Goal: Task Accomplishment & Management: Use online tool/utility

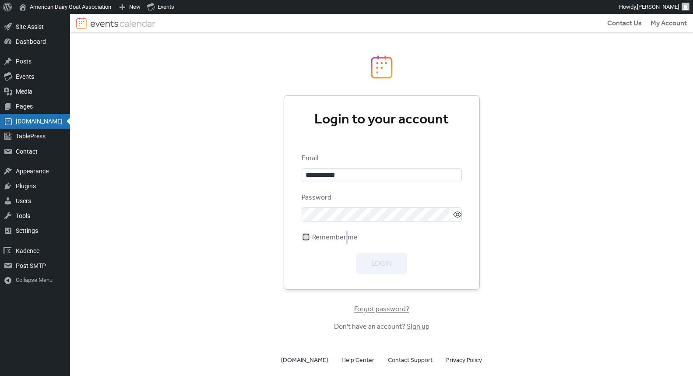
click at [346, 240] on span "Remember me" at bounding box center [335, 237] width 46 height 11
click at [456, 214] on icon at bounding box center [457, 214] width 9 height 9
click at [307, 236] on div at bounding box center [305, 236] width 5 height 5
click at [351, 255] on div "Login" at bounding box center [382, 263] width 160 height 21
click at [374, 261] on span "Login" at bounding box center [381, 264] width 21 height 11
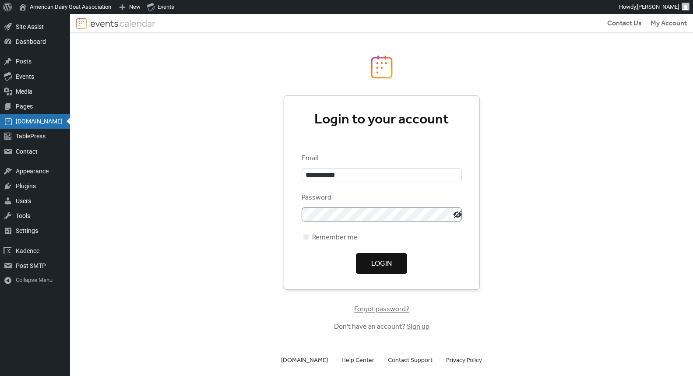
click at [267, 135] on div "**********" at bounding box center [381, 195] width 623 height 362
click at [391, 268] on span "Login" at bounding box center [381, 264] width 21 height 11
click at [535, 227] on div "**********" at bounding box center [381, 195] width 623 height 362
click at [361, 168] on input "**********" at bounding box center [382, 175] width 160 height 14
click at [343, 177] on input "**********" at bounding box center [382, 175] width 160 height 14
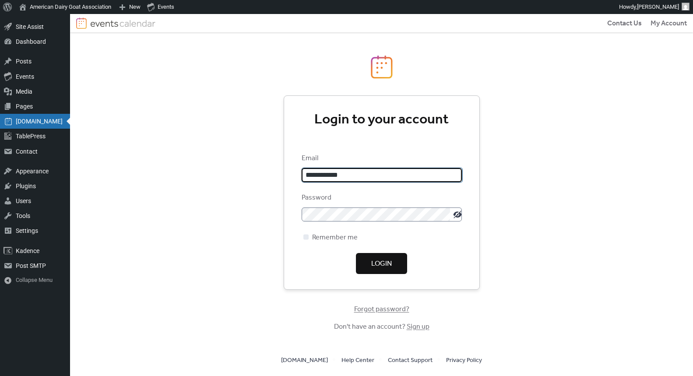
type input "**********"
click at [373, 259] on span "Login" at bounding box center [381, 264] width 21 height 11
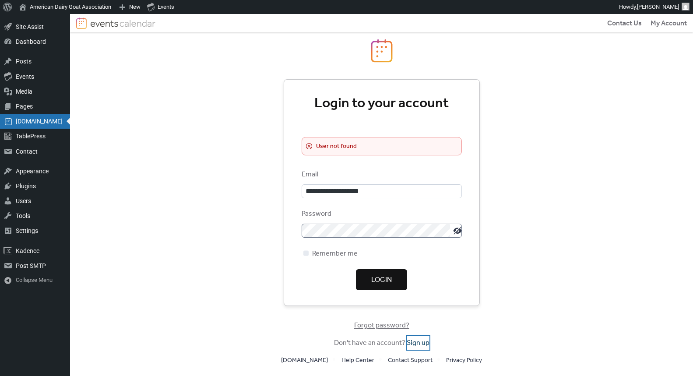
click at [413, 346] on link "Sign up" at bounding box center [418, 343] width 23 height 14
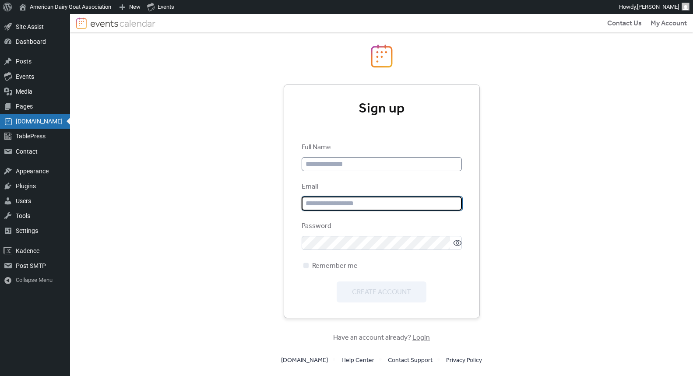
type input "**********"
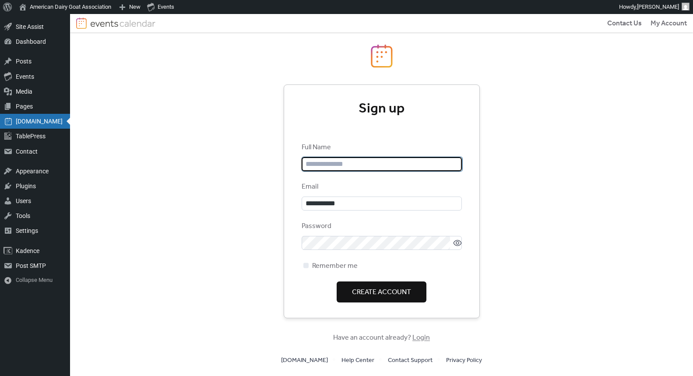
click at [335, 167] on input "text" at bounding box center [382, 164] width 160 height 14
type input "**********"
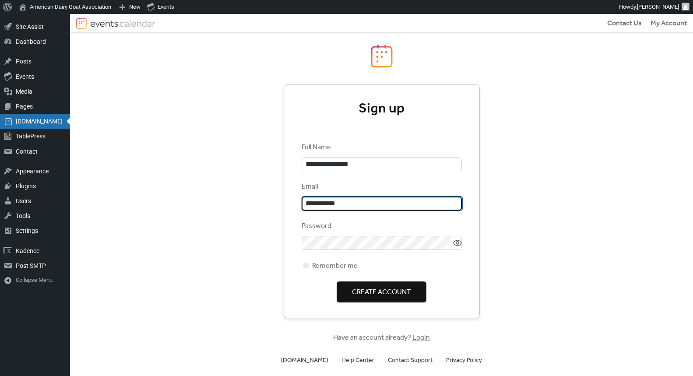
click at [356, 200] on input "**********" at bounding box center [382, 204] width 160 height 14
type input "**********"
click at [317, 264] on span "Remember me" at bounding box center [335, 266] width 46 height 11
click at [373, 292] on span "Create Account" at bounding box center [381, 292] width 59 height 11
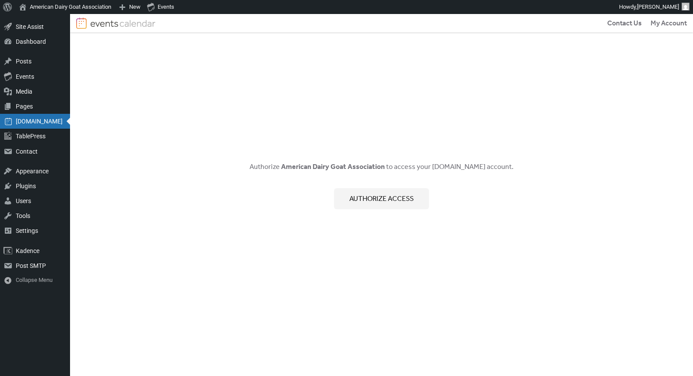
click at [377, 200] on span "Authorize access" at bounding box center [381, 199] width 64 height 11
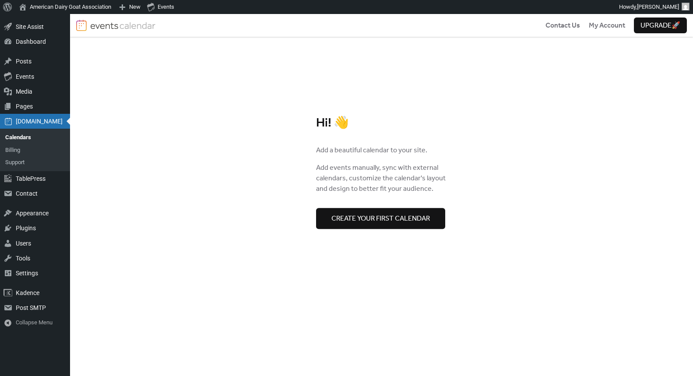
click at [395, 216] on span "Create your first calendar" at bounding box center [380, 219] width 99 height 11
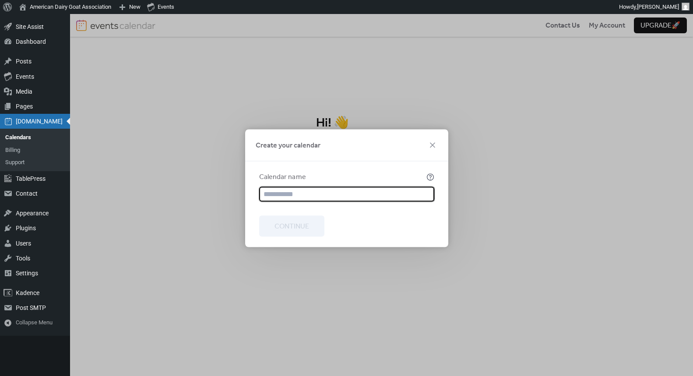
click at [295, 196] on input "text" at bounding box center [347, 194] width 175 height 15
click at [301, 192] on input "text" at bounding box center [347, 194] width 175 height 15
type input "**********"
click at [275, 221] on span "Continue" at bounding box center [292, 226] width 35 height 11
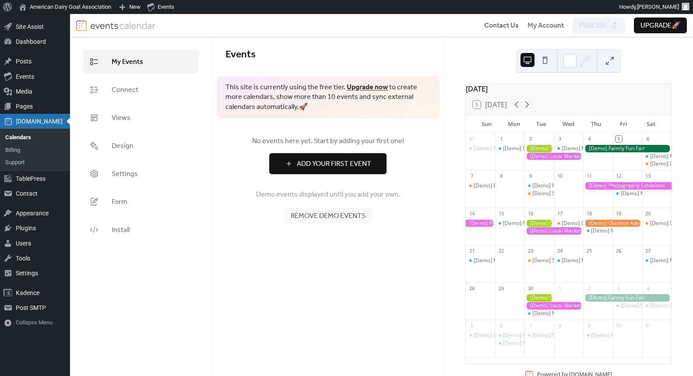
click at [347, 161] on span "Add Your First Event" at bounding box center [334, 164] width 74 height 11
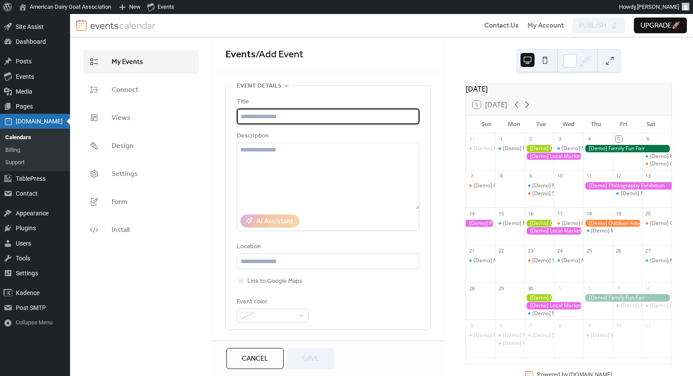
click at [295, 119] on input "text" at bounding box center [328, 117] width 183 height 16
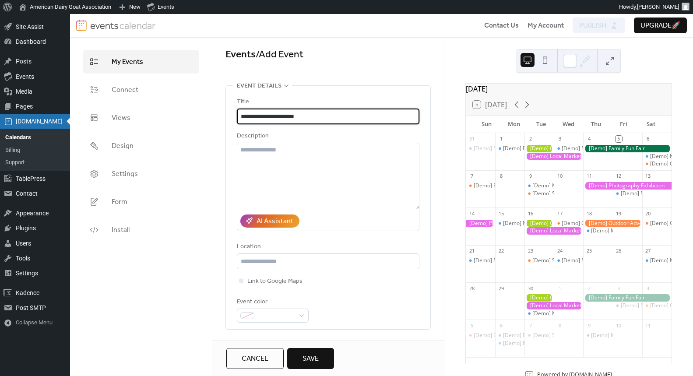
type input "**********"
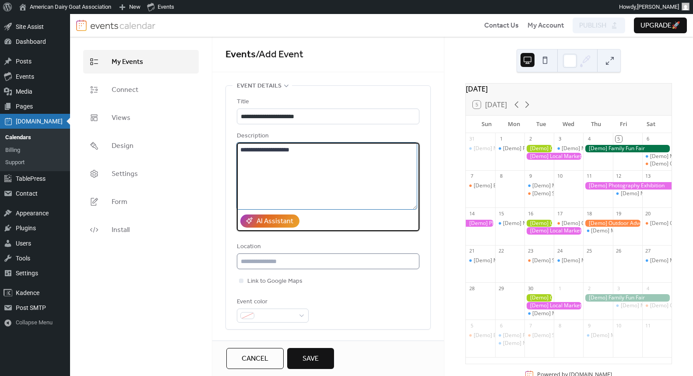
type textarea "**********"
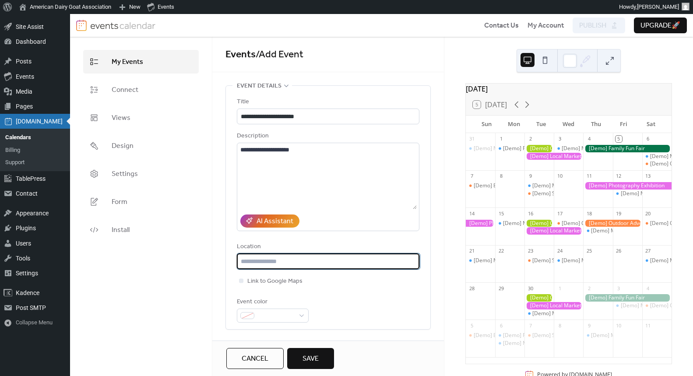
click at [271, 261] on input "text" at bounding box center [328, 262] width 183 height 16
type input "**********"
click at [241, 282] on div at bounding box center [241, 280] width 4 height 4
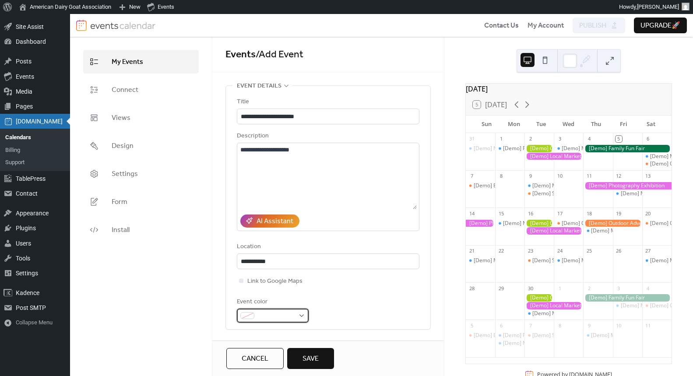
click at [246, 320] on div at bounding box center [273, 316] width 72 height 14
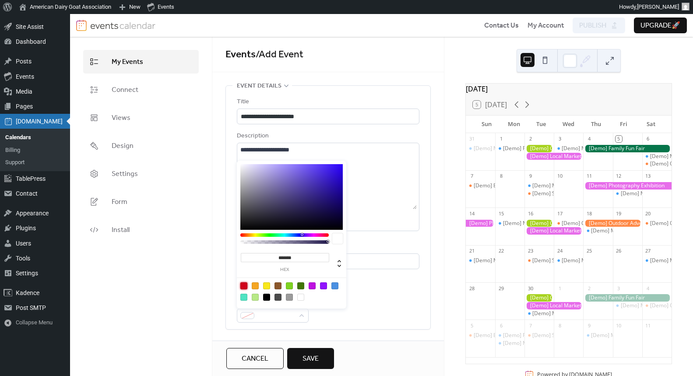
click at [243, 287] on div at bounding box center [243, 285] width 7 height 7
type input "*******"
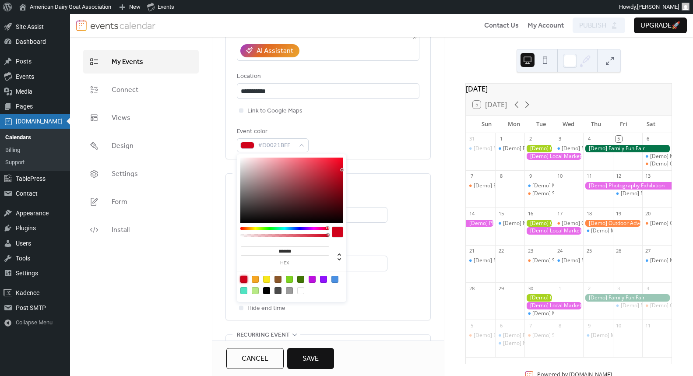
scroll to position [356, 0]
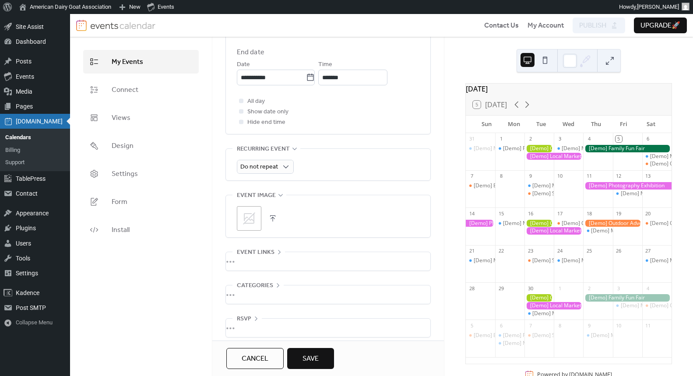
click at [371, 124] on div "All day Show date only Hide end time" at bounding box center [328, 112] width 183 height 32
click at [265, 74] on input "**********" at bounding box center [271, 78] width 69 height 16
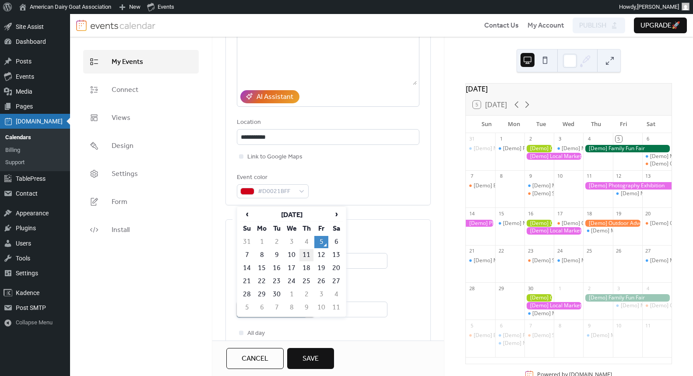
scroll to position [143, 0]
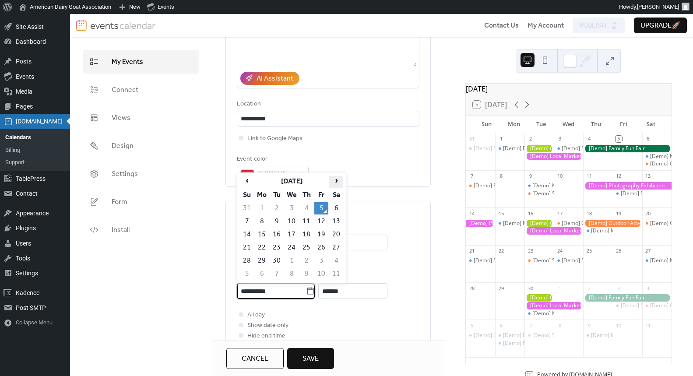
click at [334, 178] on span "›" at bounding box center [336, 180] width 13 height 8
click at [331, 234] on td "18" at bounding box center [336, 235] width 14 height 12
type input "**********"
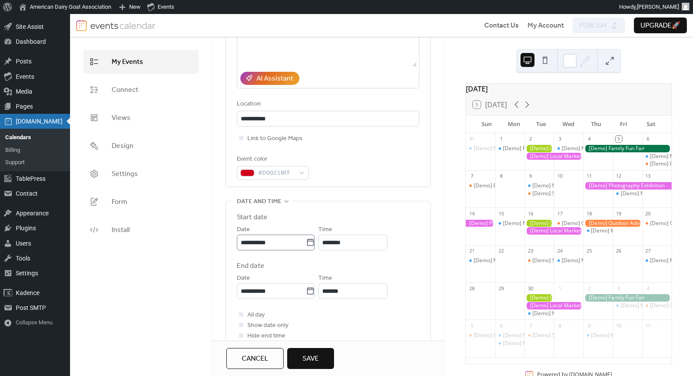
click at [312, 248] on label "**********" at bounding box center [276, 243] width 78 height 16
click at [306, 248] on input "**********" at bounding box center [271, 243] width 69 height 16
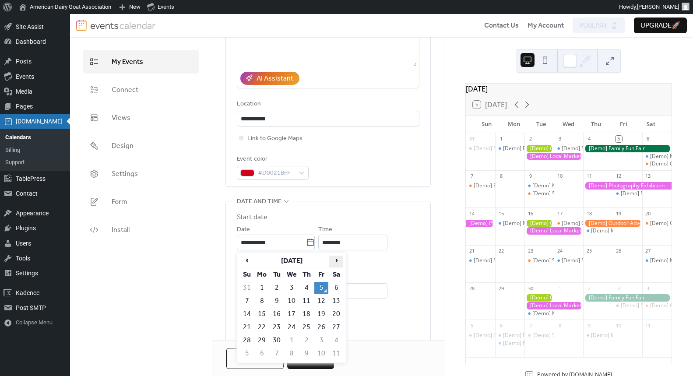
click at [338, 261] on span "›" at bounding box center [336, 260] width 13 height 8
drag, startPoint x: 331, startPoint y: 316, endPoint x: 311, endPoint y: 310, distance: 21.1
click at [331, 316] on td "18" at bounding box center [336, 314] width 14 height 12
type input "**********"
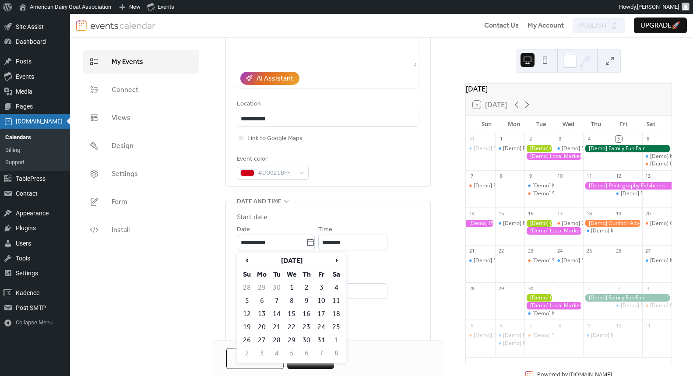
type input "********"
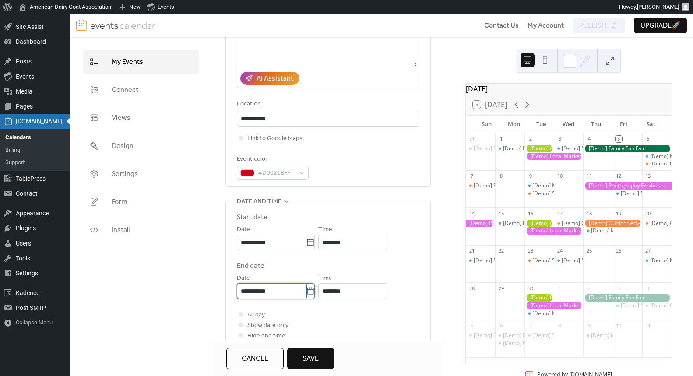
click at [273, 290] on input "**********" at bounding box center [271, 291] width 69 height 16
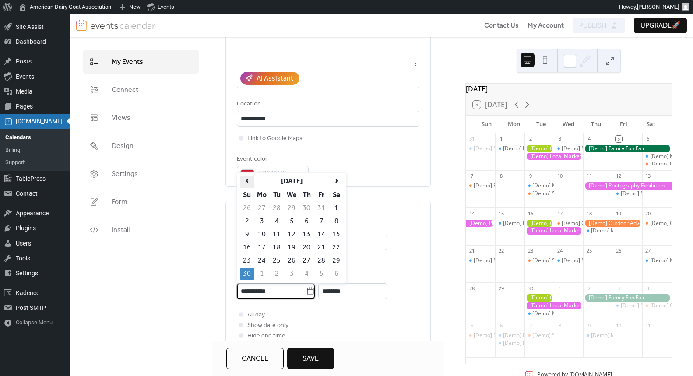
drag, startPoint x: 250, startPoint y: 179, endPoint x: 254, endPoint y: 185, distance: 6.7
click at [250, 179] on span "‹" at bounding box center [246, 180] width 13 height 8
click at [296, 248] on td "22" at bounding box center [292, 248] width 14 height 12
type input "**********"
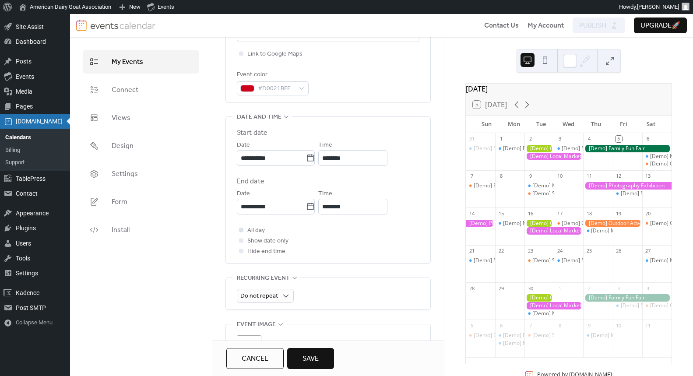
scroll to position [234, 0]
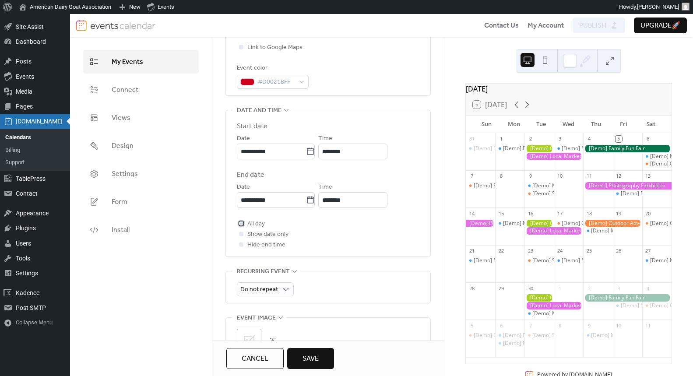
click at [246, 222] on label "All day" at bounding box center [251, 223] width 28 height 11
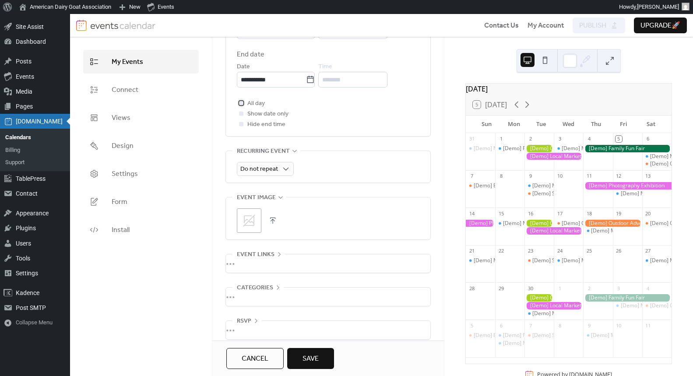
scroll to position [370, 0]
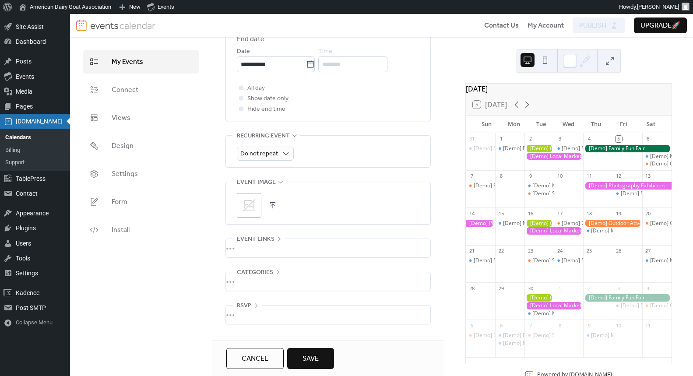
click at [251, 250] on div "•••" at bounding box center [328, 248] width 204 height 18
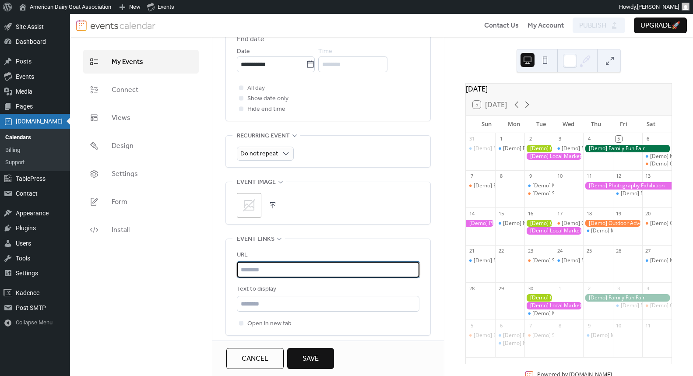
click at [254, 273] on input "text" at bounding box center [328, 270] width 183 height 16
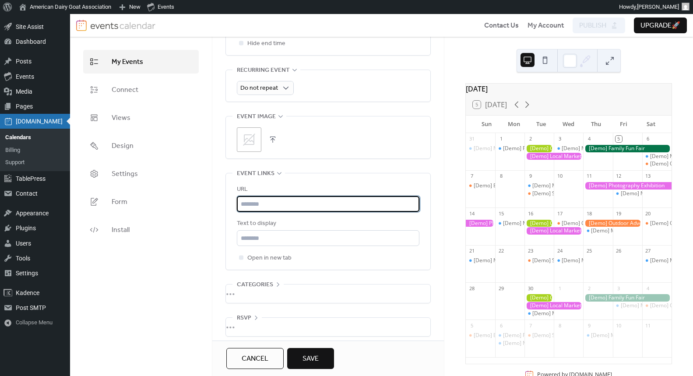
scroll to position [447, 0]
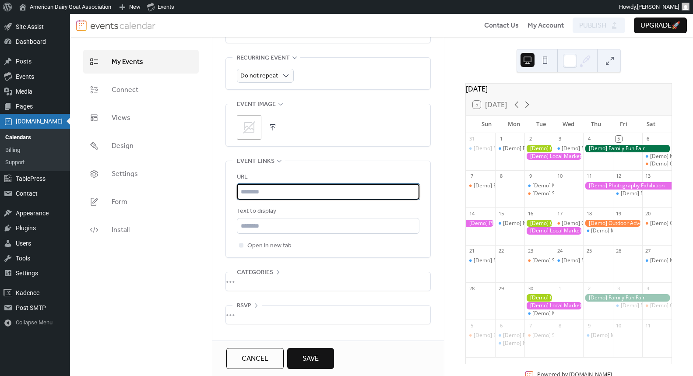
paste input "**********"
type input "**********"
click at [276, 255] on div "**********" at bounding box center [328, 209] width 183 height 96
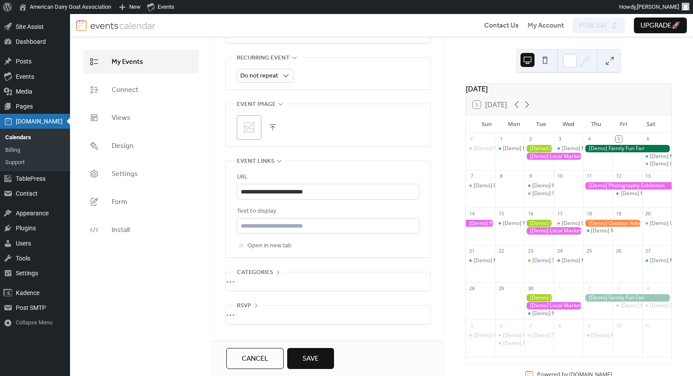
click at [257, 279] on div "•••" at bounding box center [328, 281] width 204 height 18
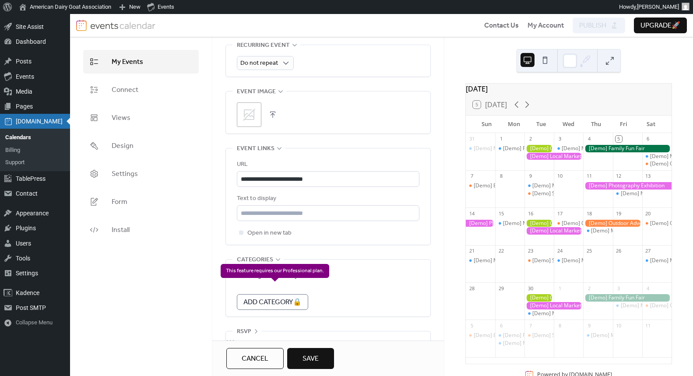
scroll to position [474, 0]
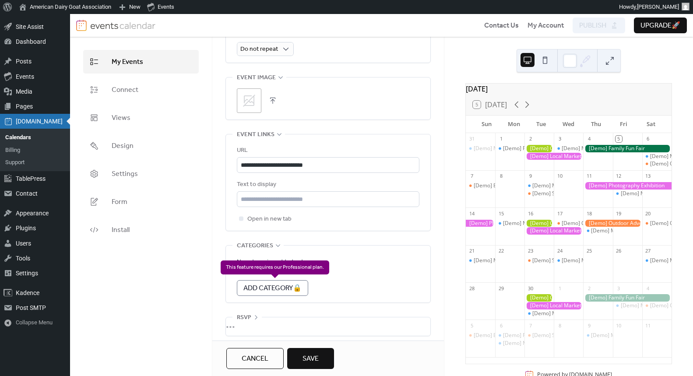
click at [267, 286] on div "Add Category 🔒" at bounding box center [272, 288] width 71 height 16
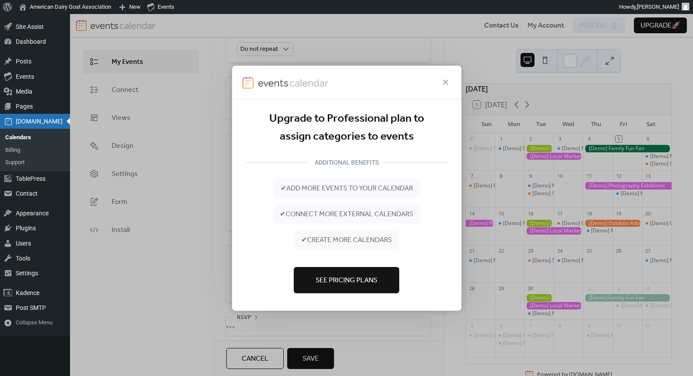
click at [452, 81] on div at bounding box center [346, 82] width 229 height 34
click at [459, 77] on div at bounding box center [346, 82] width 229 height 34
click at [456, 74] on div at bounding box center [346, 82] width 229 height 34
click at [451, 78] on div at bounding box center [346, 82] width 229 height 34
click at [446, 80] on icon at bounding box center [445, 82] width 11 height 11
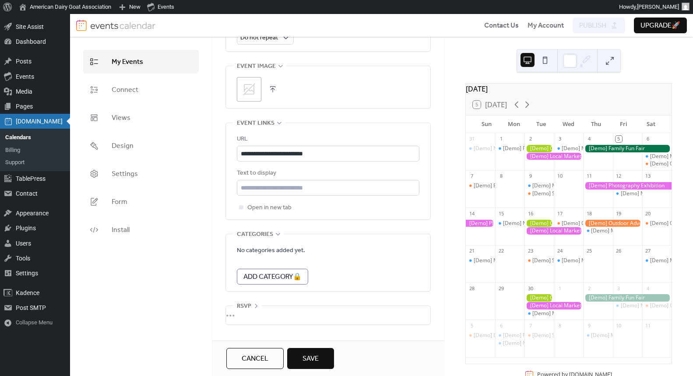
scroll to position [486, 0]
click at [312, 360] on span "Save" at bounding box center [311, 359] width 16 height 11
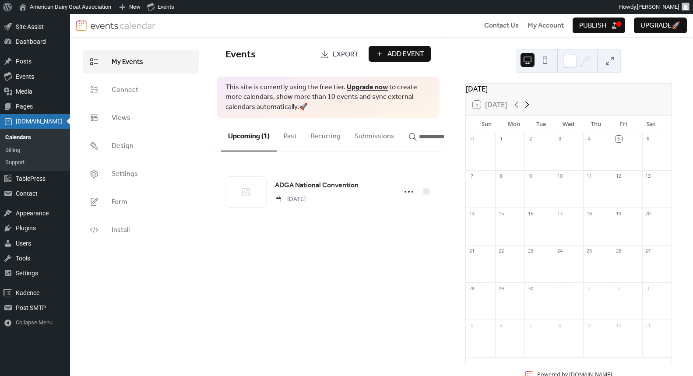
click at [532, 106] on icon at bounding box center [527, 104] width 11 height 11
click at [514, 110] on icon at bounding box center [516, 104] width 11 height 11
click at [402, 56] on span "Add Event" at bounding box center [405, 54] width 37 height 11
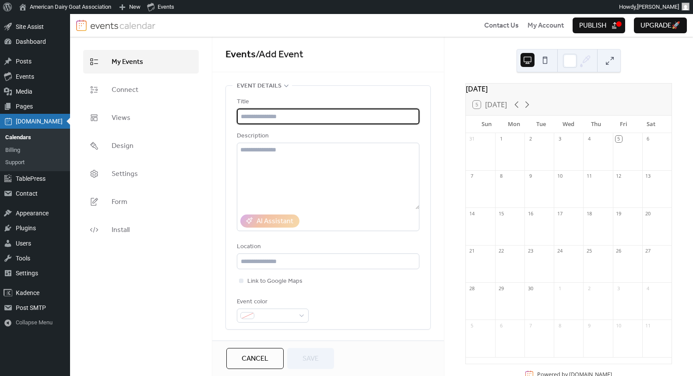
click at [298, 110] on input "text" at bounding box center [328, 117] width 183 height 16
type input "*"
type input "**********"
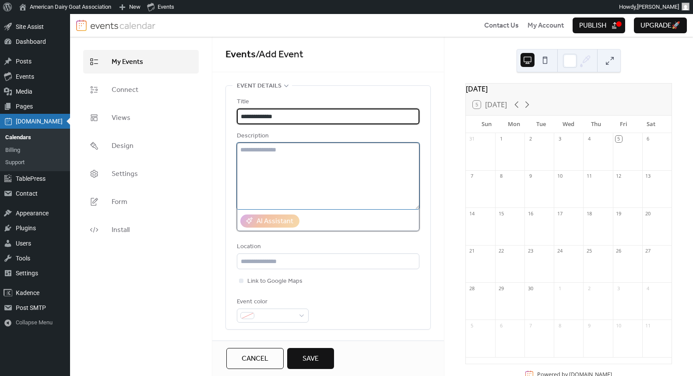
click at [282, 149] on textarea at bounding box center [328, 176] width 183 height 67
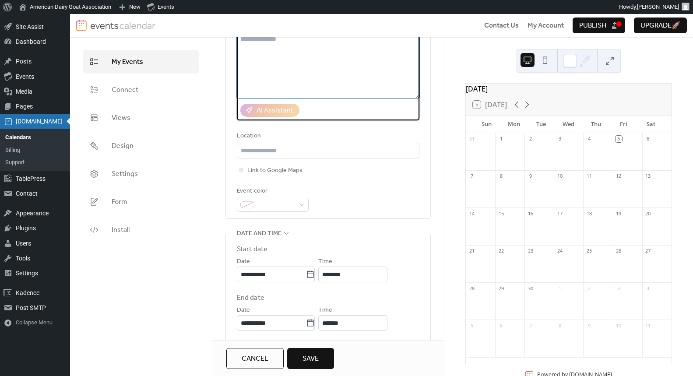
scroll to position [114, 0]
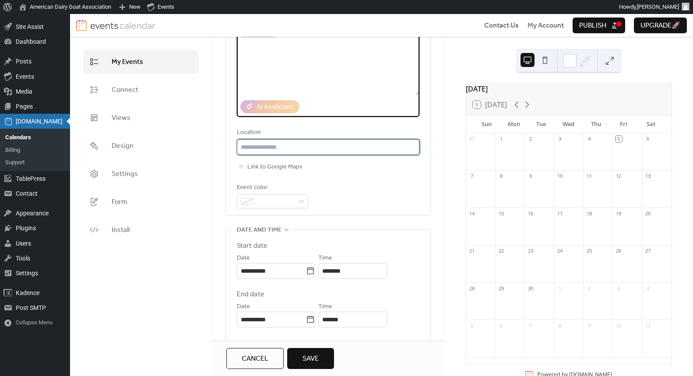
click at [268, 144] on input "text" at bounding box center [328, 147] width 183 height 16
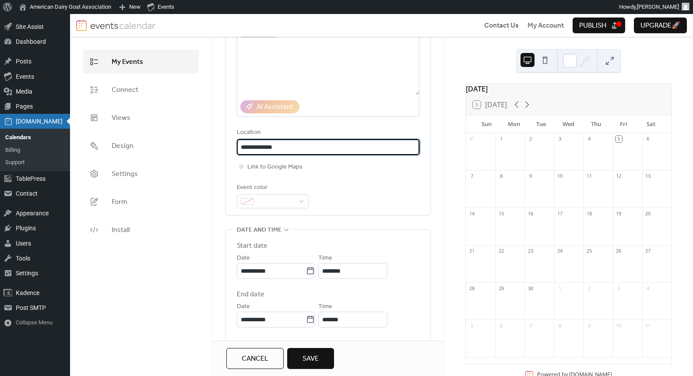
type input "**********"
click at [243, 167] on div at bounding box center [241, 166] width 9 height 9
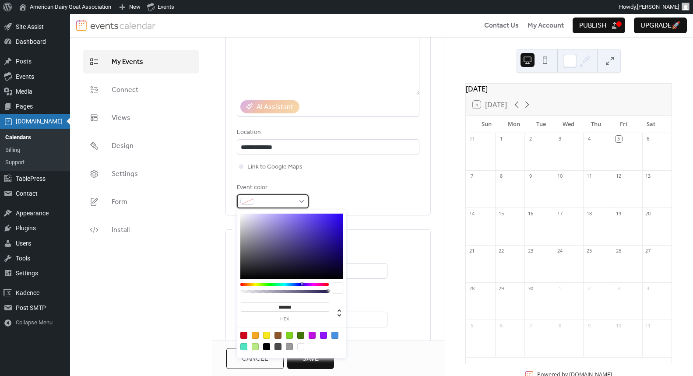
click at [265, 200] on span at bounding box center [276, 202] width 37 height 11
click at [256, 334] on div at bounding box center [255, 335] width 7 height 7
type input "*******"
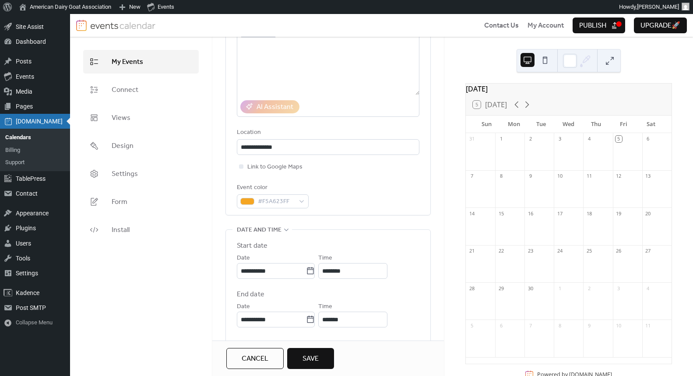
click at [390, 212] on div "**********" at bounding box center [328, 93] width 183 height 243
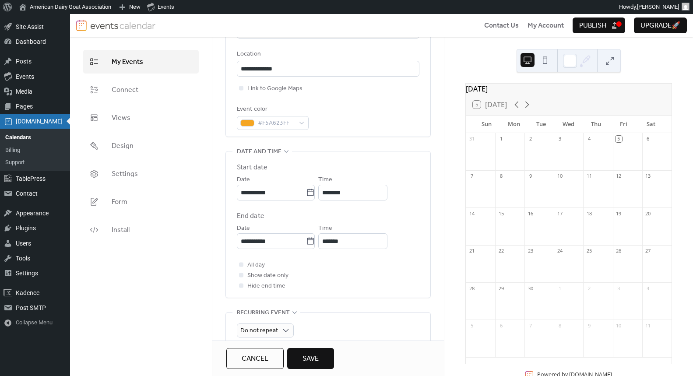
scroll to position [201, 0]
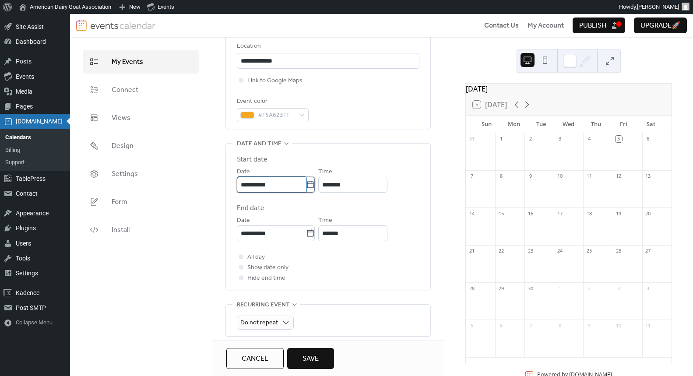
click at [305, 185] on input "**********" at bounding box center [271, 185] width 69 height 16
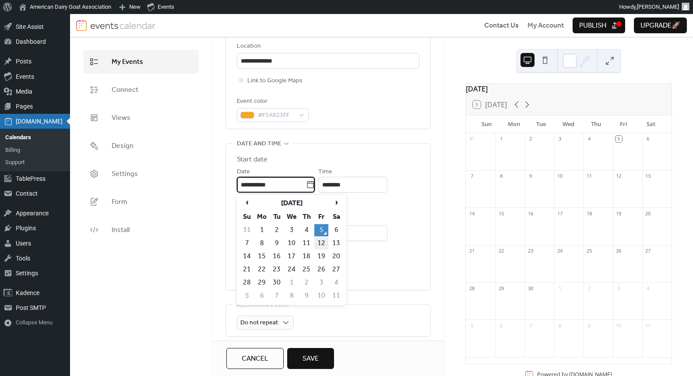
click at [324, 245] on td "12" at bounding box center [321, 243] width 14 height 12
type input "**********"
click at [315, 187] on icon at bounding box center [310, 184] width 9 height 9
click at [306, 187] on input "**********" at bounding box center [271, 185] width 69 height 16
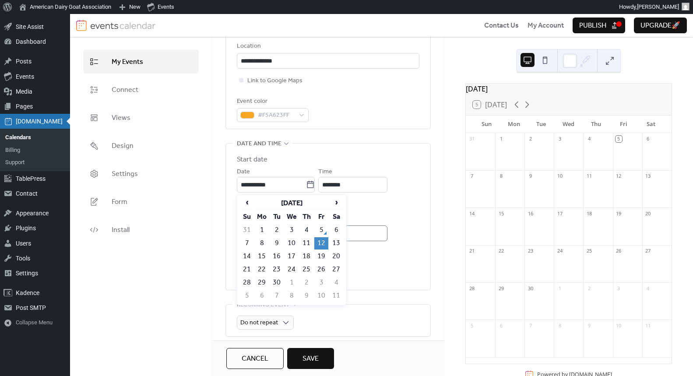
drag, startPoint x: 338, startPoint y: 246, endPoint x: 337, endPoint y: 234, distance: 11.4
click at [338, 245] on td "13" at bounding box center [336, 243] width 14 height 12
type input "**********"
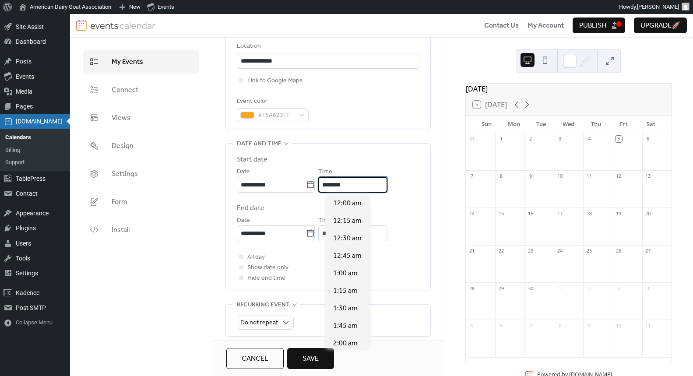
click at [337, 186] on input "********" at bounding box center [353, 185] width 69 height 16
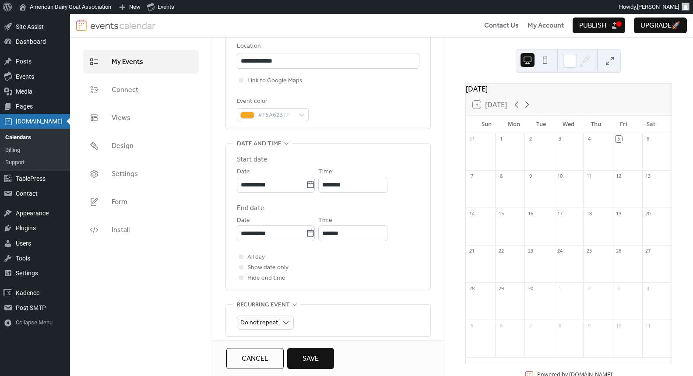
click at [282, 208] on label "End date" at bounding box center [328, 208] width 183 height 11
click at [256, 256] on span "All day" at bounding box center [256, 257] width 18 height 11
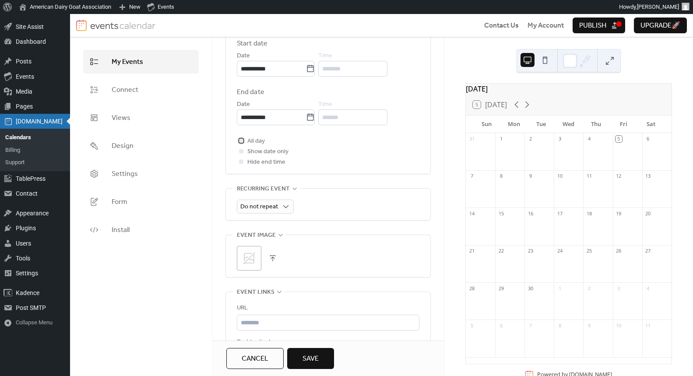
scroll to position [474, 0]
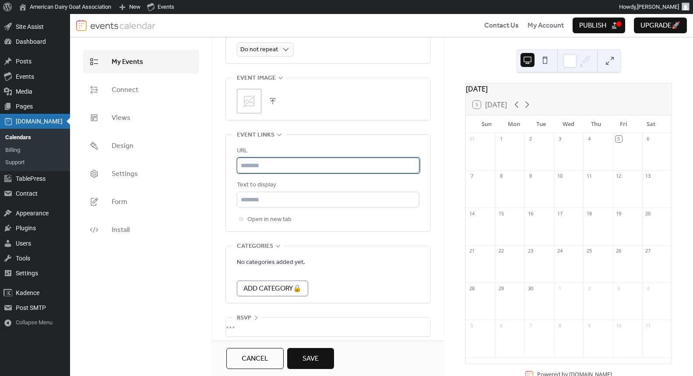
click at [250, 170] on input "text" at bounding box center [328, 166] width 183 height 16
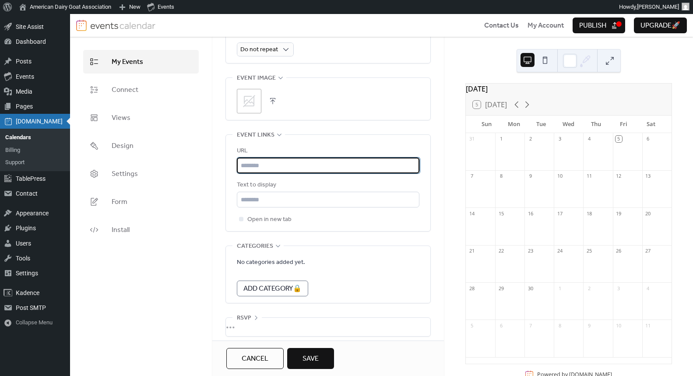
paste input "**********"
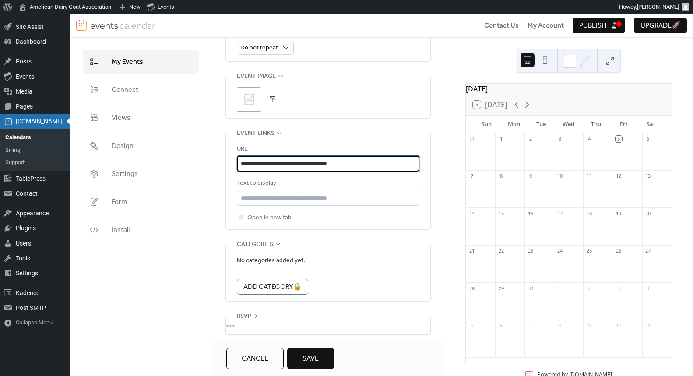
scroll to position [486, 0]
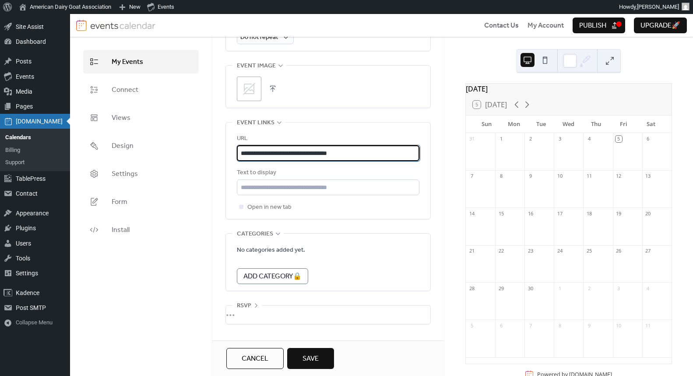
type input "**********"
click at [325, 349] on button "Save" at bounding box center [310, 358] width 47 height 21
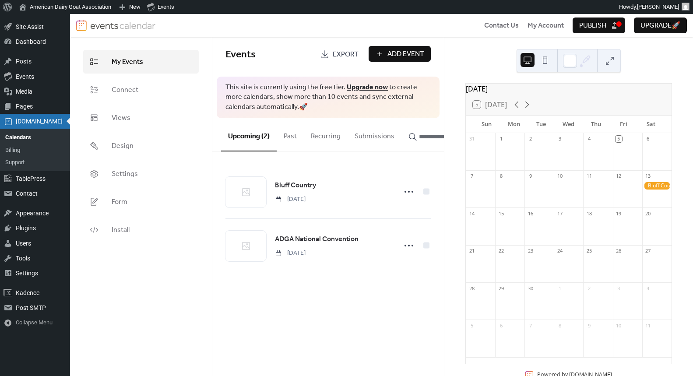
click at [624, 22] on div "Contact Us My Account Publish Upgrade 🚀" at bounding box center [381, 25] width 623 height 23
click at [619, 24] on button "Publish" at bounding box center [599, 26] width 53 height 16
click at [609, 60] on button at bounding box center [610, 61] width 14 height 14
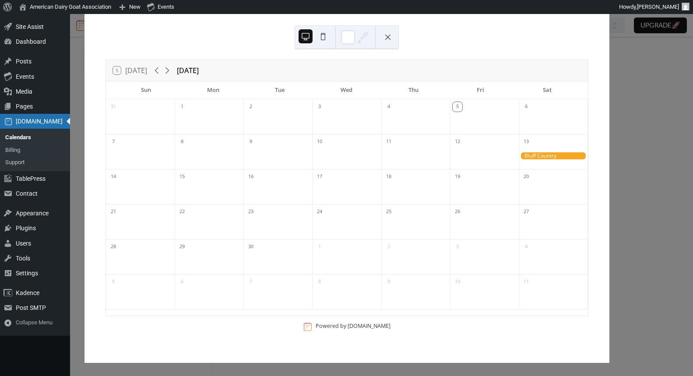
click at [323, 39] on button at bounding box center [323, 36] width 14 height 14
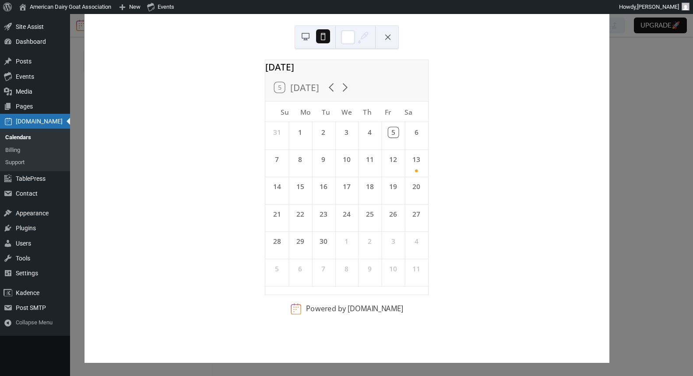
click at [323, 39] on button at bounding box center [323, 36] width 14 height 14
click at [303, 37] on button at bounding box center [306, 36] width 14 height 14
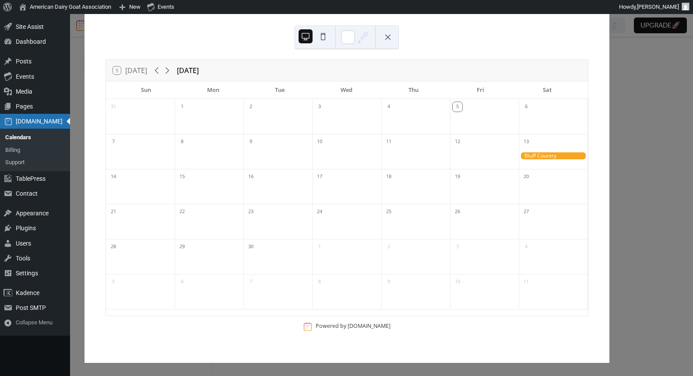
drag, startPoint x: 399, startPoint y: 40, endPoint x: 395, endPoint y: 40, distance: 4.8
click at [399, 41] on div "5 [DATE] [DATE] Sun Mon Tue Wed Thu Fri Sat 31 1 2 3 4 5 6 7 8 9 10 11 12 13 14…" at bounding box center [347, 188] width 525 height 350
click at [387, 39] on button at bounding box center [388, 37] width 14 height 14
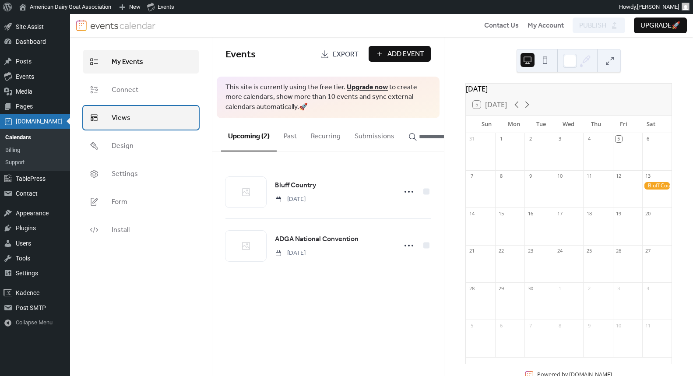
click at [130, 116] on link "Views" at bounding box center [141, 118] width 116 height 24
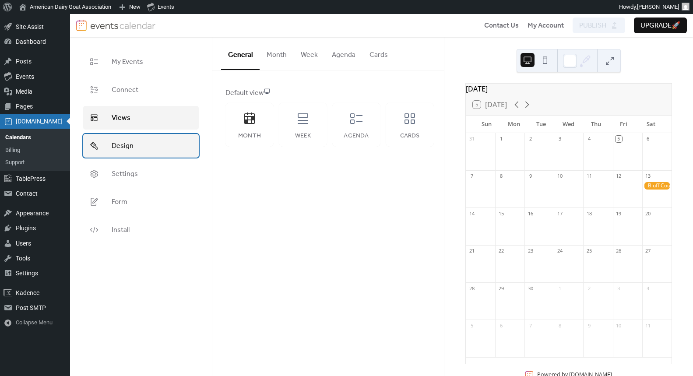
click at [149, 145] on link "Design" at bounding box center [141, 146] width 116 height 24
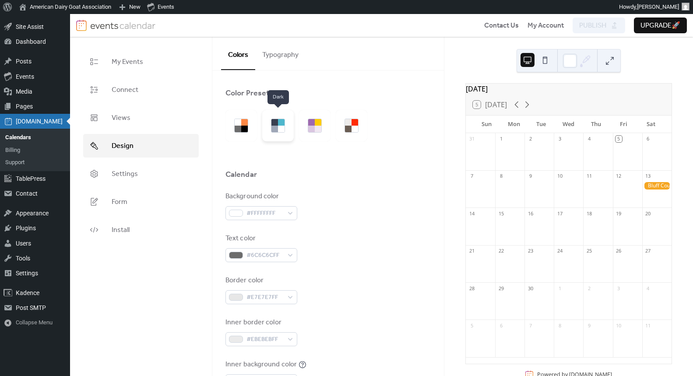
click at [272, 130] on div at bounding box center [274, 129] width 7 height 7
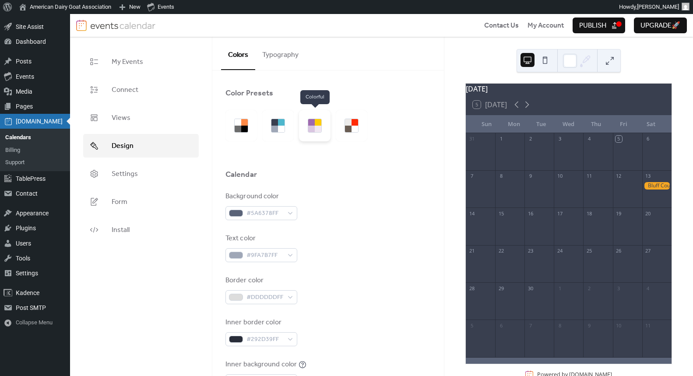
click at [304, 127] on div at bounding box center [315, 126] width 32 height 32
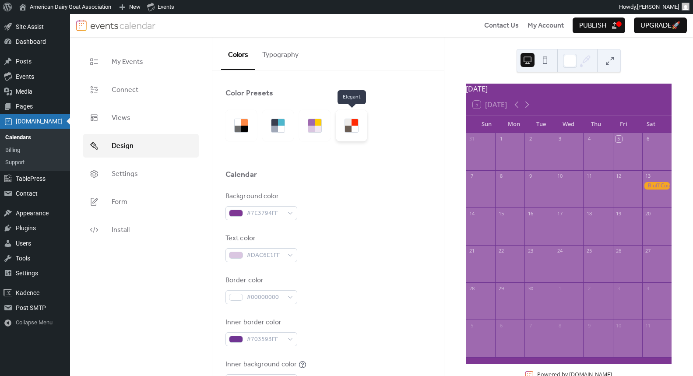
click at [352, 123] on div at bounding box center [355, 122] width 7 height 7
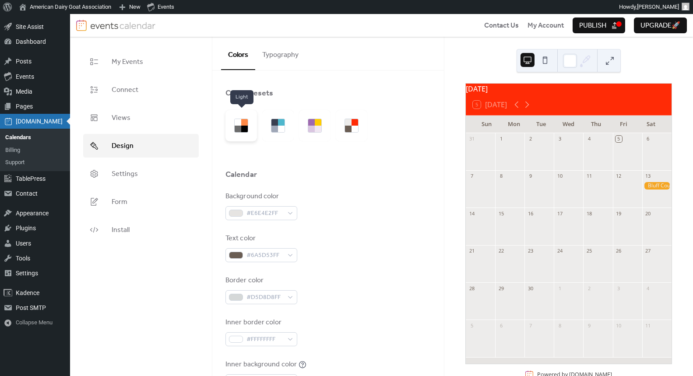
click at [242, 126] on div at bounding box center [244, 129] width 7 height 7
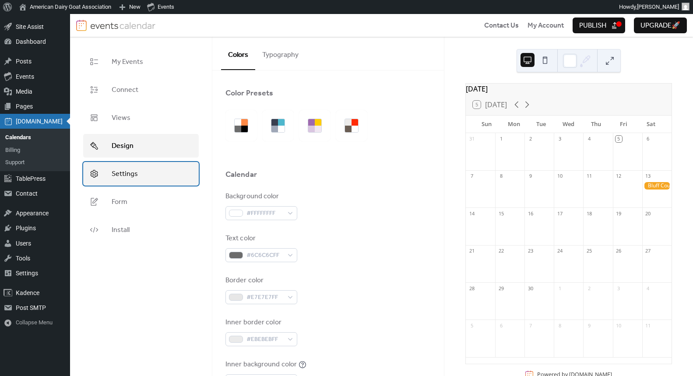
click at [117, 177] on span "Settings" at bounding box center [125, 174] width 26 height 11
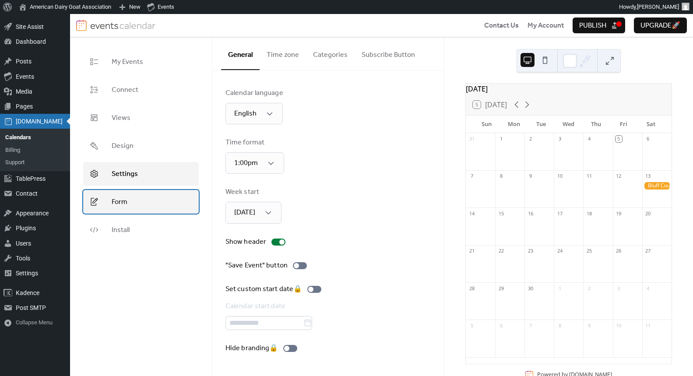
click at [137, 204] on link "Form" at bounding box center [141, 202] width 116 height 24
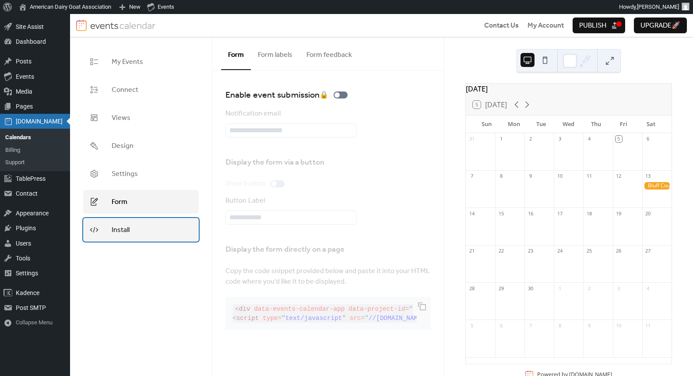
click at [148, 234] on link "Install" at bounding box center [141, 230] width 116 height 24
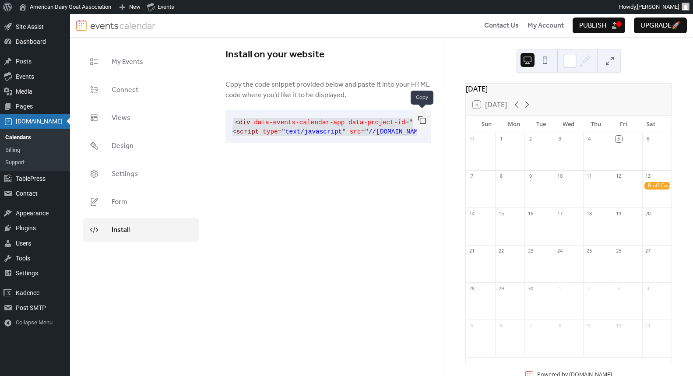
click at [427, 122] on button "button" at bounding box center [422, 119] width 18 height 19
click at [618, 24] on button "Publish" at bounding box center [599, 26] width 53 height 16
click at [419, 126] on button "button" at bounding box center [422, 119] width 18 height 19
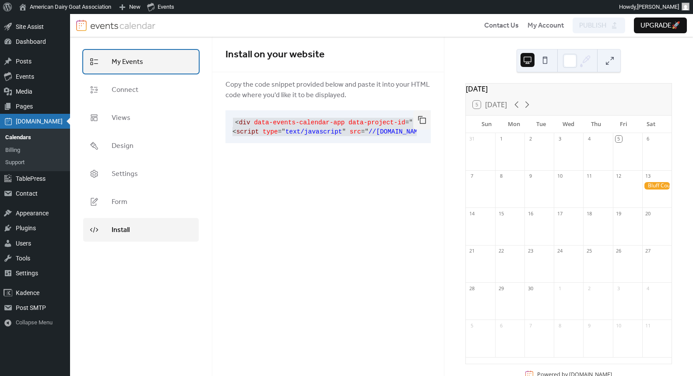
click at [132, 61] on span "My Events" at bounding box center [128, 62] width 32 height 11
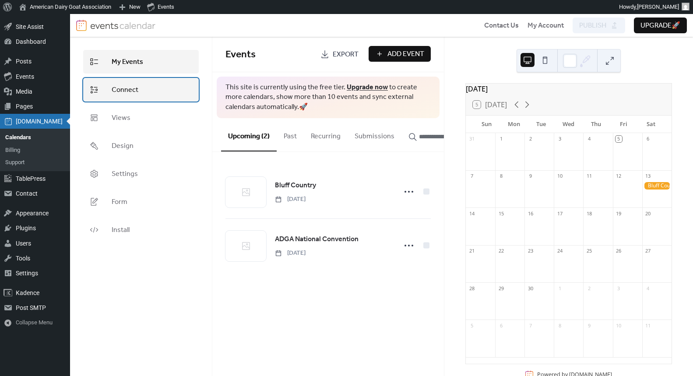
click at [132, 78] on link "Connect" at bounding box center [141, 90] width 116 height 24
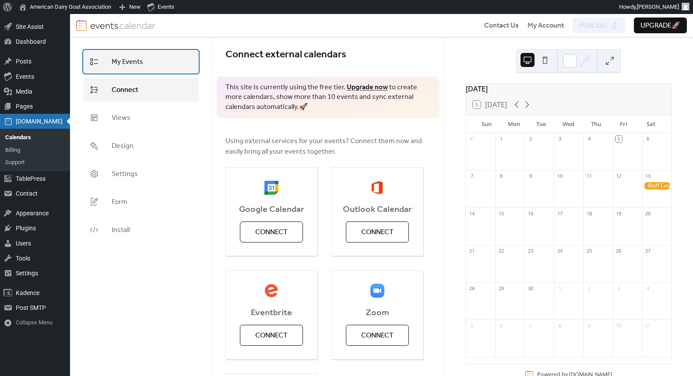
click at [132, 65] on span "My Events" at bounding box center [128, 62] width 32 height 11
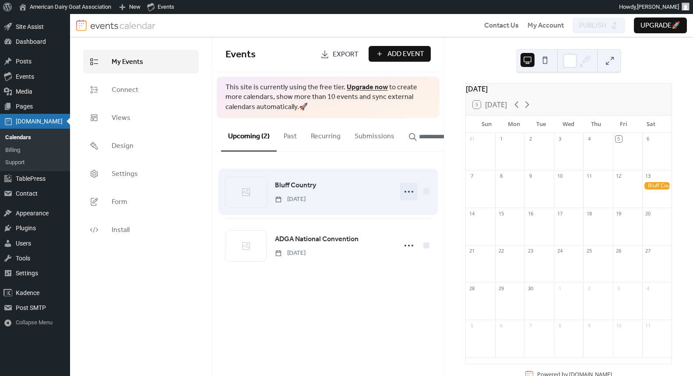
click at [407, 195] on icon at bounding box center [409, 192] width 14 height 14
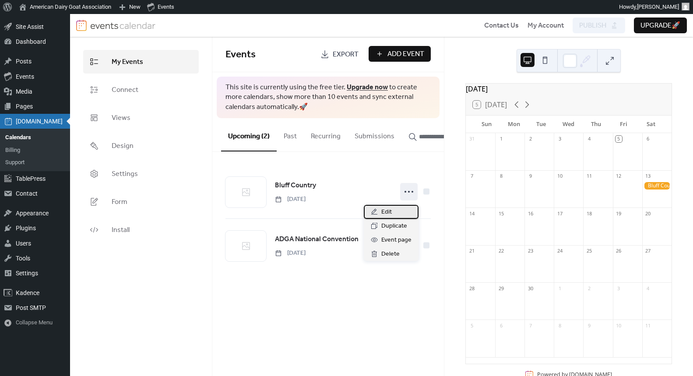
click at [401, 205] on div "Edit" at bounding box center [391, 212] width 55 height 14
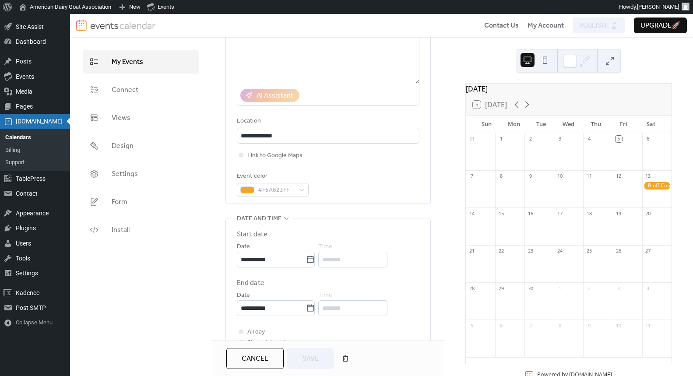
scroll to position [133, 0]
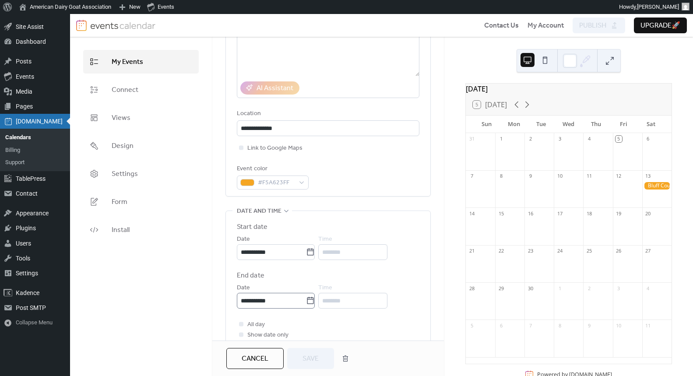
click at [314, 299] on icon at bounding box center [310, 300] width 7 height 7
click at [306, 299] on input "**********" at bounding box center [271, 301] width 69 height 16
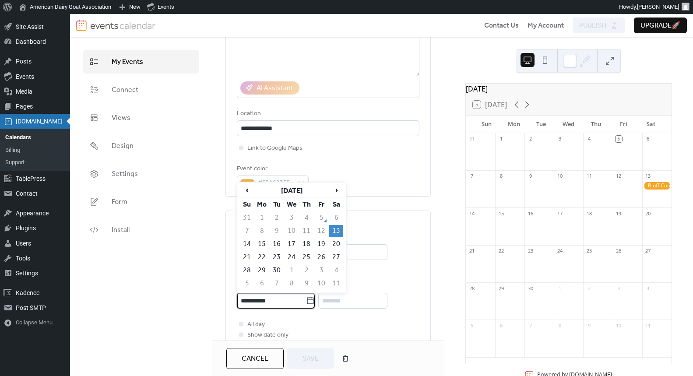
click at [243, 241] on td "14" at bounding box center [247, 244] width 14 height 12
type input "**********"
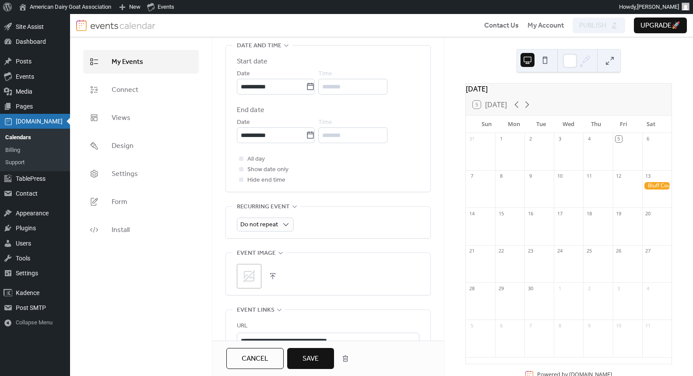
scroll to position [300, 0]
click at [309, 359] on span "Save" at bounding box center [311, 359] width 16 height 11
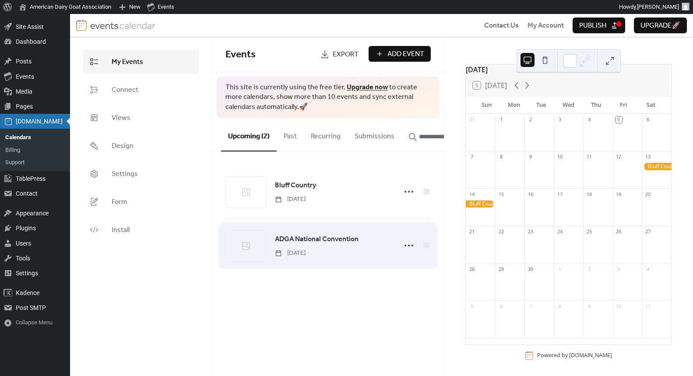
scroll to position [27, 0]
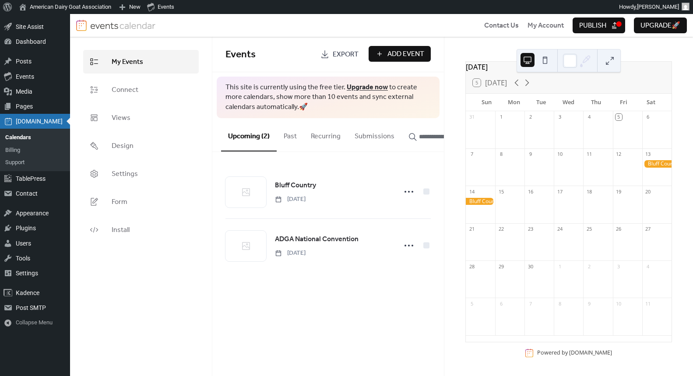
click at [483, 66] on div "[DATE]" at bounding box center [569, 67] width 206 height 11
click at [370, 136] on button "Submissions" at bounding box center [375, 134] width 54 height 32
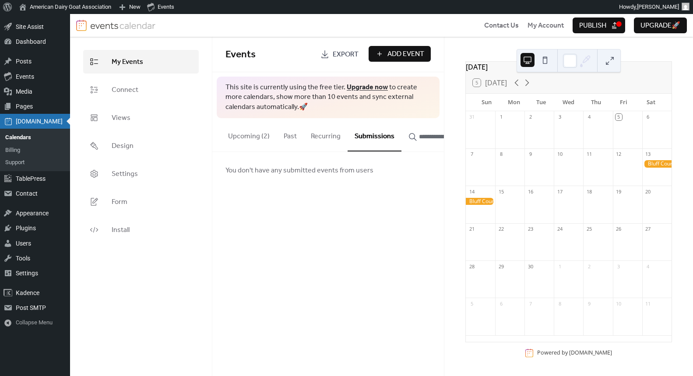
click at [328, 136] on button "Recurring" at bounding box center [326, 134] width 44 height 32
click at [293, 137] on button "Past" at bounding box center [290, 134] width 27 height 32
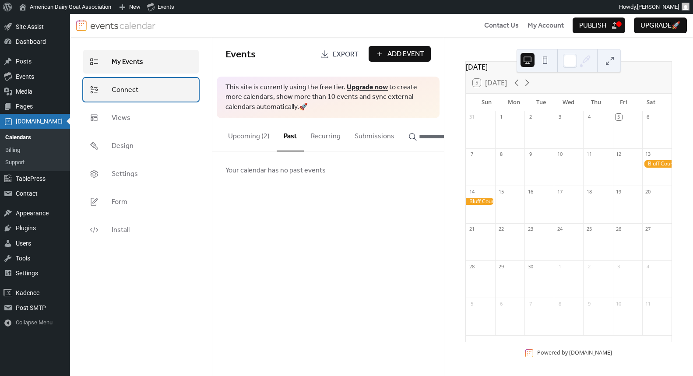
click at [143, 90] on link "Connect" at bounding box center [141, 90] width 116 height 24
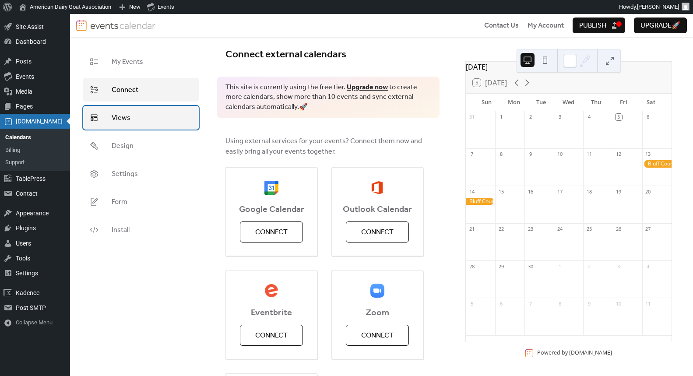
click at [127, 125] on link "Views" at bounding box center [141, 118] width 116 height 24
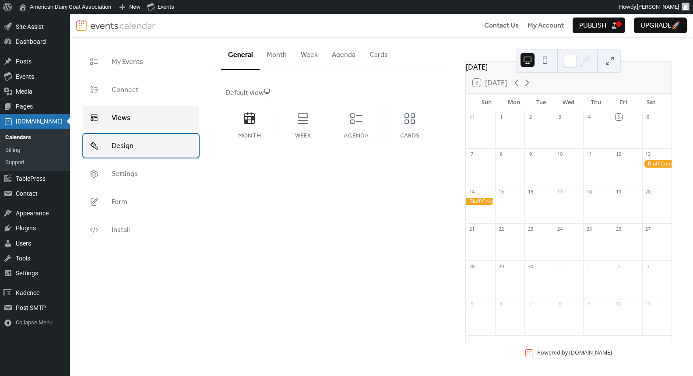
click at [158, 143] on link "Design" at bounding box center [141, 146] width 116 height 24
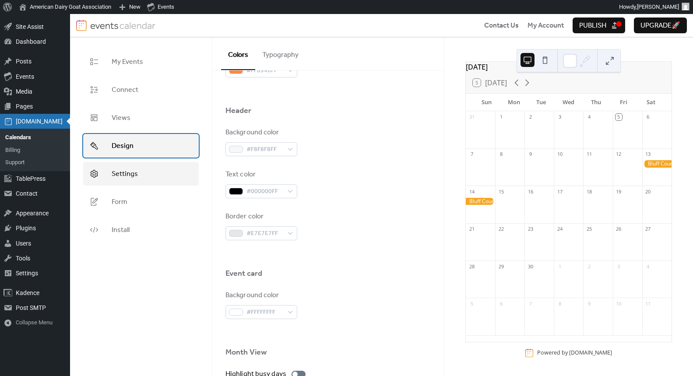
scroll to position [352, 0]
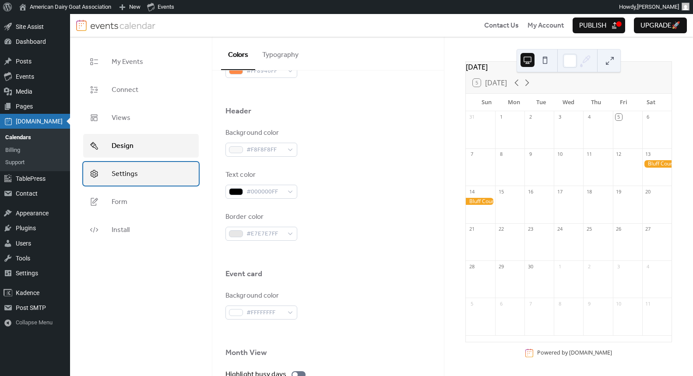
click at [135, 169] on span "Settings" at bounding box center [125, 174] width 26 height 11
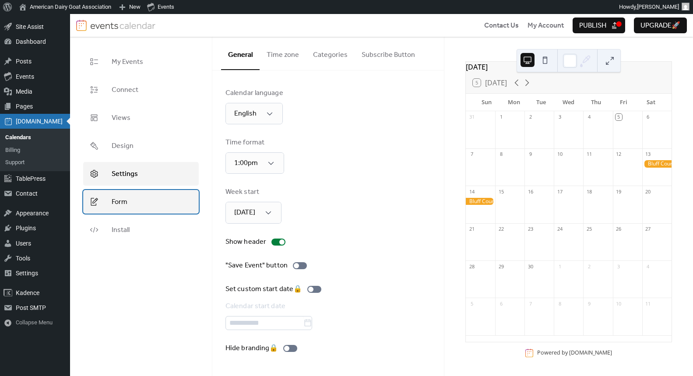
click at [148, 209] on link "Form" at bounding box center [141, 202] width 116 height 24
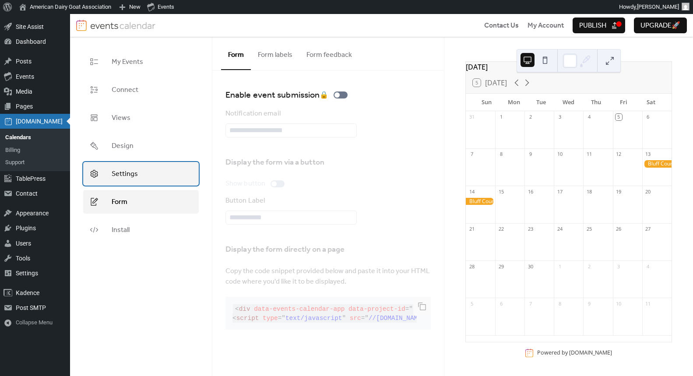
click at [145, 180] on link "Settings" at bounding box center [141, 174] width 116 height 24
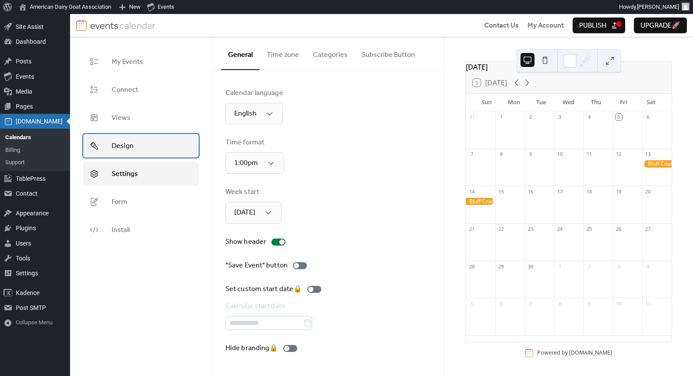
click at [133, 137] on link "Design" at bounding box center [141, 146] width 116 height 24
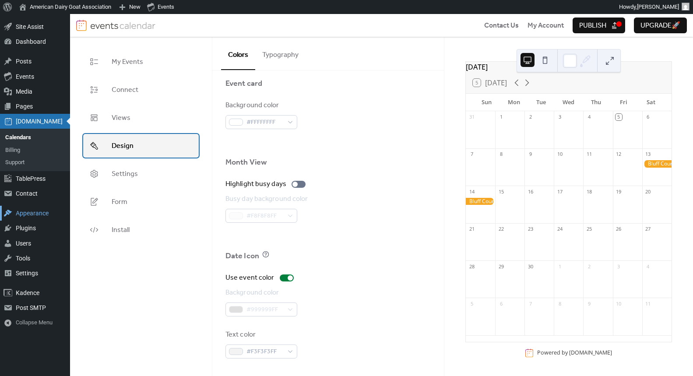
scroll to position [27, 0]
click at [469, 69] on div "[DATE]" at bounding box center [569, 67] width 206 height 11
click at [266, 53] on button "Typography" at bounding box center [280, 53] width 50 height 32
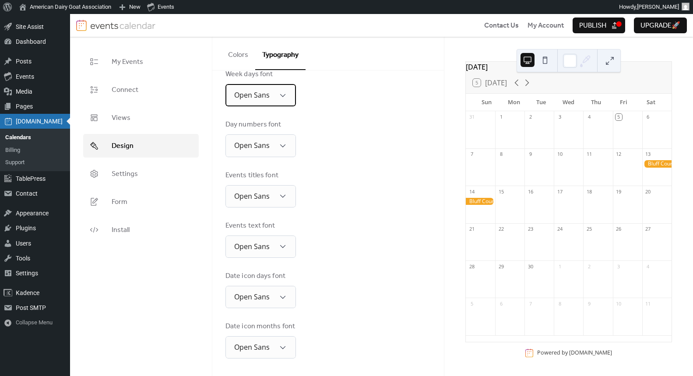
click at [274, 95] on div "Open Sans" at bounding box center [260, 95] width 70 height 22
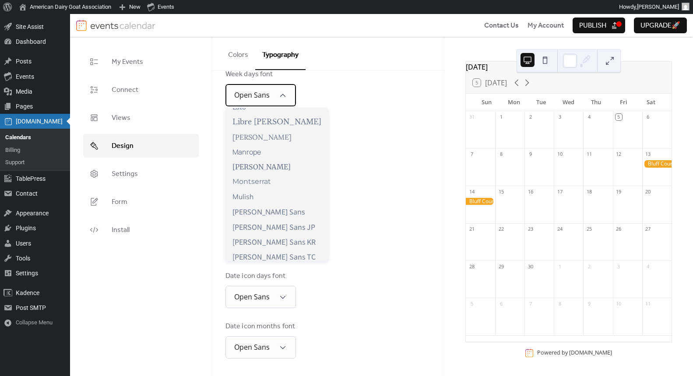
scroll to position [329, 0]
click at [346, 137] on div "Day numbers font Open Sans" at bounding box center [327, 138] width 205 height 37
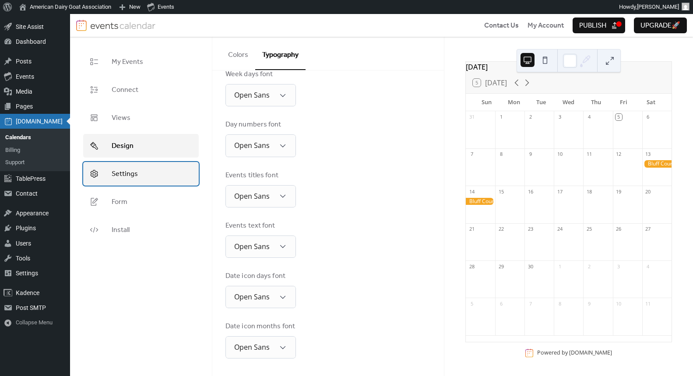
click at [160, 168] on link "Settings" at bounding box center [141, 174] width 116 height 24
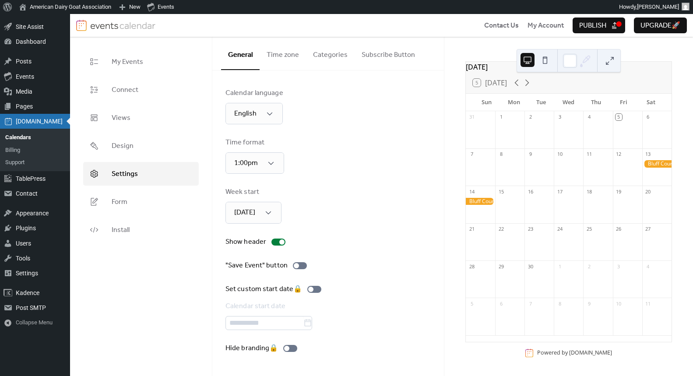
click at [159, 159] on ul "My Events Connect Views Design Settings Form Install" at bounding box center [141, 146] width 116 height 192
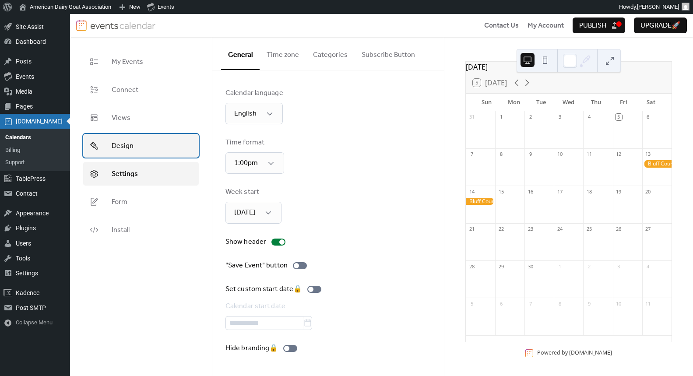
click at [150, 154] on link "Design" at bounding box center [141, 146] width 116 height 24
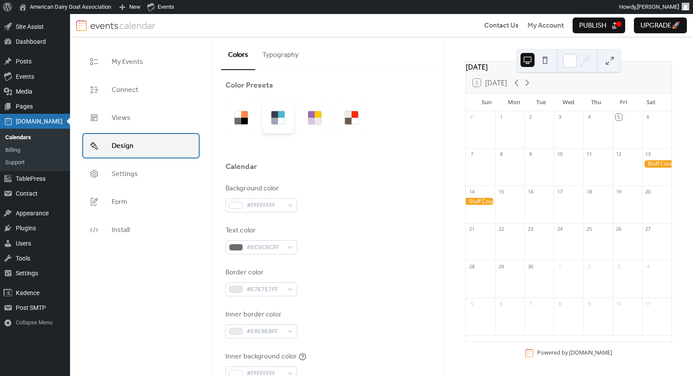
scroll to position [17, 0]
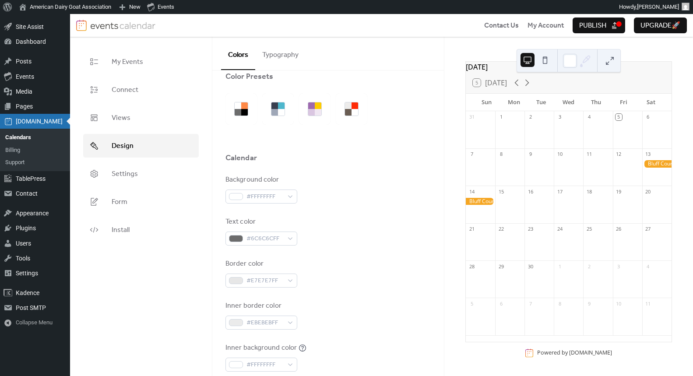
click at [281, 58] on button "Typography" at bounding box center [280, 53] width 50 height 32
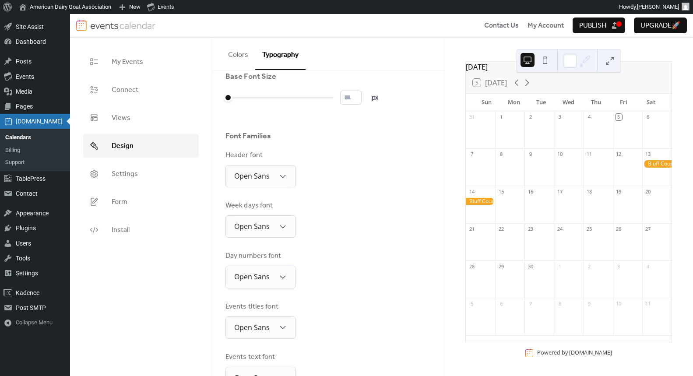
drag, startPoint x: 254, startPoint y: 59, endPoint x: 247, endPoint y: 58, distance: 7.0
click at [254, 59] on button "Colors" at bounding box center [238, 53] width 34 height 32
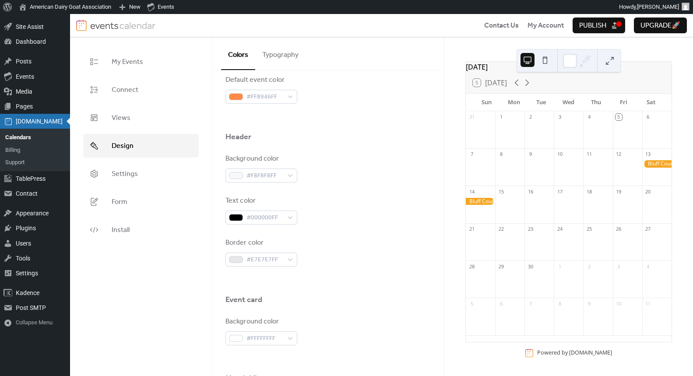
scroll to position [327, 0]
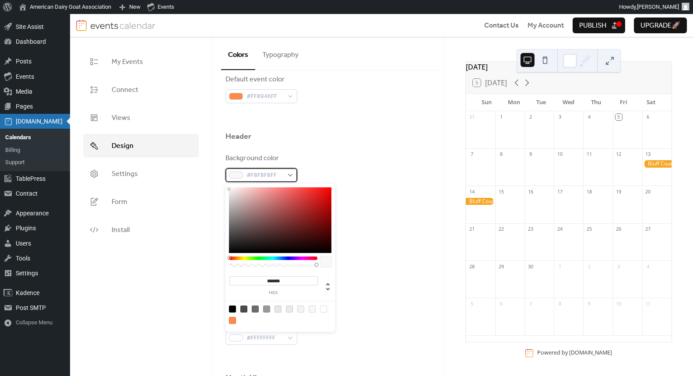
click at [265, 172] on span "#F8F8F8FF" at bounding box center [265, 175] width 37 height 11
click at [275, 261] on div at bounding box center [273, 263] width 88 height 13
click at [275, 259] on div at bounding box center [273, 259] width 88 height 4
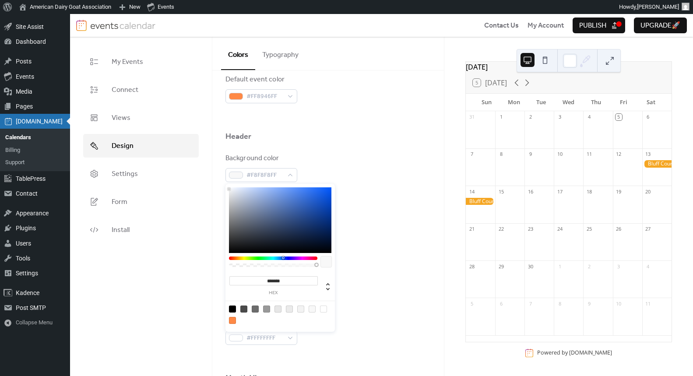
click at [283, 257] on div at bounding box center [273, 259] width 88 height 4
click at [281, 259] on div at bounding box center [273, 259] width 88 height 4
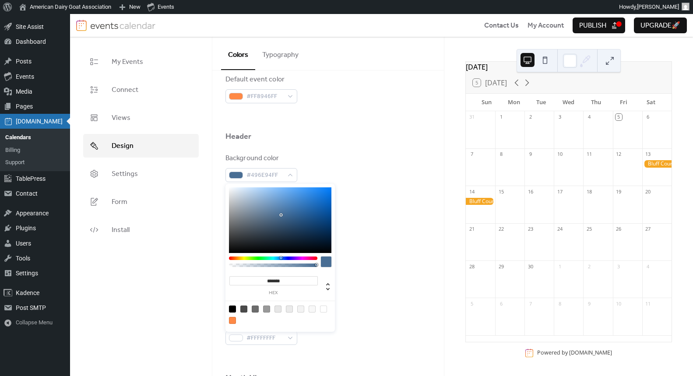
click at [281, 215] on div at bounding box center [280, 220] width 102 height 66
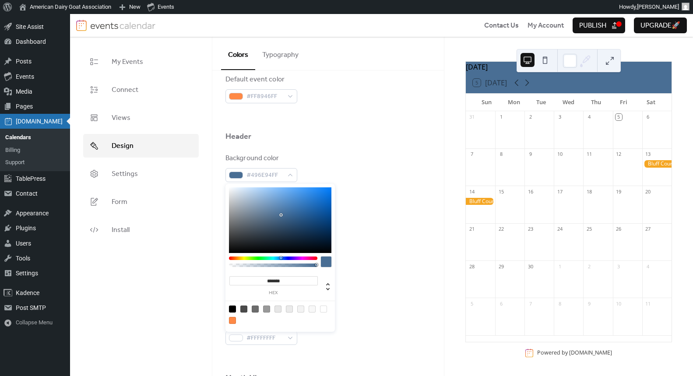
type input "*******"
click at [292, 210] on div at bounding box center [280, 220] width 102 height 66
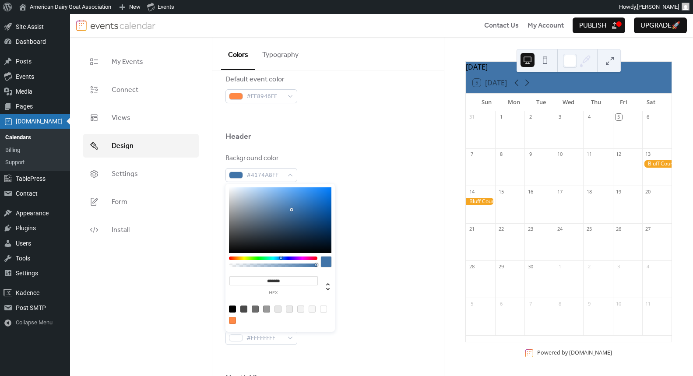
click at [365, 214] on div "Text color #000000FF" at bounding box center [327, 209] width 205 height 29
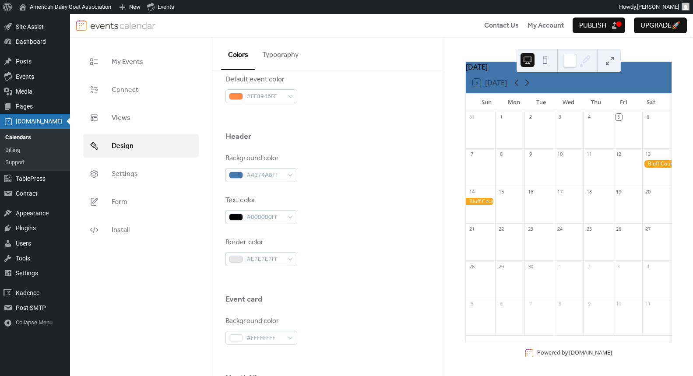
click at [264, 226] on div "Background color #4174A8FF Text color #000000FF Border color #E7E7E7FF" at bounding box center [327, 209] width 205 height 113
click at [264, 219] on span "#000000FF" at bounding box center [265, 217] width 37 height 11
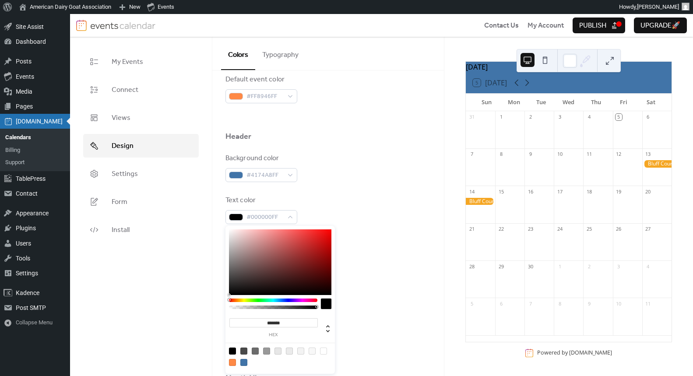
drag, startPoint x: 325, startPoint y: 206, endPoint x: 321, endPoint y: 208, distance: 4.5
click at [325, 205] on div "Text color #000000FF" at bounding box center [327, 209] width 205 height 29
click at [260, 218] on span "#000000FF" at bounding box center [265, 217] width 37 height 11
click at [330, 350] on div at bounding box center [280, 357] width 111 height 28
click at [326, 352] on div at bounding box center [323, 351] width 7 height 7
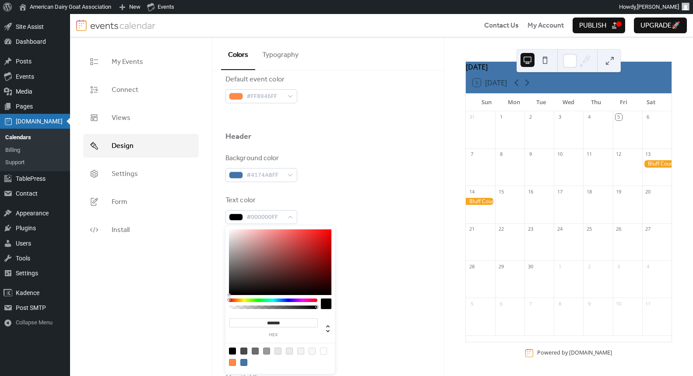
type input "*******"
click at [326, 352] on div at bounding box center [323, 351] width 7 height 7
click at [385, 296] on div "Event card" at bounding box center [327, 301] width 205 height 15
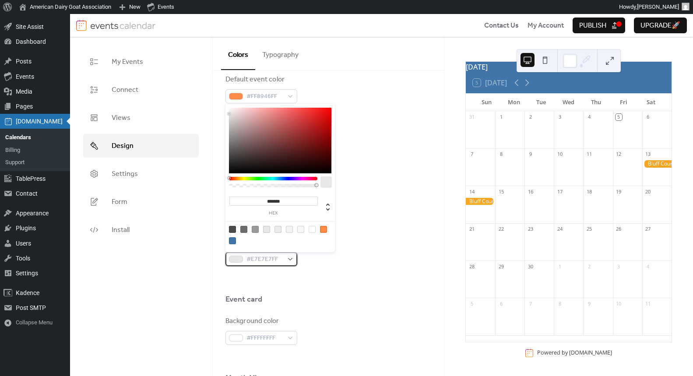
click at [249, 261] on span "#E7E7E7FF" at bounding box center [265, 259] width 37 height 11
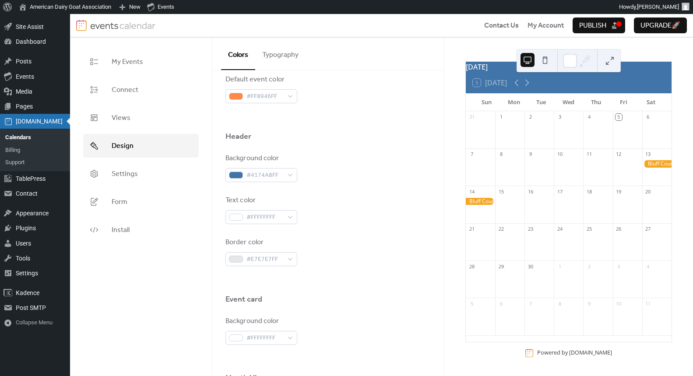
click at [330, 271] on div at bounding box center [327, 280] width 205 height 28
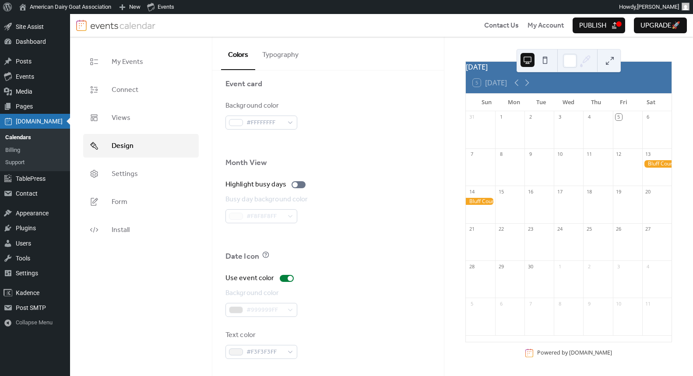
scroll to position [543, 0]
click at [247, 315] on div "#999999FF" at bounding box center [261, 310] width 72 height 14
click at [261, 352] on span "#F3F3F3FF" at bounding box center [265, 352] width 37 height 11
drag, startPoint x: 415, startPoint y: 299, endPoint x: 417, endPoint y: 282, distance: 17.2
click at [415, 299] on div "Background color #999999FF" at bounding box center [327, 302] width 205 height 29
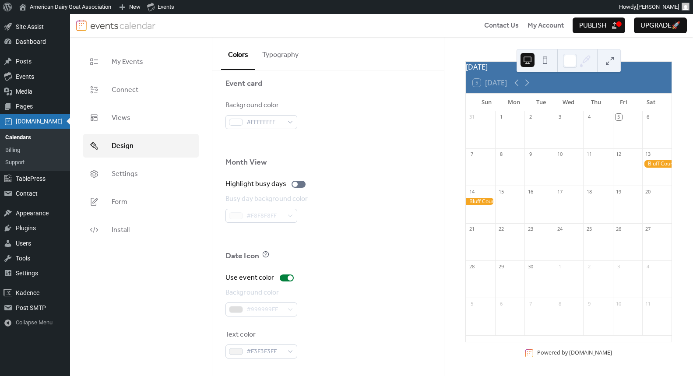
click at [550, 70] on div at bounding box center [537, 60] width 32 height 22
click at [618, 23] on button "Publish" at bounding box center [599, 26] width 53 height 16
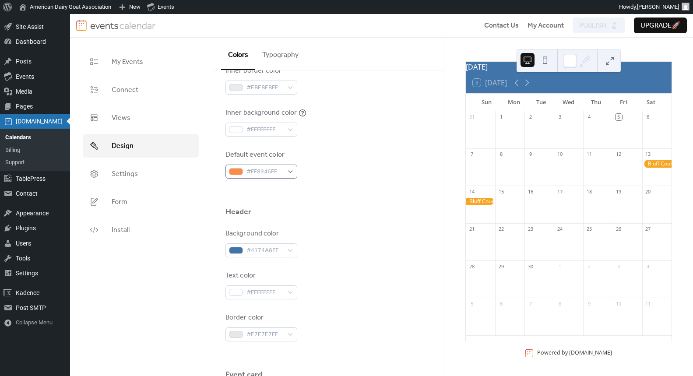
scroll to position [250, 0]
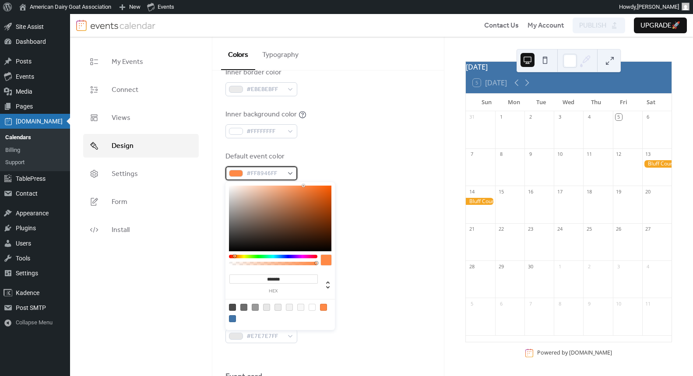
click at [268, 169] on span "#FF8946FF" at bounding box center [265, 174] width 37 height 11
click at [348, 154] on div "Default event color #FF8946FF" at bounding box center [327, 165] width 205 height 29
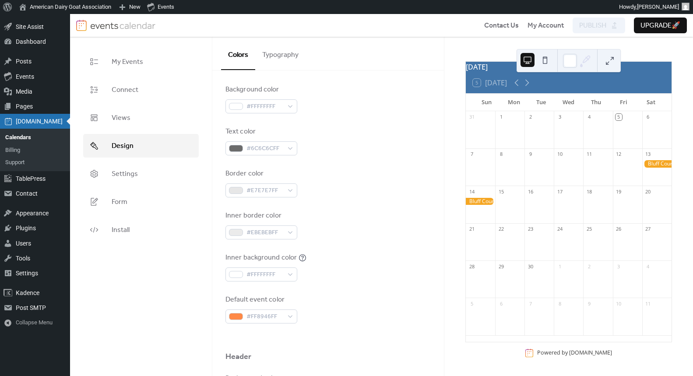
scroll to position [231, 0]
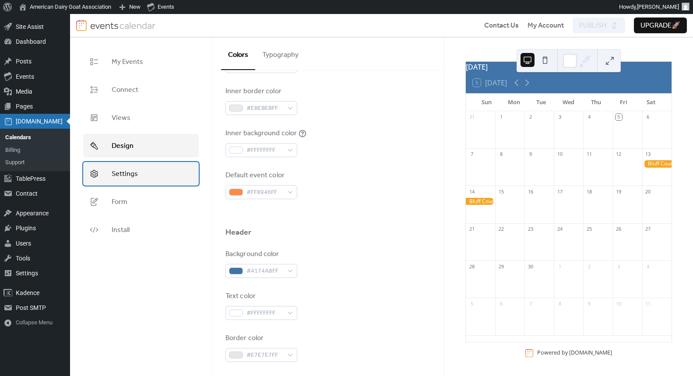
click at [131, 176] on span "Settings" at bounding box center [125, 174] width 26 height 11
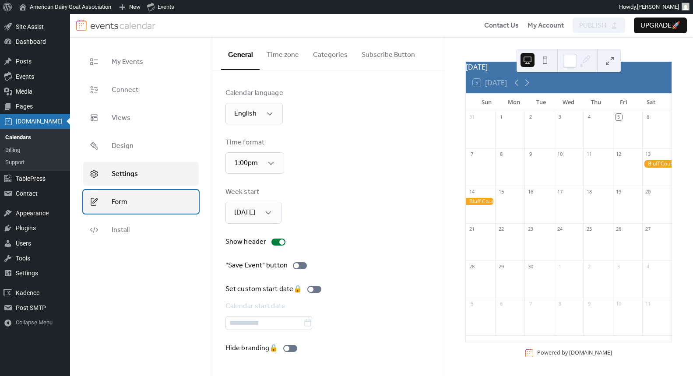
click at [124, 203] on span "Form" at bounding box center [120, 202] width 16 height 11
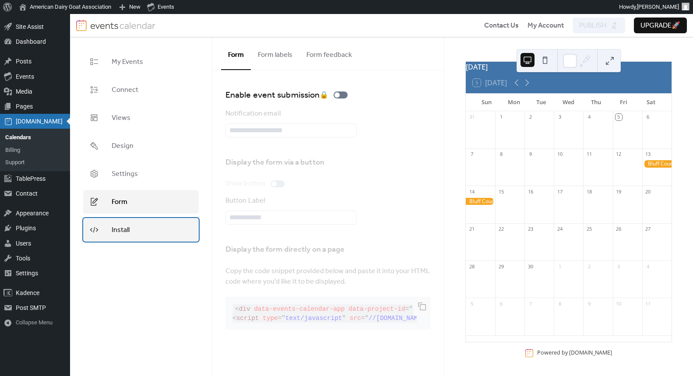
click at [121, 232] on span "Install" at bounding box center [121, 230] width 18 height 11
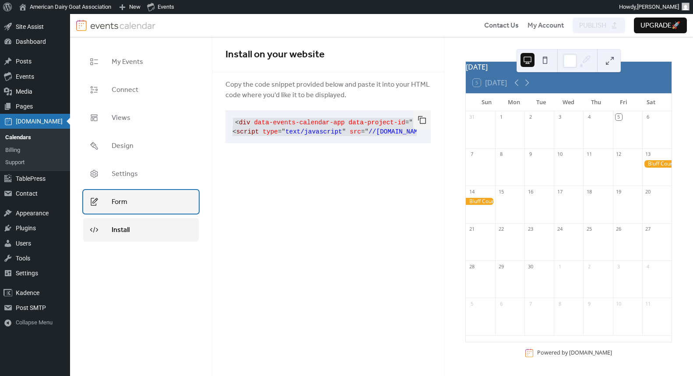
click at [119, 206] on span "Form" at bounding box center [120, 202] width 16 height 11
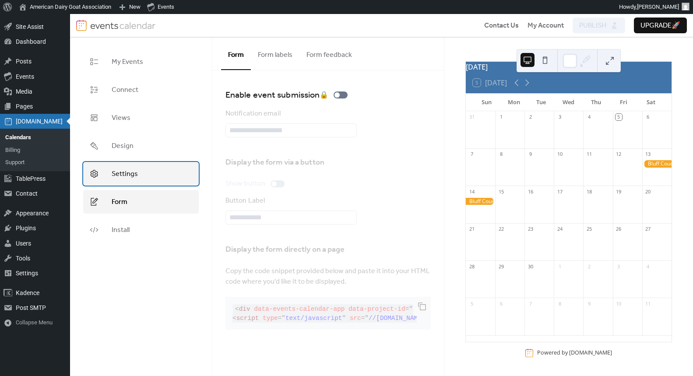
click at [119, 169] on span "Settings" at bounding box center [125, 174] width 26 height 11
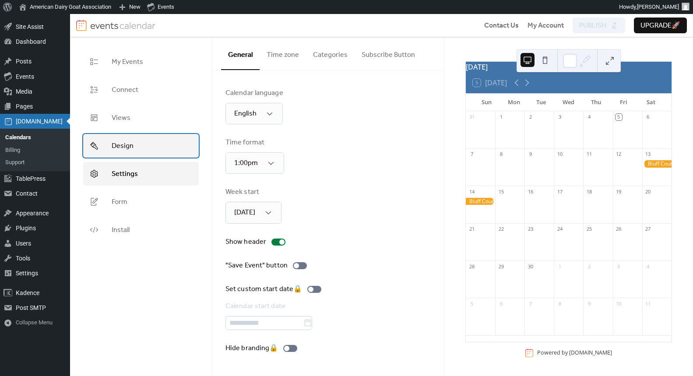
click at [123, 150] on span "Design" at bounding box center [123, 146] width 22 height 11
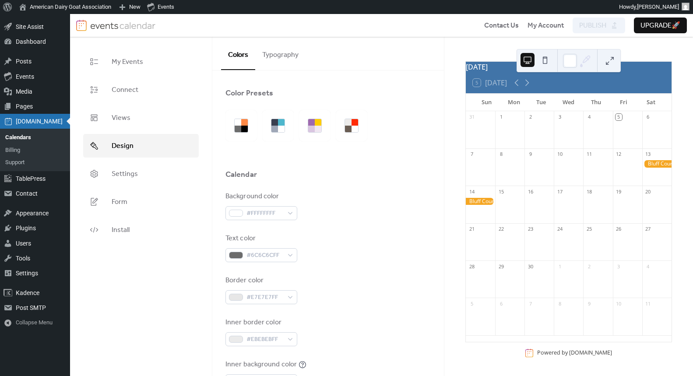
click at [127, 130] on ul "My Events Connect Views Design Settings Form Install" at bounding box center [141, 146] width 116 height 192
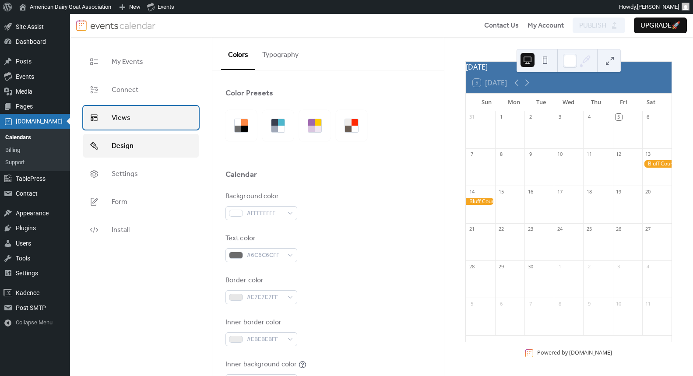
click at [126, 126] on link "Views" at bounding box center [141, 118] width 116 height 24
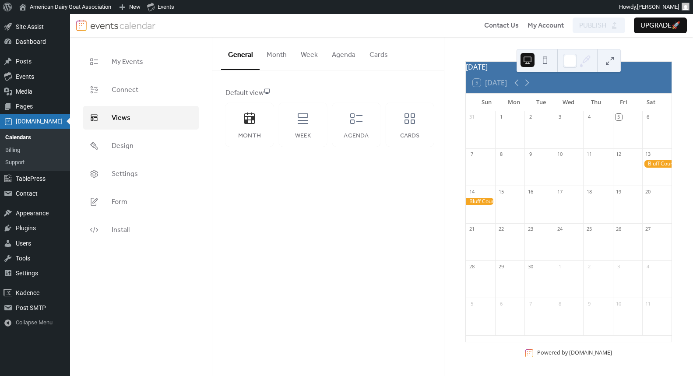
click at [272, 57] on button "Month" at bounding box center [277, 53] width 34 height 32
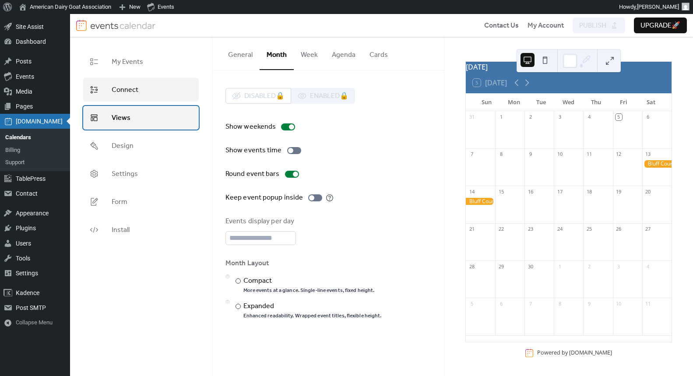
drag, startPoint x: 126, startPoint y: 106, endPoint x: 128, endPoint y: 98, distance: 8.7
click at [126, 106] on link "Views" at bounding box center [141, 118] width 116 height 24
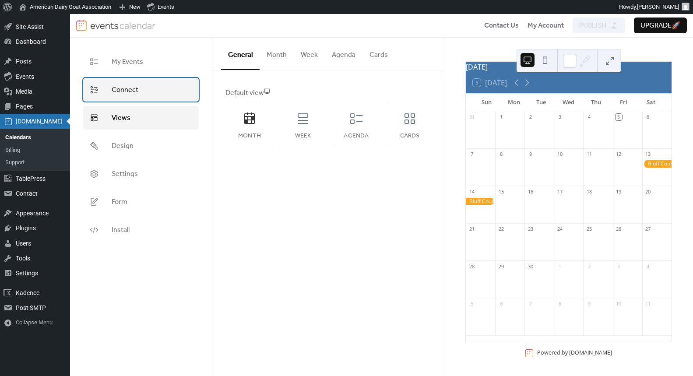
click at [129, 95] on span "Connect" at bounding box center [125, 90] width 27 height 11
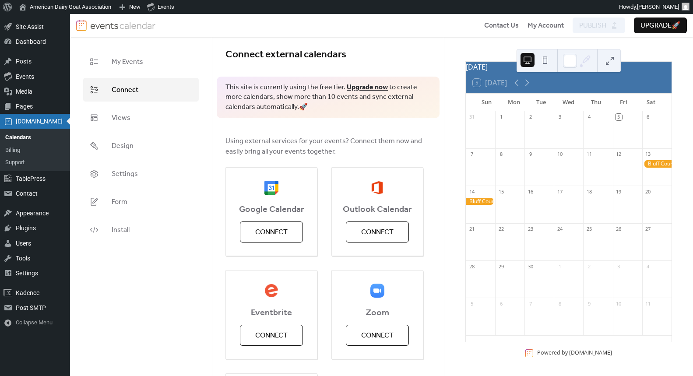
click at [136, 75] on ul "My Events Connect Views Design Settings Form Install" at bounding box center [141, 146] width 116 height 192
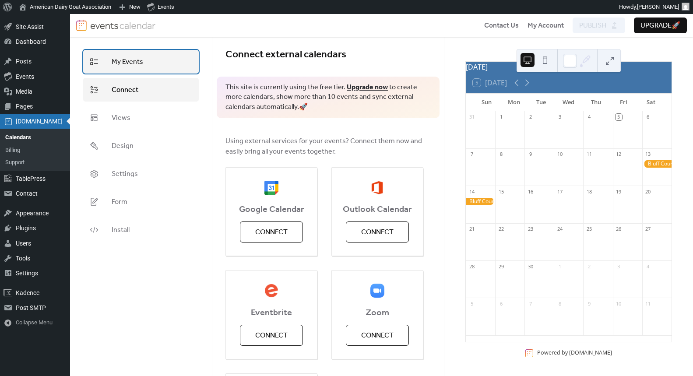
click at [144, 67] on link "My Events" at bounding box center [141, 62] width 116 height 24
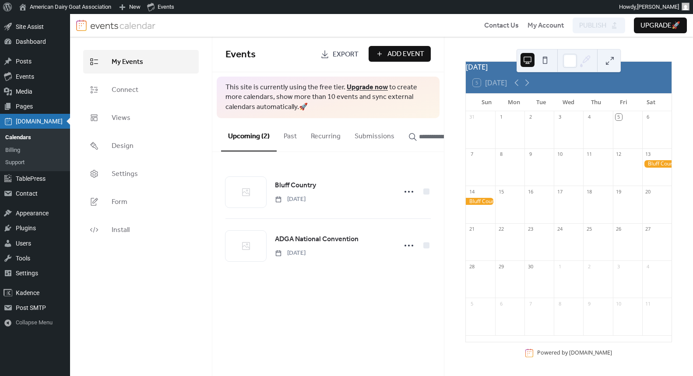
click at [512, 183] on div "8" at bounding box center [509, 166] width 29 height 37
click at [524, 238] on div at bounding box center [509, 246] width 29 height 22
click at [494, 204] on div at bounding box center [480, 201] width 29 height 7
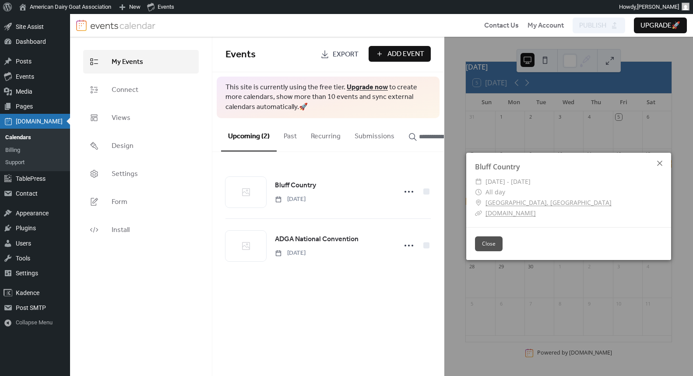
click at [659, 164] on icon at bounding box center [660, 163] width 11 height 11
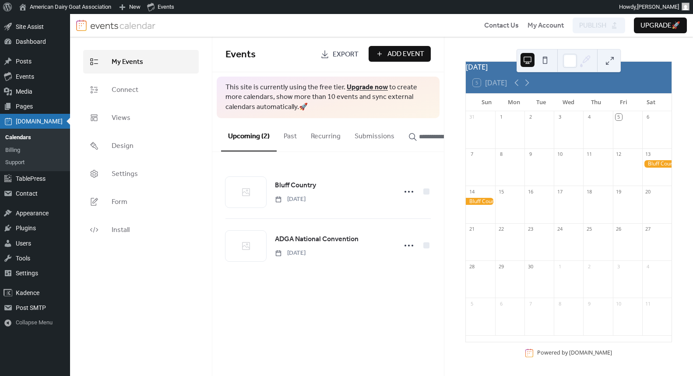
click at [366, 136] on button "Submissions" at bounding box center [375, 134] width 54 height 32
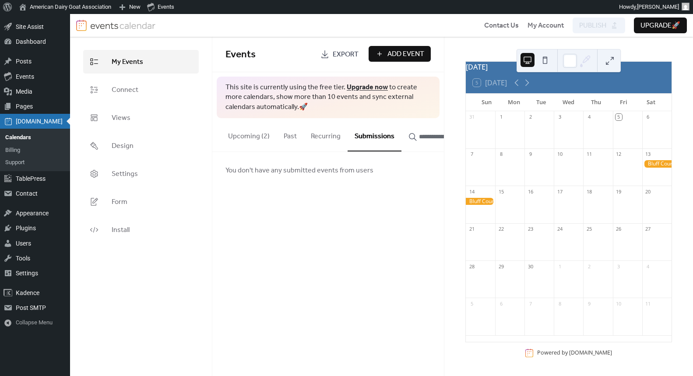
click at [327, 138] on button "Recurring" at bounding box center [326, 134] width 44 height 32
click at [279, 137] on button "Past" at bounding box center [290, 134] width 27 height 32
click at [232, 135] on button "Upcoming (2)" at bounding box center [249, 134] width 56 height 32
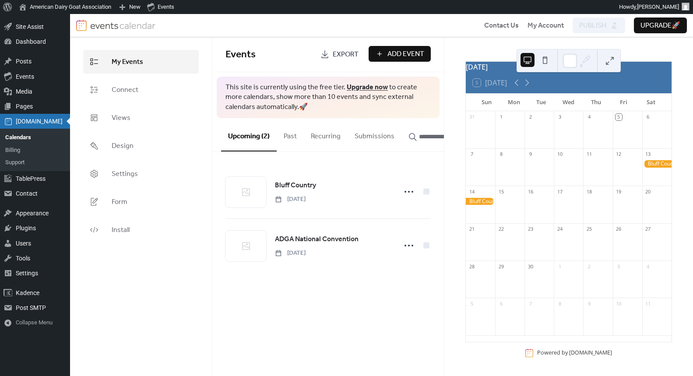
click at [383, 54] on button "Add Event" at bounding box center [400, 54] width 62 height 16
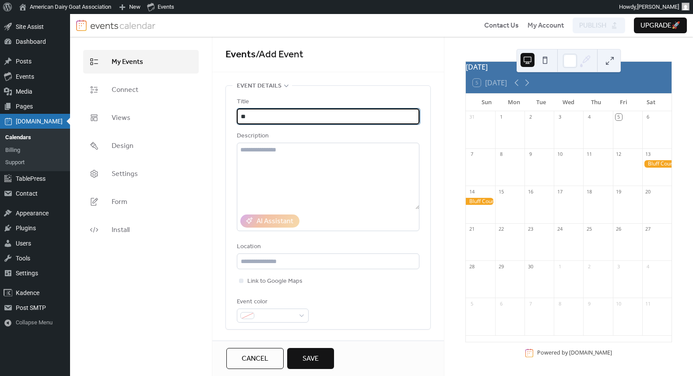
type input "*"
type input "**********"
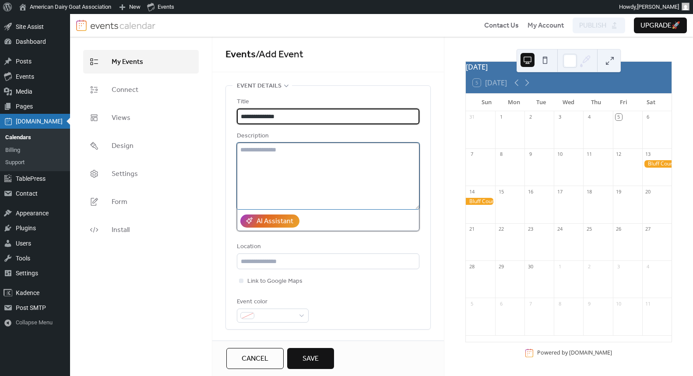
click at [272, 169] on textarea at bounding box center [328, 176] width 183 height 67
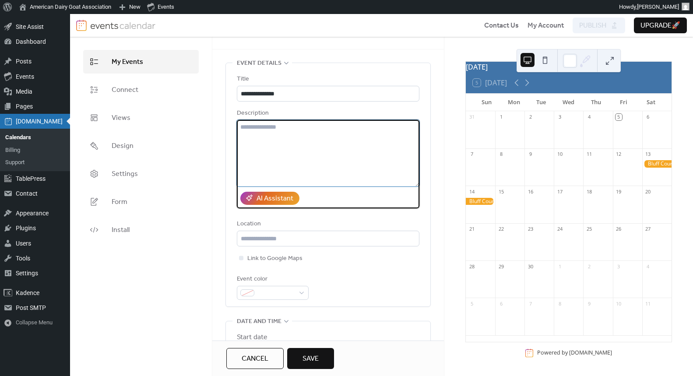
scroll to position [81, 0]
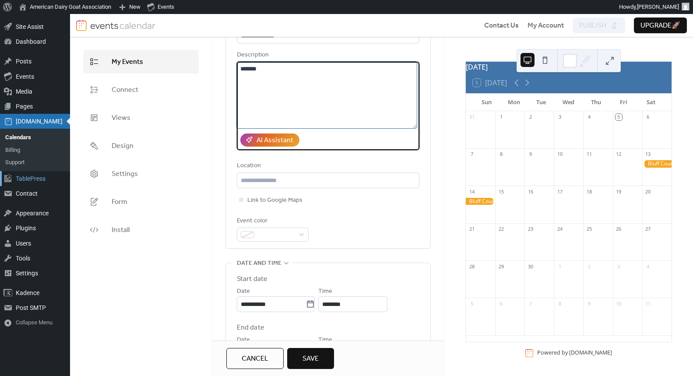
paste textarea "**********"
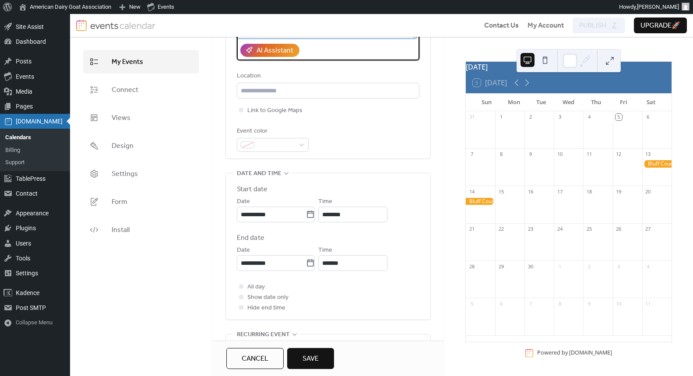
scroll to position [178, 0]
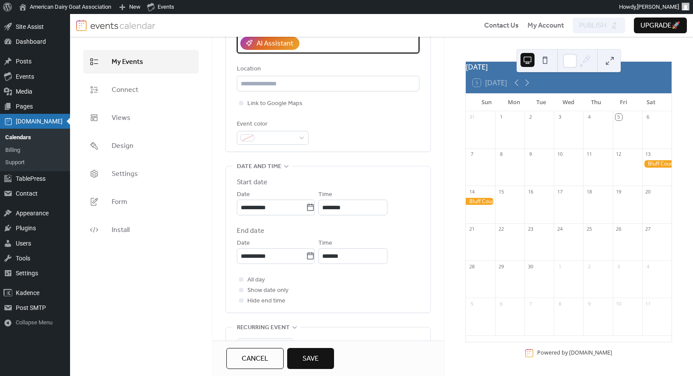
type textarea "**********"
click at [266, 144] on div "**********" at bounding box center [328, 29] width 183 height 243
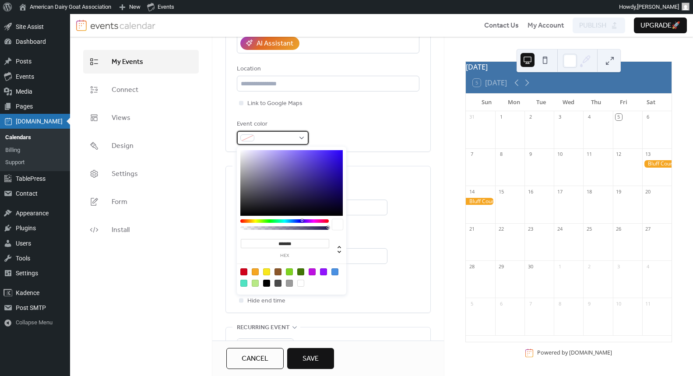
click at [268, 139] on span at bounding box center [276, 138] width 37 height 11
click at [257, 273] on div at bounding box center [255, 271] width 7 height 7
type input "*******"
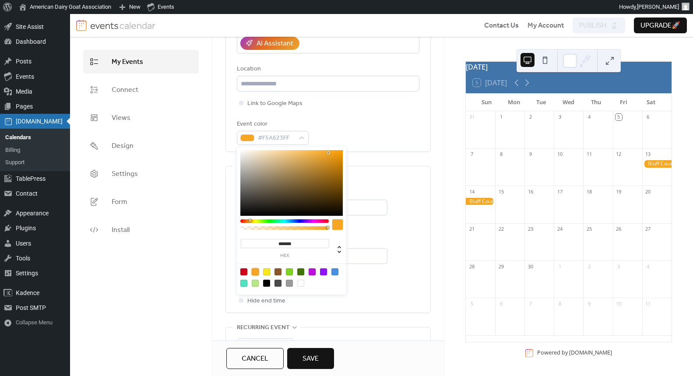
click at [396, 159] on div "**********" at bounding box center [327, 270] width 205 height 725
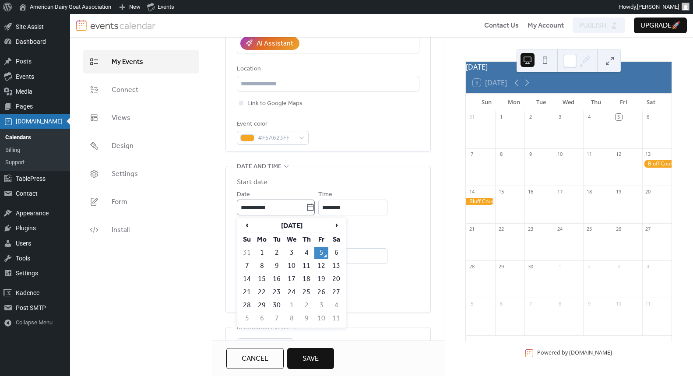
click at [315, 207] on icon at bounding box center [310, 207] width 9 height 9
click at [306, 207] on input "**********" at bounding box center [271, 208] width 69 height 16
click at [337, 224] on span "›" at bounding box center [336, 225] width 13 height 8
click at [334, 292] on td "25" at bounding box center [336, 292] width 14 height 12
type input "**********"
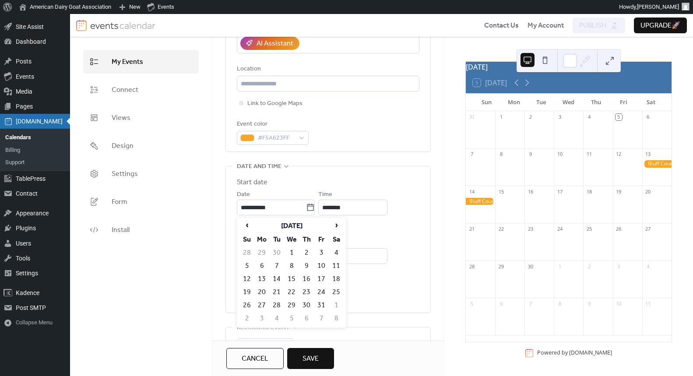
type input "**********"
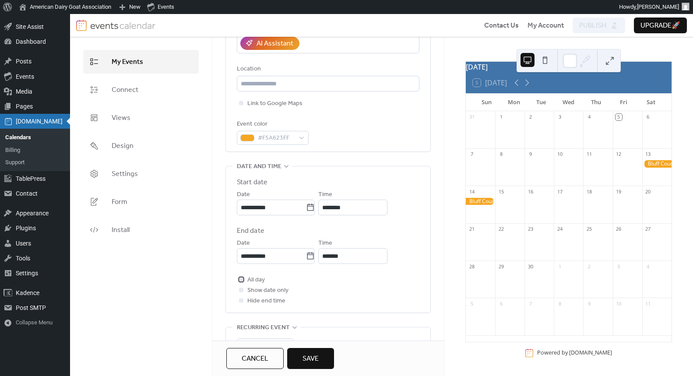
click at [246, 278] on label "All day" at bounding box center [251, 280] width 28 height 11
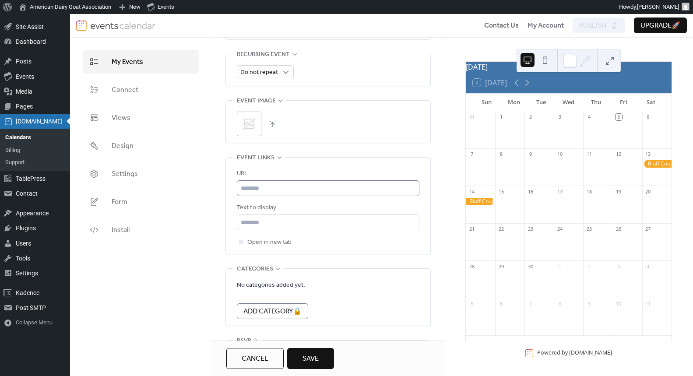
scroll to position [454, 0]
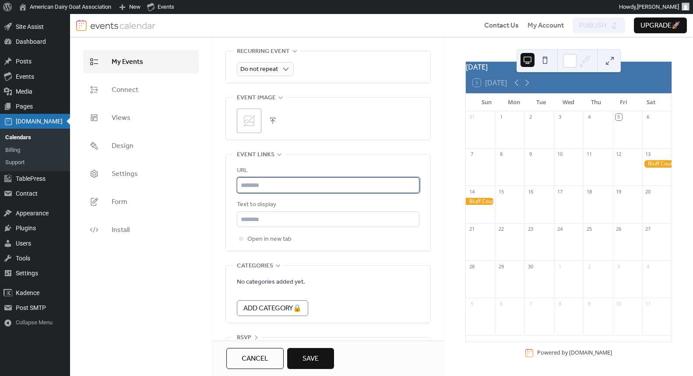
click at [255, 182] on input "text" at bounding box center [328, 185] width 183 height 16
paste input "**********"
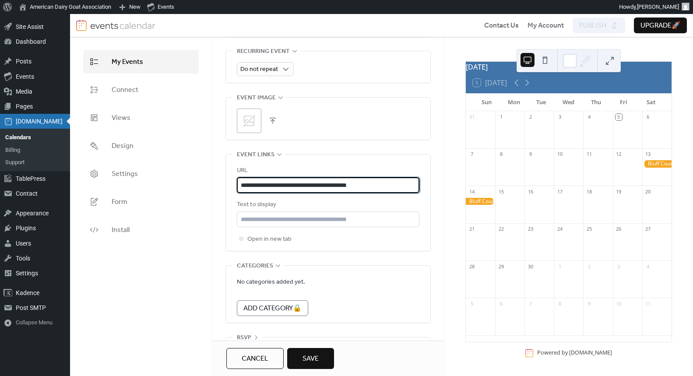
type input "**********"
click at [330, 228] on div "**********" at bounding box center [328, 205] width 183 height 79
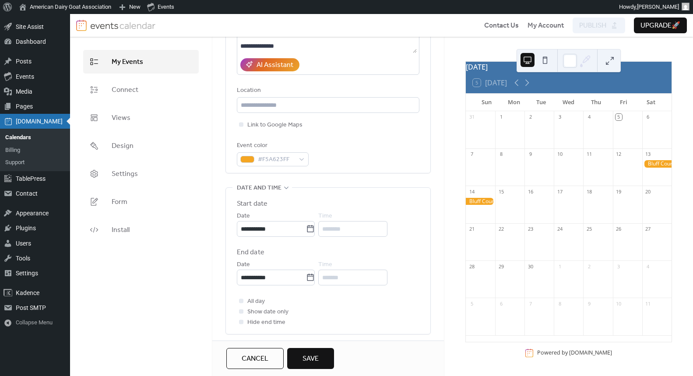
scroll to position [31, 0]
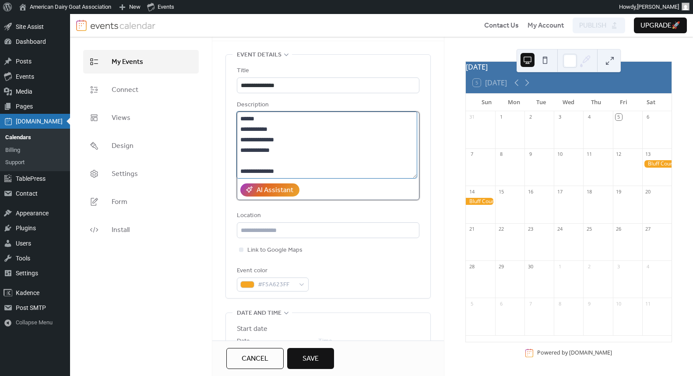
click at [286, 174] on textarea "**********" at bounding box center [327, 145] width 180 height 67
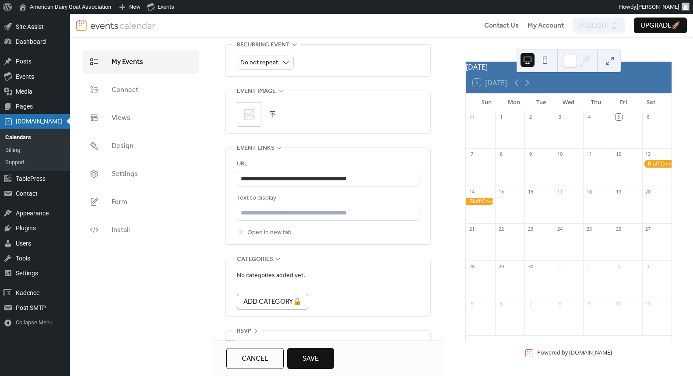
scroll to position [461, 0]
click at [318, 356] on span "Save" at bounding box center [311, 359] width 16 height 11
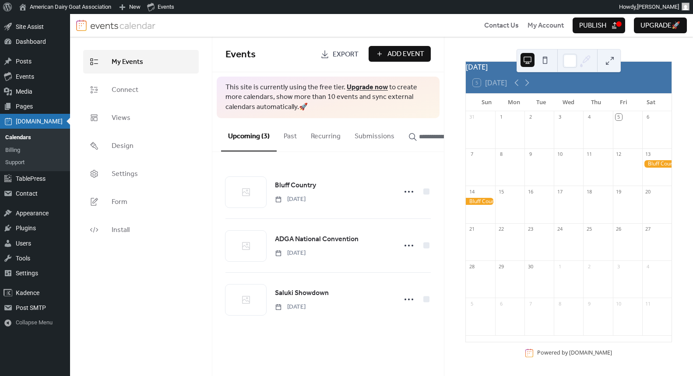
click at [603, 25] on button "Publish" at bounding box center [599, 26] width 53 height 16
click at [387, 59] on span "Add Event" at bounding box center [405, 54] width 37 height 11
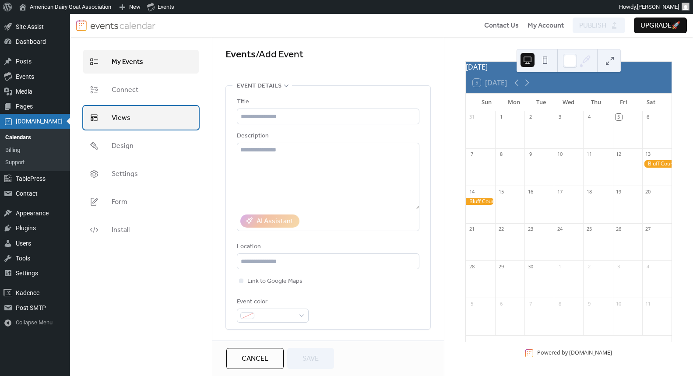
click at [110, 117] on link "Views" at bounding box center [141, 118] width 116 height 24
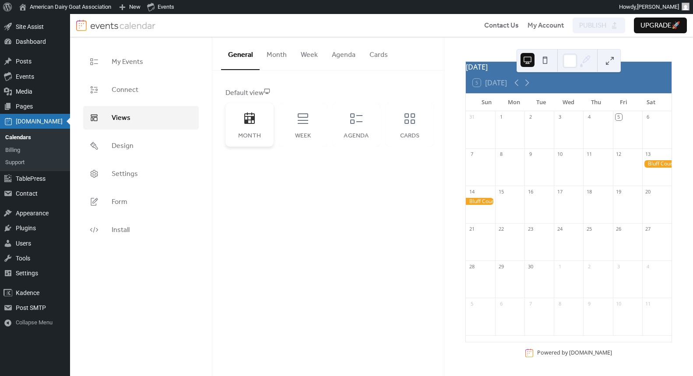
click at [253, 115] on icon at bounding box center [250, 119] width 14 height 14
click at [280, 51] on button "Month" at bounding box center [277, 53] width 34 height 32
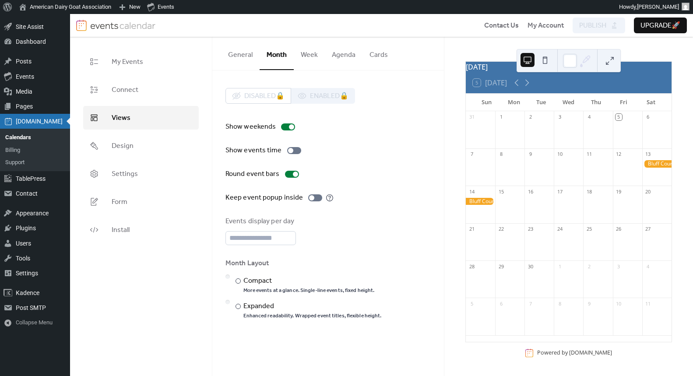
click at [315, 161] on div "Show weekends Show events time Round event bars Keep event popup inside Events …" at bounding box center [327, 221] width 205 height 198
click at [254, 281] on div "Compact" at bounding box center [308, 281] width 130 height 11
click at [604, 22] on span "Publish" at bounding box center [592, 26] width 27 height 11
click at [287, 236] on input "*" at bounding box center [261, 238] width 70 height 14
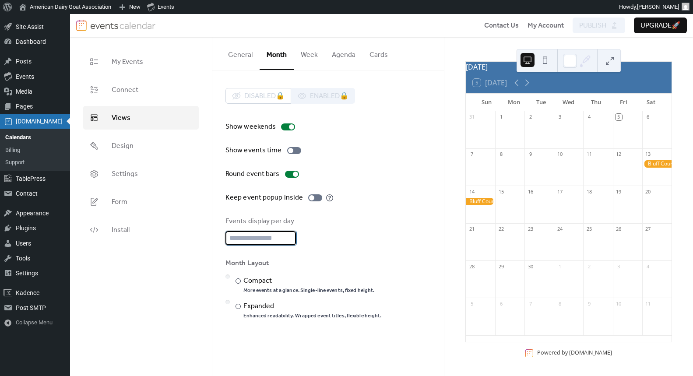
click at [287, 236] on input "*" at bounding box center [261, 238] width 70 height 14
type input "**"
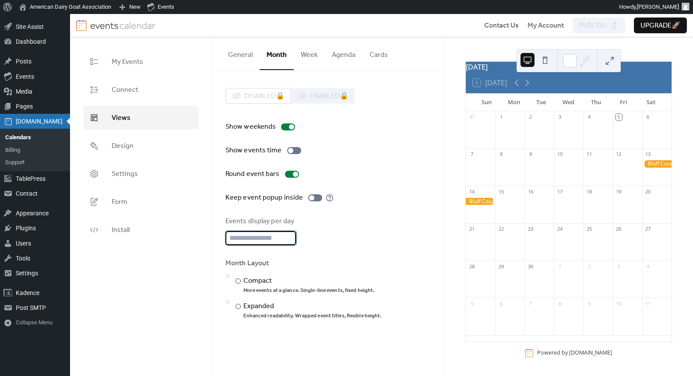
click at [287, 236] on input "**" at bounding box center [261, 238] width 70 height 14
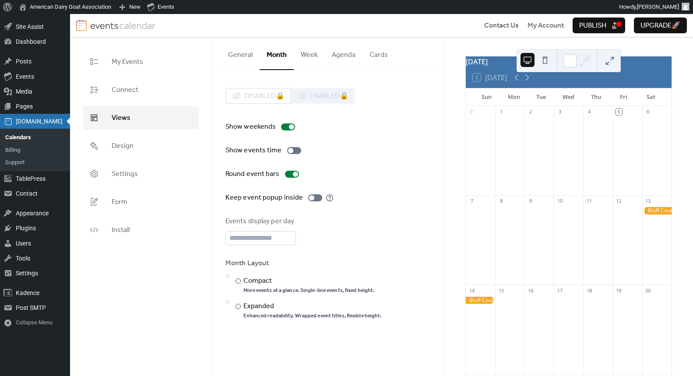
click at [602, 25] on span "Publish" at bounding box center [592, 26] width 27 height 11
click at [290, 174] on div at bounding box center [292, 174] width 14 height 7
click at [303, 180] on div "Show weekends Show events time Round event bars Keep event popup inside Events …" at bounding box center [327, 221] width 205 height 198
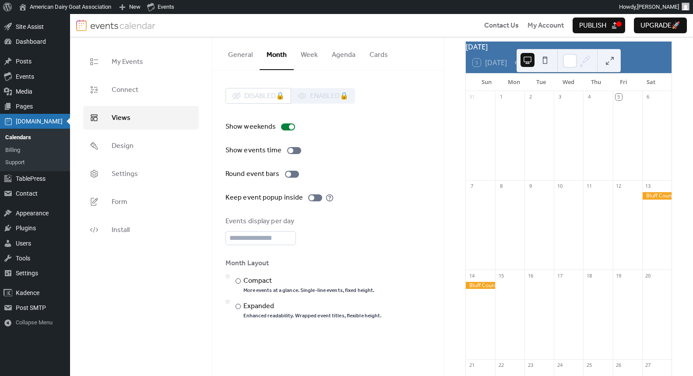
scroll to position [43, 0]
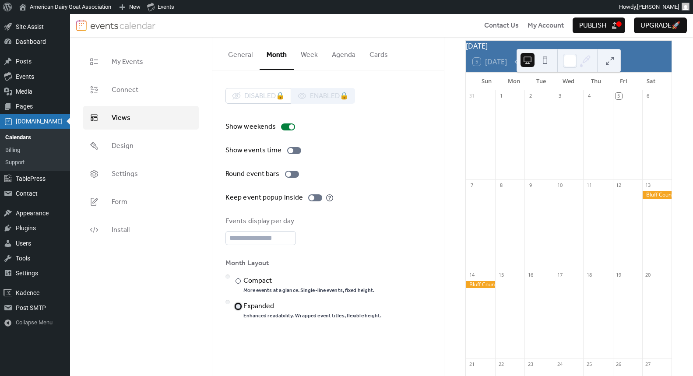
click at [238, 306] on div at bounding box center [238, 306] width 5 height 5
click at [239, 282] on div "​" at bounding box center [237, 281] width 9 height 11
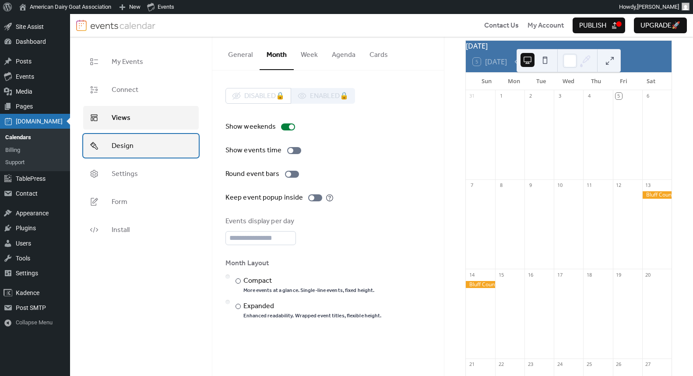
click at [118, 142] on span "Design" at bounding box center [123, 146] width 22 height 11
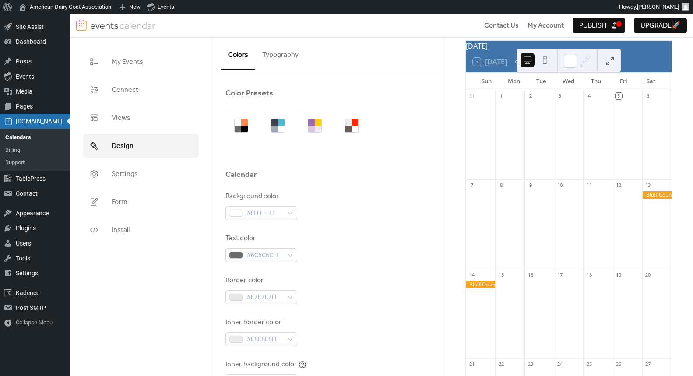
click at [143, 186] on ul "My Events Connect Views Design Settings Form Install" at bounding box center [141, 146] width 116 height 192
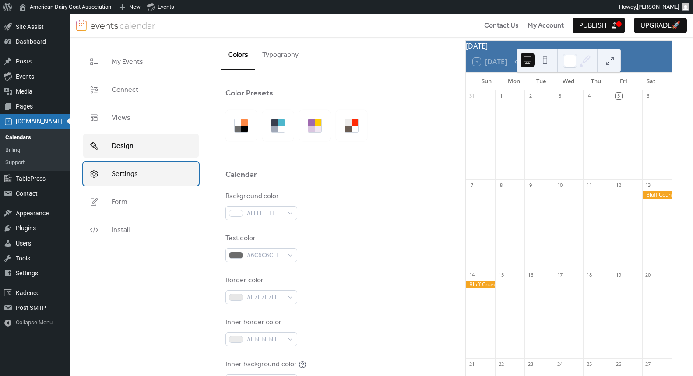
click at [143, 179] on link "Settings" at bounding box center [141, 174] width 116 height 24
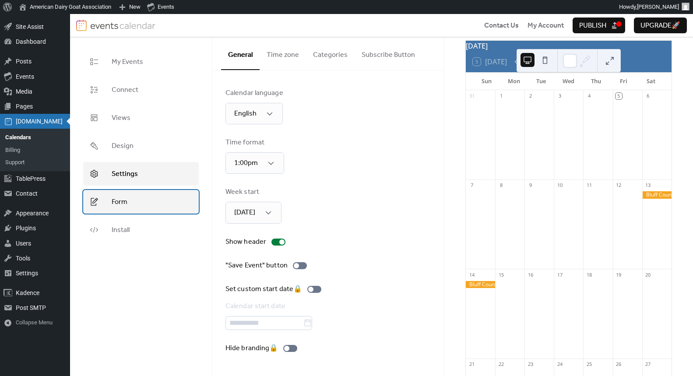
click at [129, 202] on link "Form" at bounding box center [141, 202] width 116 height 24
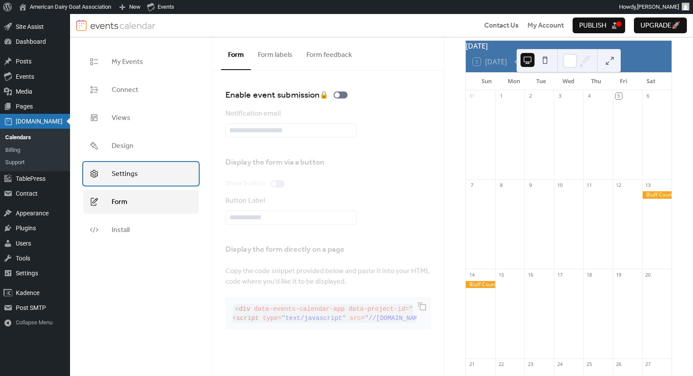
click at [133, 182] on link "Settings" at bounding box center [141, 174] width 116 height 24
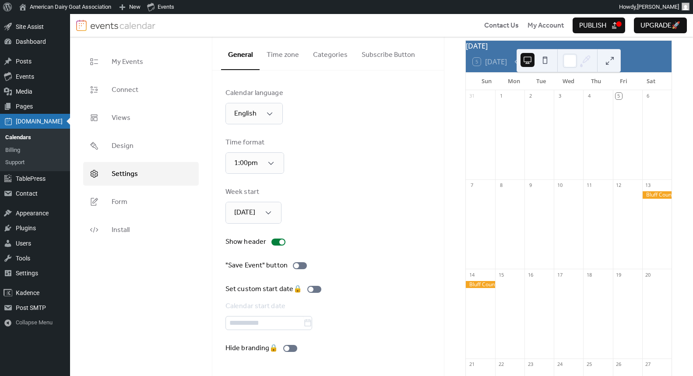
click at [580, 28] on span "Publish" at bounding box center [592, 26] width 27 height 11
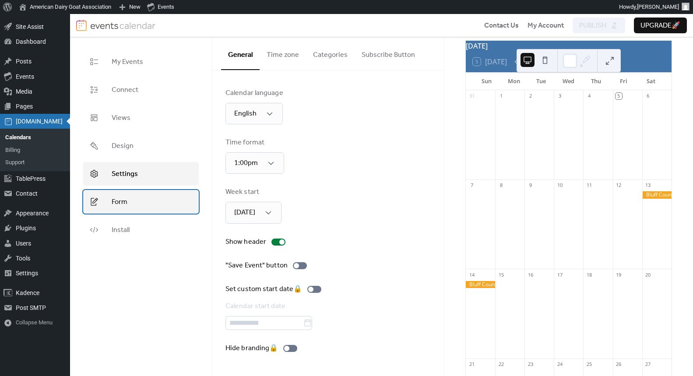
click at [143, 199] on link "Form" at bounding box center [141, 202] width 116 height 24
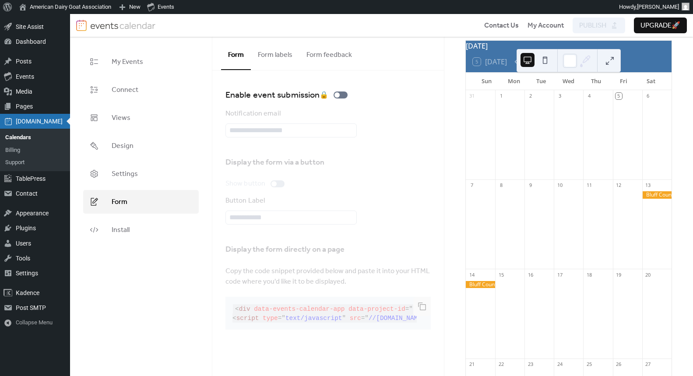
click at [247, 137] on div "Notification email" at bounding box center [327, 123] width 205 height 29
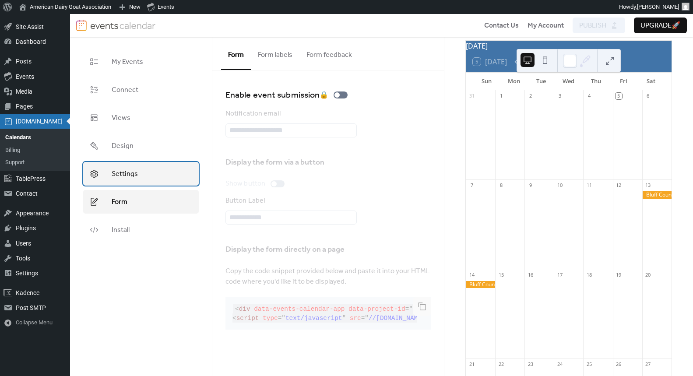
click at [116, 183] on link "Settings" at bounding box center [141, 174] width 116 height 24
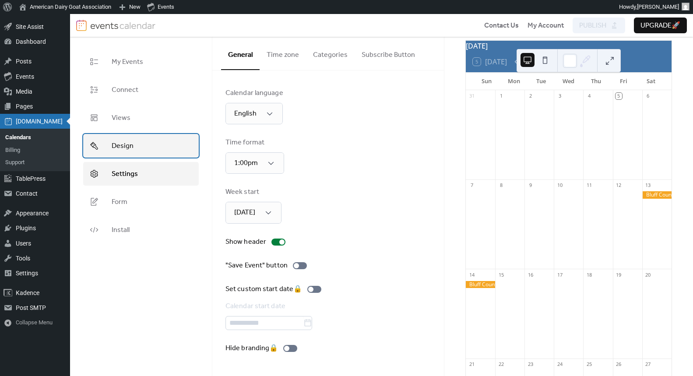
click at [122, 148] on span "Design" at bounding box center [123, 146] width 22 height 11
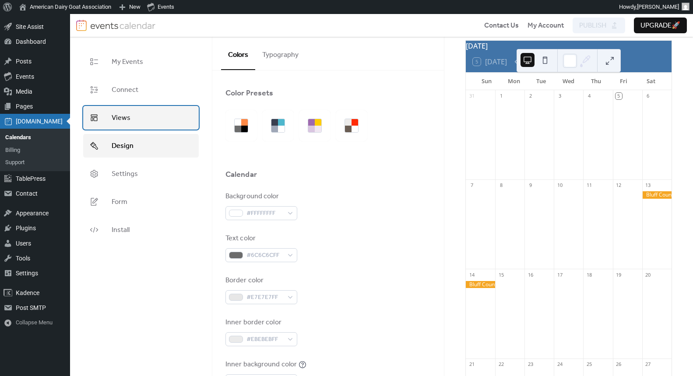
click at [124, 129] on link "Views" at bounding box center [141, 118] width 116 height 24
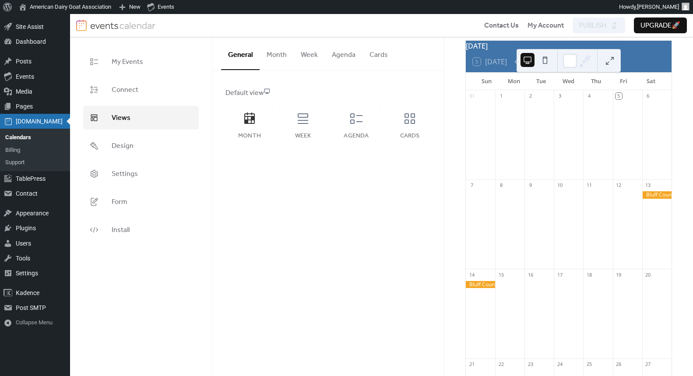
click at [127, 102] on ul "My Events Connect Views Design Settings Form Install" at bounding box center [141, 146] width 116 height 192
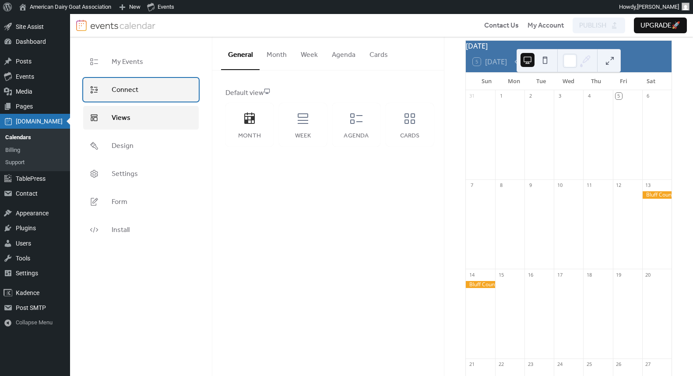
click at [137, 87] on span "Connect" at bounding box center [125, 90] width 27 height 11
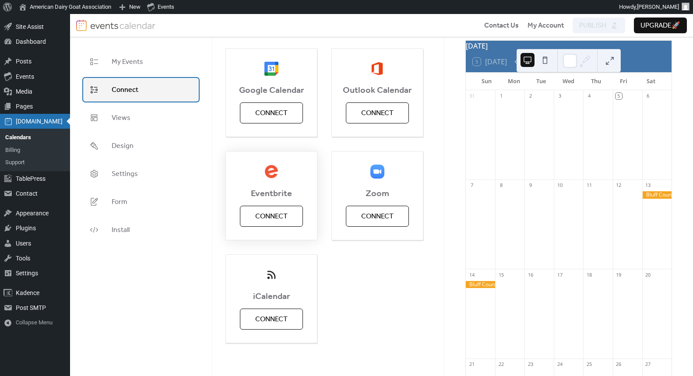
scroll to position [121, 0]
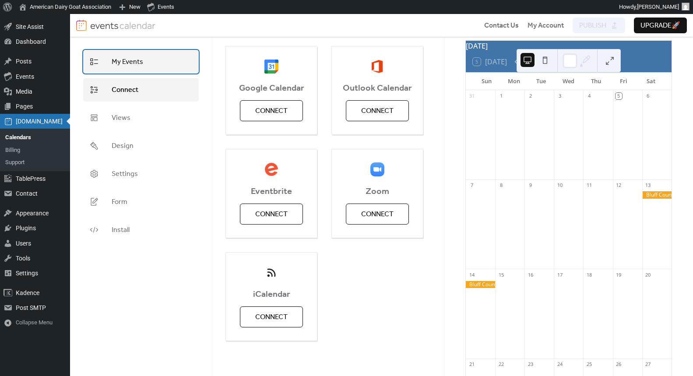
click at [142, 61] on span "My Events" at bounding box center [128, 62] width 32 height 11
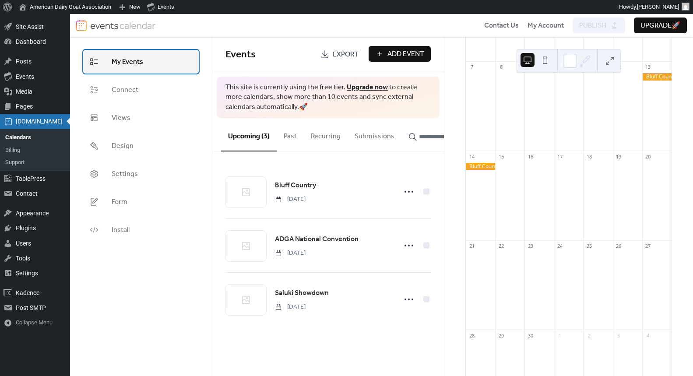
scroll to position [340, 0]
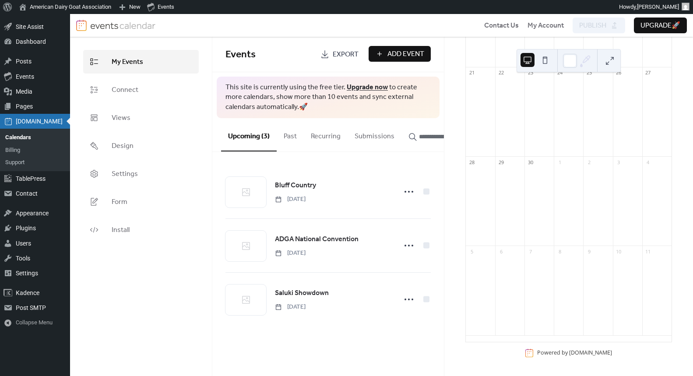
click at [552, 59] on div at bounding box center [569, 60] width 104 height 23
click at [547, 59] on button at bounding box center [545, 60] width 14 height 14
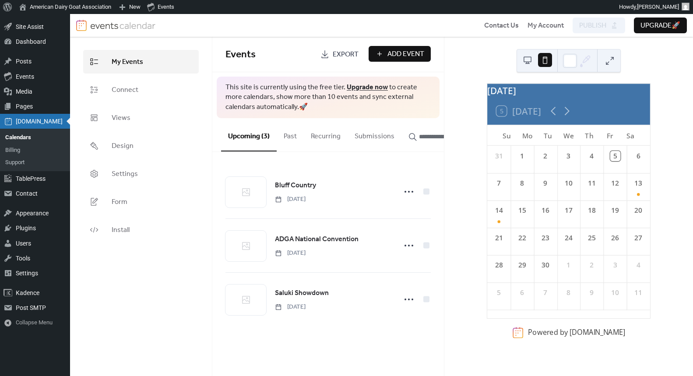
click at [528, 62] on button at bounding box center [528, 60] width 14 height 14
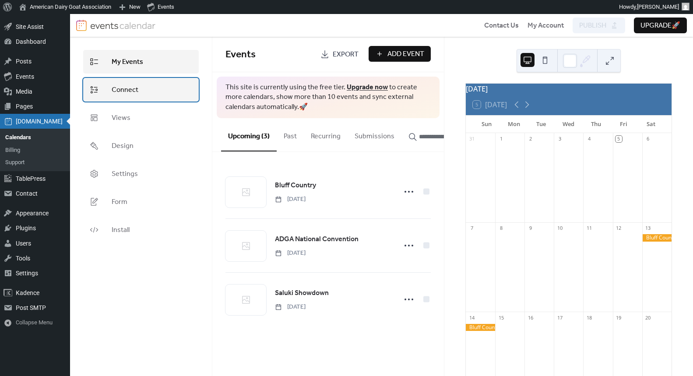
click at [110, 82] on link "Connect" at bounding box center [141, 90] width 116 height 24
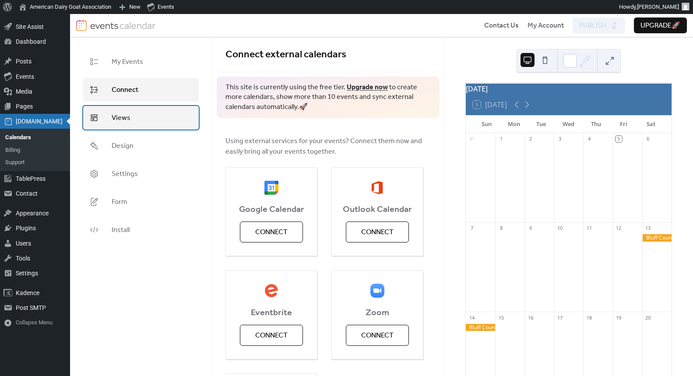
click at [116, 113] on span "Views" at bounding box center [121, 118] width 19 height 11
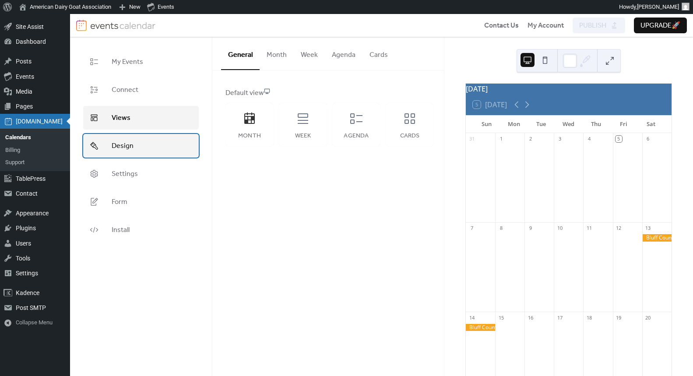
click at [138, 140] on link "Design" at bounding box center [141, 146] width 116 height 24
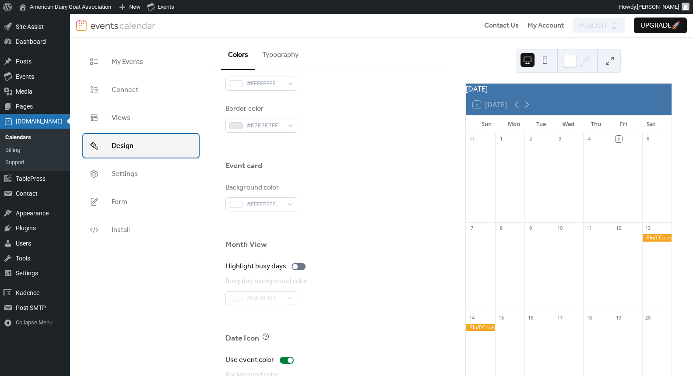
scroll to position [543, 0]
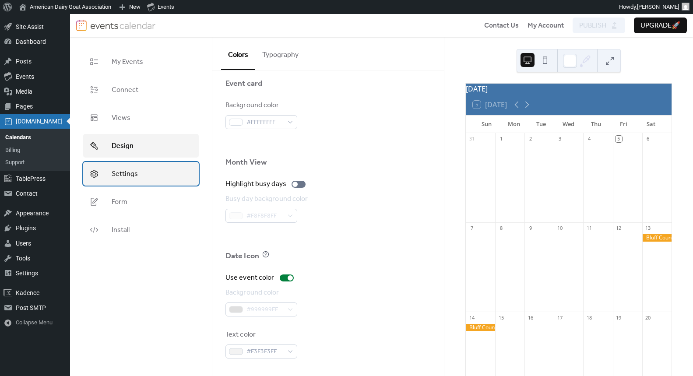
click at [157, 180] on link "Settings" at bounding box center [141, 174] width 116 height 24
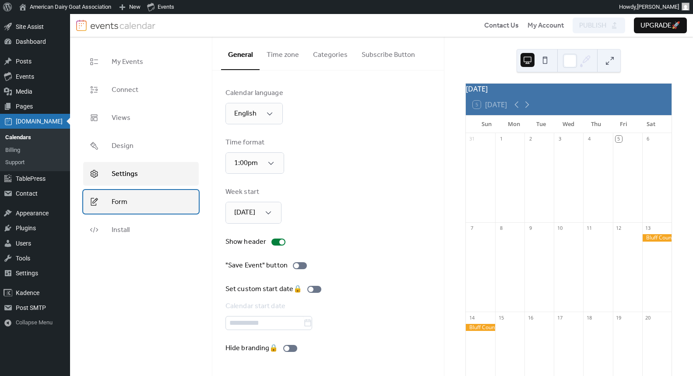
click at [95, 204] on icon at bounding box center [94, 202] width 6 height 8
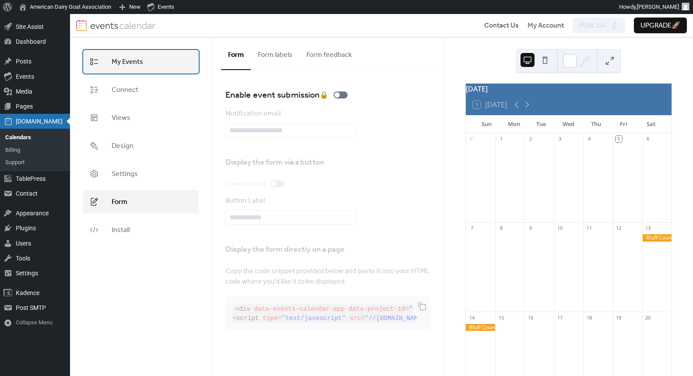
click at [127, 64] on span "My Events" at bounding box center [128, 62] width 32 height 11
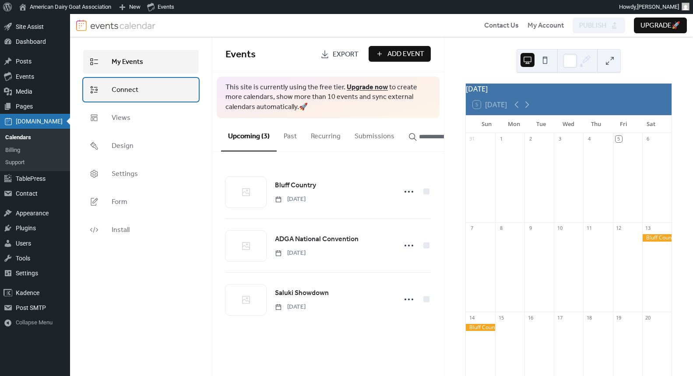
click at [137, 86] on span "Connect" at bounding box center [125, 90] width 27 height 11
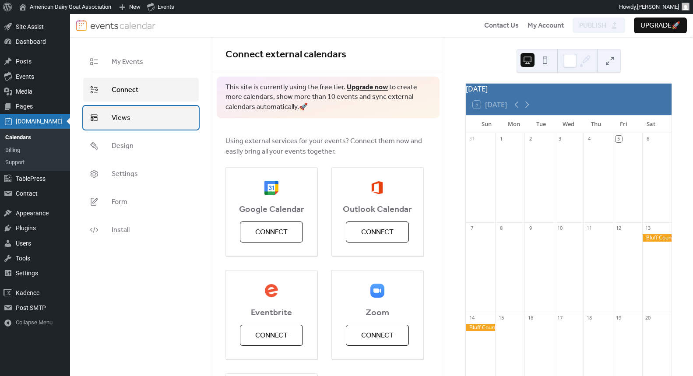
click at [141, 116] on link "Views" at bounding box center [141, 118] width 116 height 24
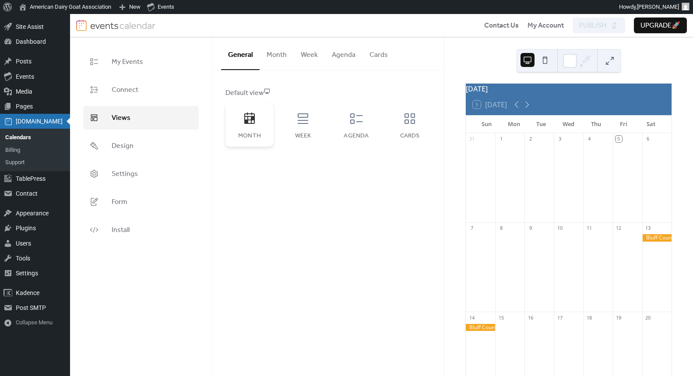
click at [241, 123] on div "Month" at bounding box center [249, 125] width 48 height 44
click at [280, 59] on button "Month" at bounding box center [277, 53] width 34 height 32
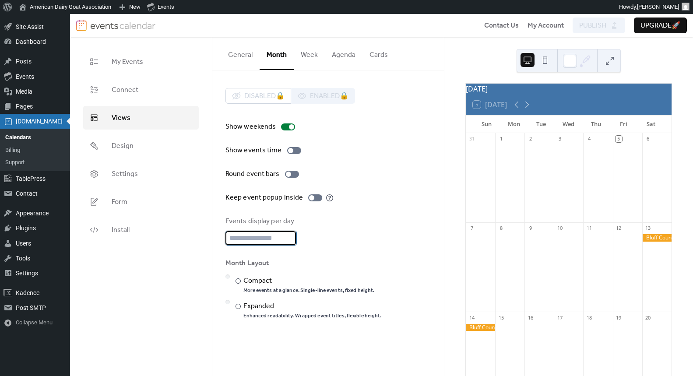
click at [269, 242] on input "**" at bounding box center [261, 238] width 70 height 14
click at [352, 222] on div "Events display per day **" at bounding box center [327, 230] width 205 height 29
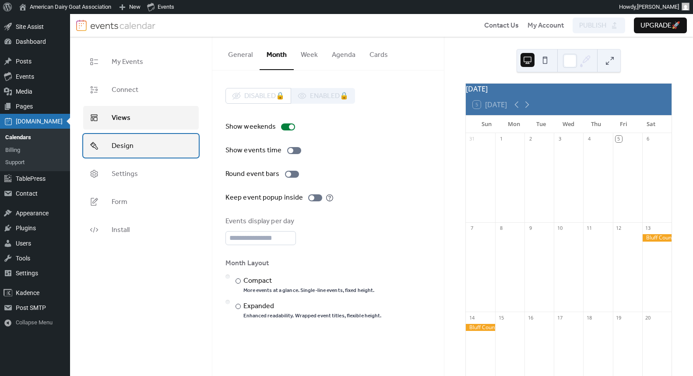
click at [137, 145] on link "Design" at bounding box center [141, 146] width 116 height 24
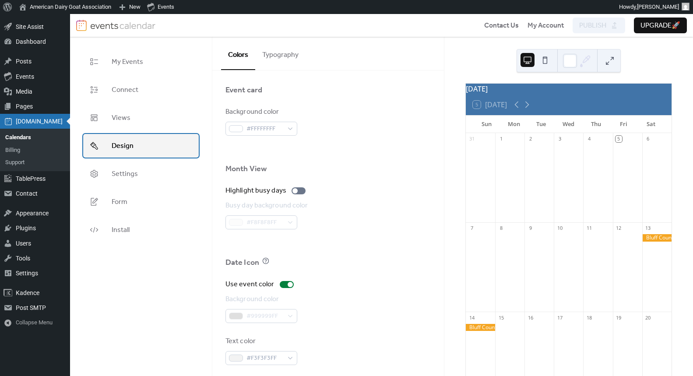
scroll to position [543, 0]
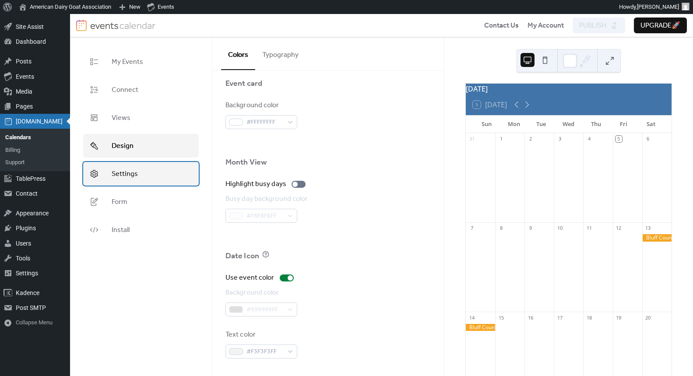
click at [127, 177] on span "Settings" at bounding box center [125, 174] width 26 height 11
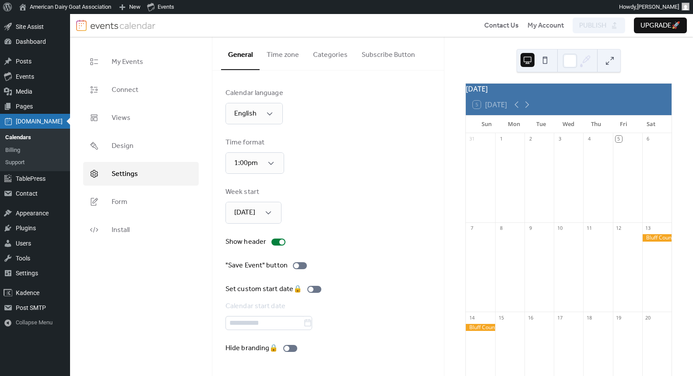
click at [291, 53] on button "Time zone" at bounding box center [283, 53] width 46 height 32
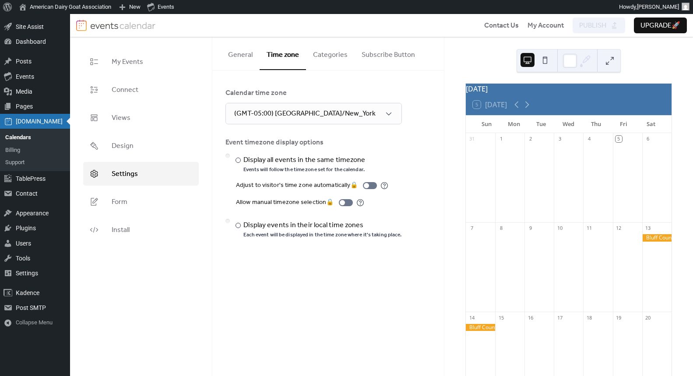
click at [326, 66] on button "Categories" at bounding box center [330, 53] width 49 height 32
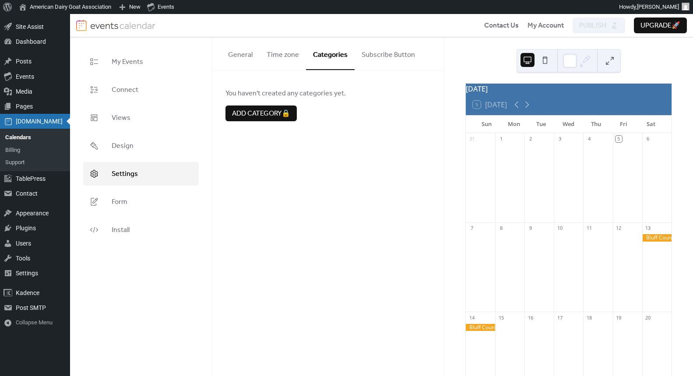
click at [390, 53] on button "Subscribe Button" at bounding box center [388, 53] width 67 height 32
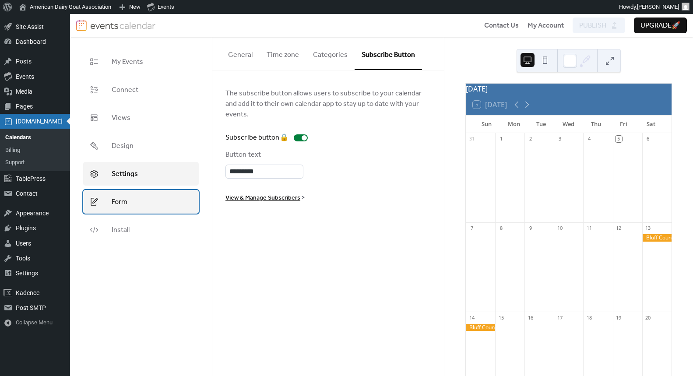
click at [113, 202] on span "Form" at bounding box center [120, 202] width 16 height 11
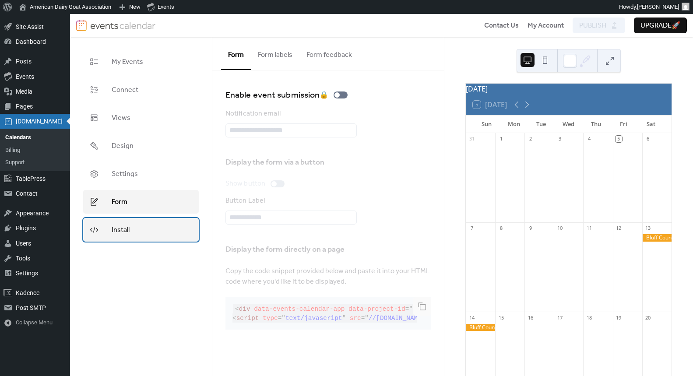
click at [116, 230] on span "Install" at bounding box center [121, 230] width 18 height 11
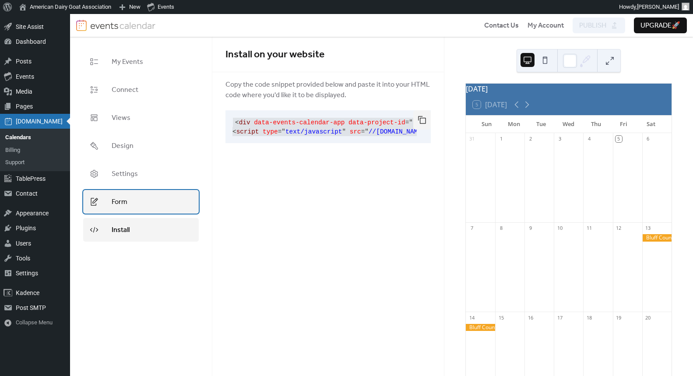
click at [113, 201] on span "Form" at bounding box center [120, 202] width 16 height 11
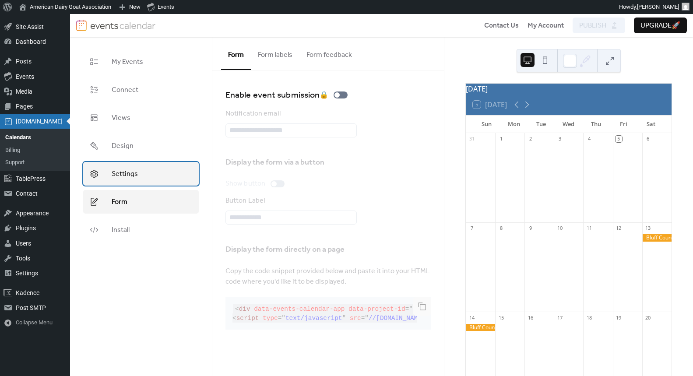
click at [112, 184] on link "Settings" at bounding box center [141, 174] width 116 height 24
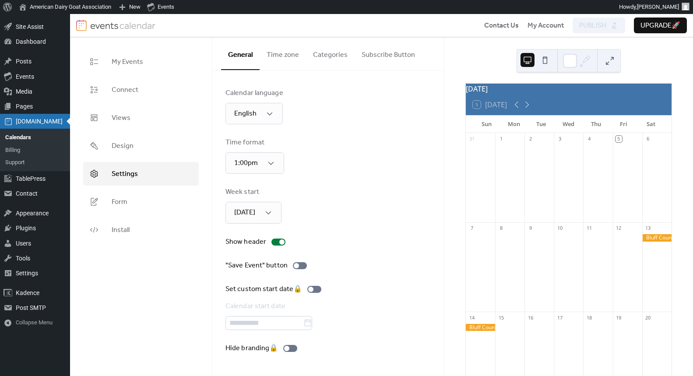
click at [504, 86] on div "[DATE]" at bounding box center [569, 89] width 206 height 11
click at [542, 61] on button at bounding box center [545, 60] width 14 height 14
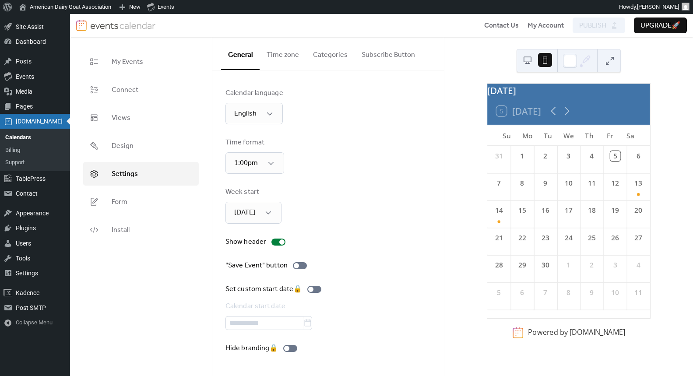
click at [528, 54] on button at bounding box center [528, 60] width 14 height 14
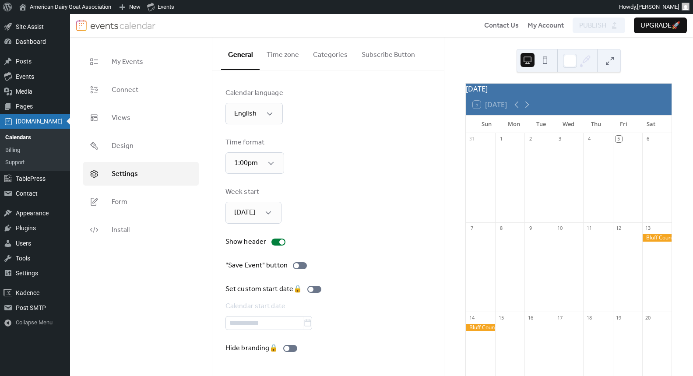
click at [606, 57] on button at bounding box center [610, 61] width 14 height 14
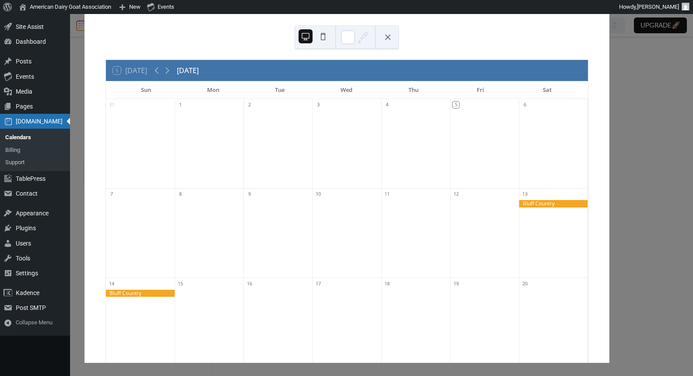
click at [609, 40] on div "5 [DATE] [DATE] Sun Mon Tue Wed Thu Fri Sat 31 1 2 3 4 5 6 7 8 9 10 11 12 13 14…" at bounding box center [346, 188] width 525 height 350
click at [386, 38] on button at bounding box center [388, 37] width 14 height 14
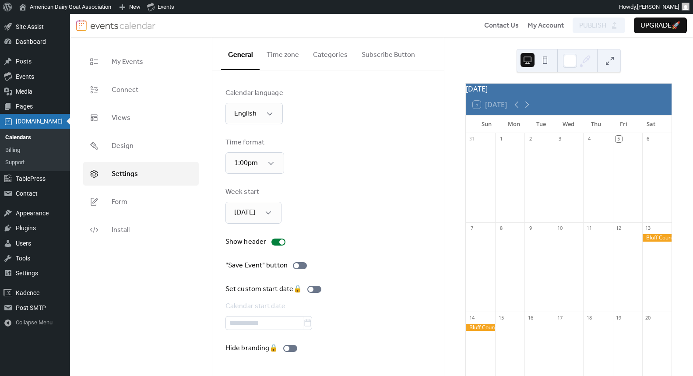
click at [284, 67] on button "Time zone" at bounding box center [283, 53] width 46 height 32
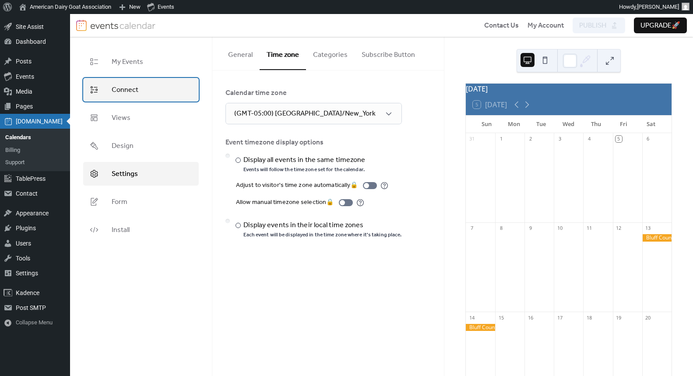
click at [121, 91] on span "Connect" at bounding box center [125, 90] width 27 height 11
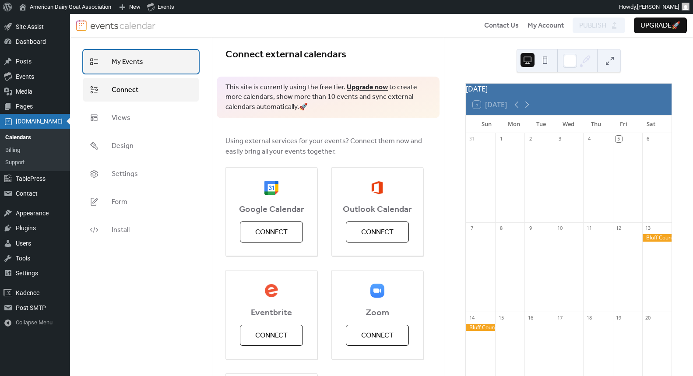
click at [127, 67] on span "My Events" at bounding box center [128, 62] width 32 height 11
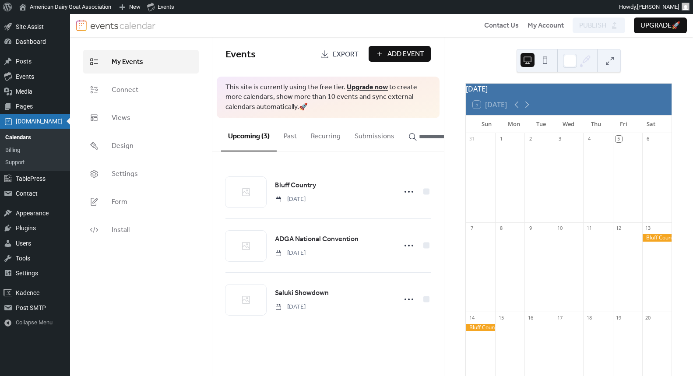
click at [386, 54] on button "Add Event" at bounding box center [400, 54] width 62 height 16
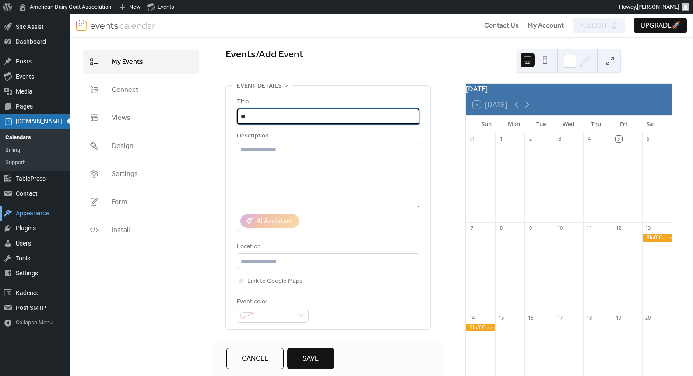
type input "*"
type input "**********"
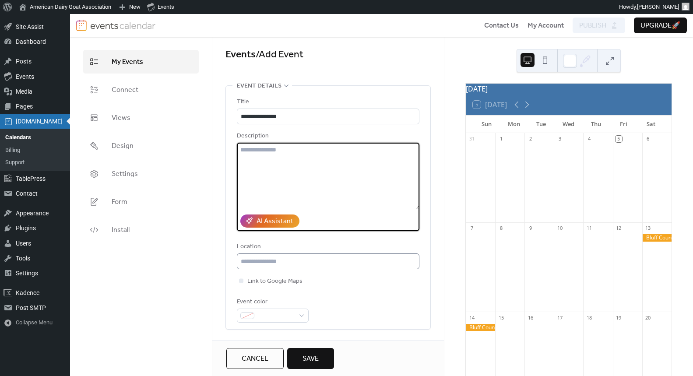
click at [281, 268] on div "**********" at bounding box center [328, 210] width 183 height 226
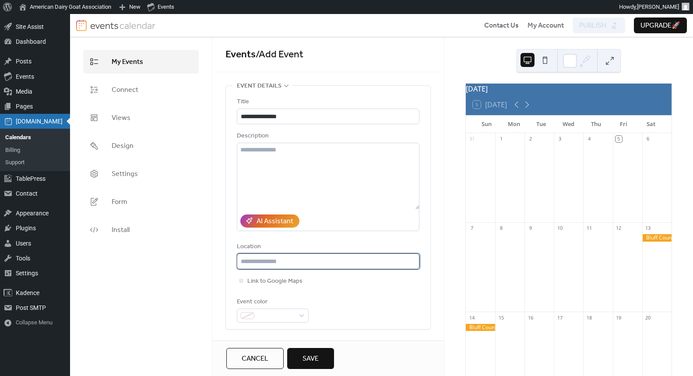
click at [280, 264] on input "text" at bounding box center [328, 262] width 183 height 16
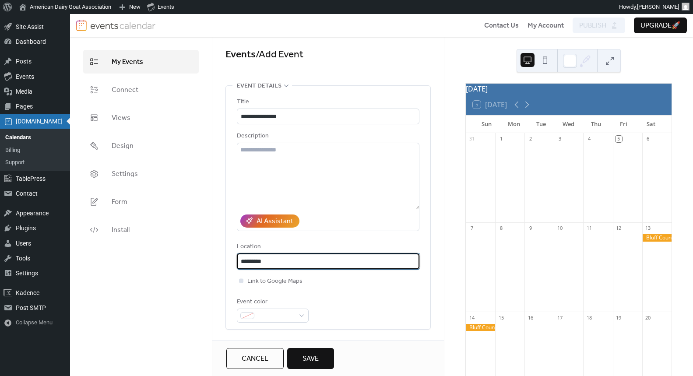
type input "*********"
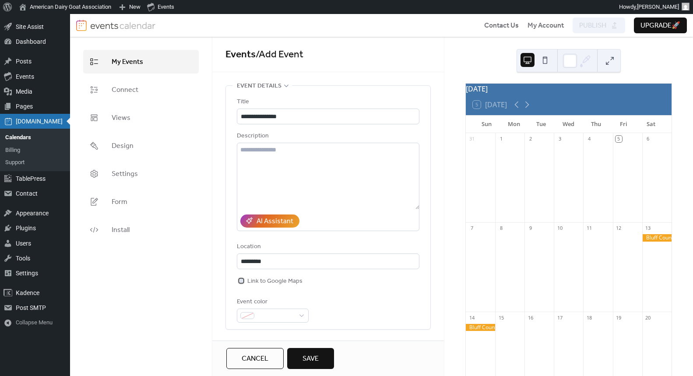
click at [244, 278] on div at bounding box center [241, 280] width 9 height 9
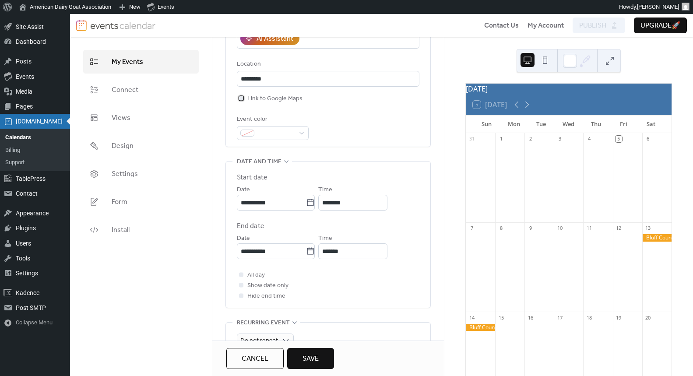
scroll to position [129, 0]
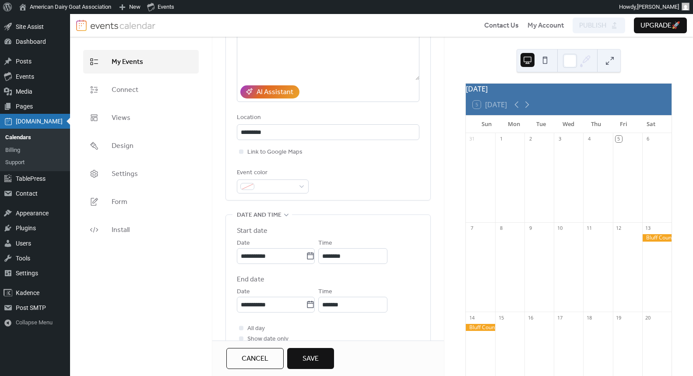
click at [257, 123] on div "Location" at bounding box center [327, 118] width 181 height 11
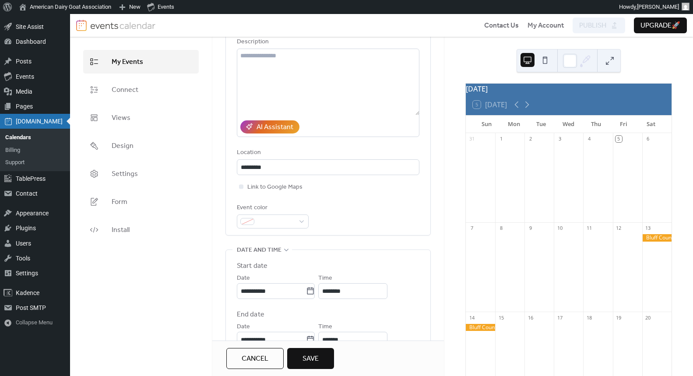
scroll to position [26, 0]
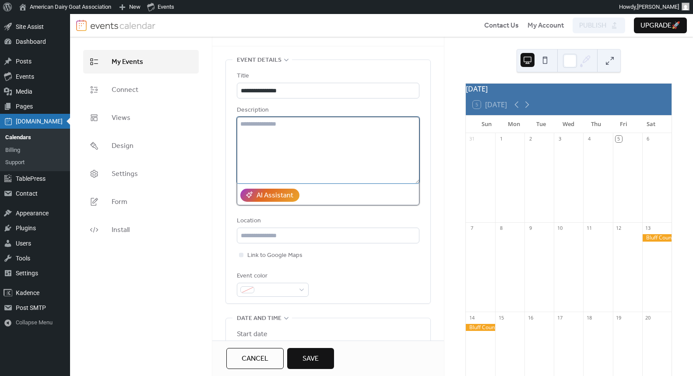
click at [279, 133] on textarea at bounding box center [328, 150] width 183 height 67
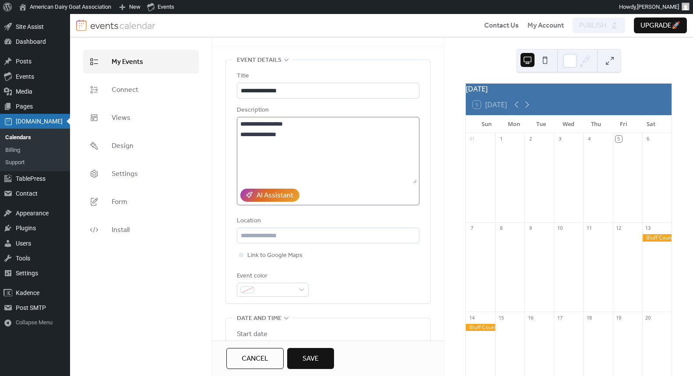
click at [265, 160] on textarea "**********" at bounding box center [327, 150] width 180 height 67
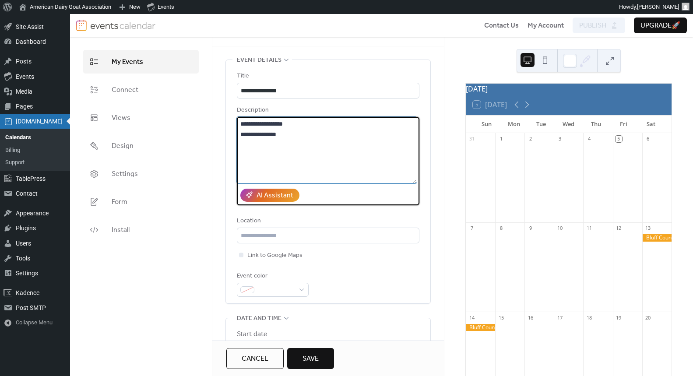
paste textarea "**********"
click at [249, 133] on textarea "**********" at bounding box center [327, 150] width 180 height 67
click at [242, 134] on textarea "**********" at bounding box center [327, 150] width 180 height 67
type textarea "**********"
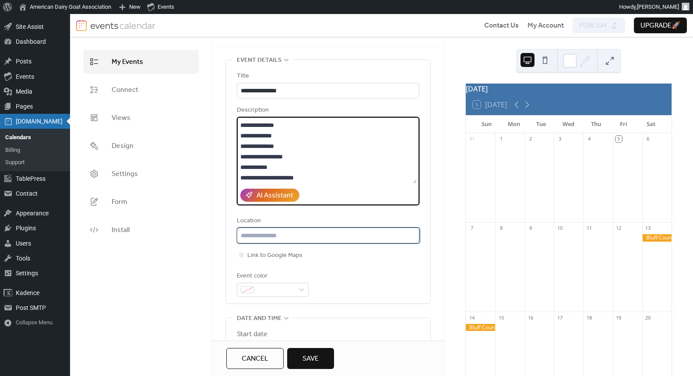
click at [263, 236] on input "text" at bounding box center [328, 236] width 183 height 16
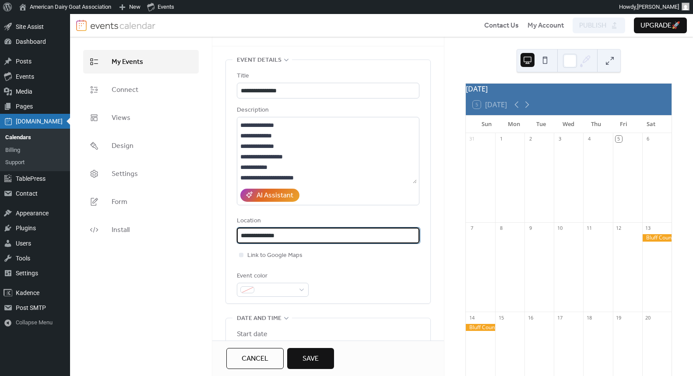
type input "**********"
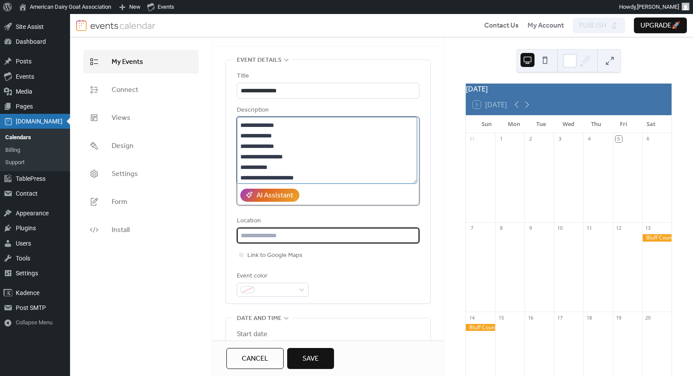
click at [317, 182] on textarea "**********" at bounding box center [327, 150] width 180 height 67
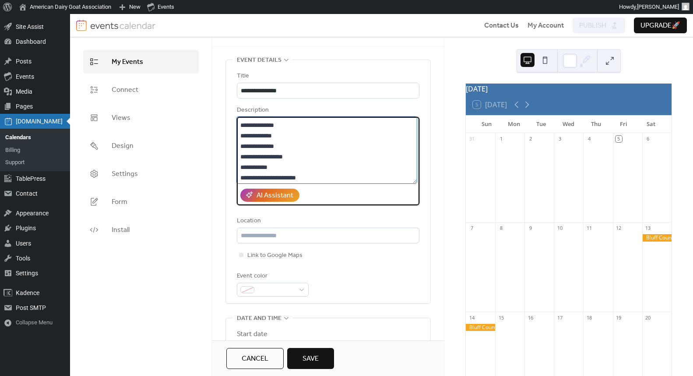
scroll to position [20, 0]
type textarea "**********"
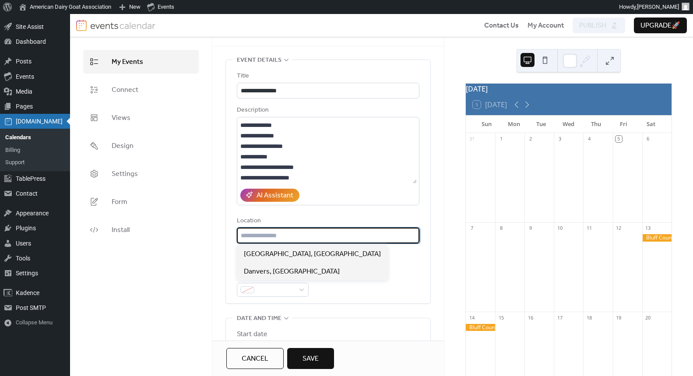
drag, startPoint x: 275, startPoint y: 230, endPoint x: 279, endPoint y: 231, distance: 4.9
click at [274, 230] on input "text" at bounding box center [328, 236] width 183 height 16
paste input "**********"
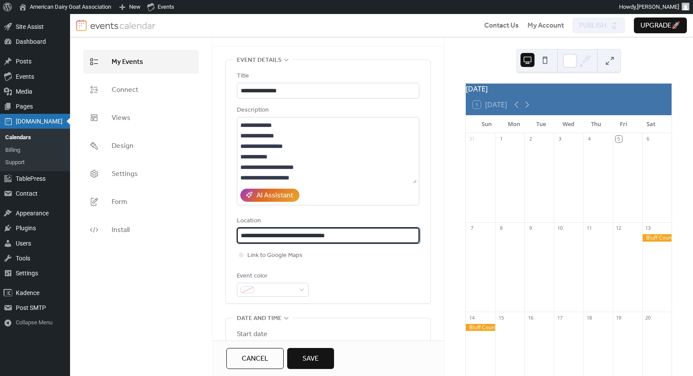
type input "**********"
click at [366, 253] on div "Link to Google Maps" at bounding box center [328, 255] width 183 height 11
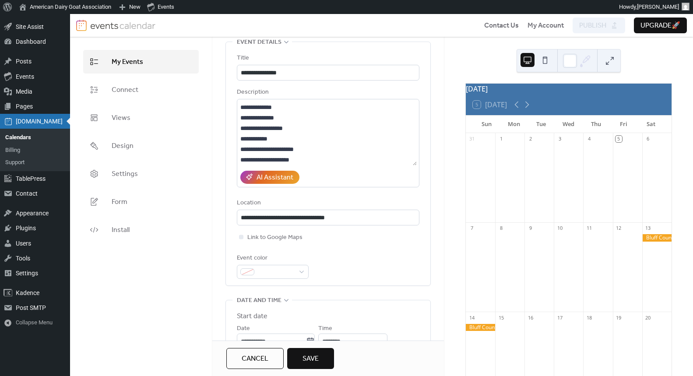
scroll to position [65, 0]
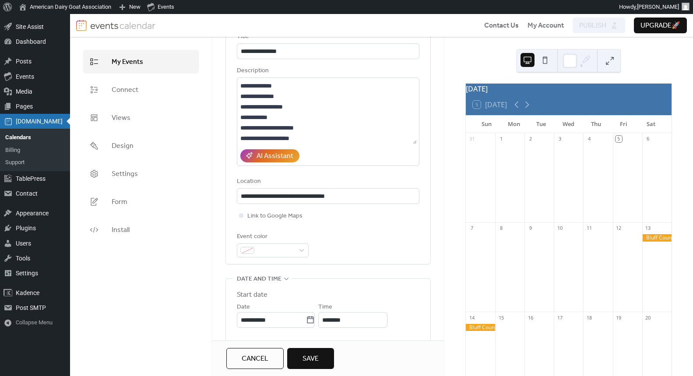
click at [309, 357] on span "Save" at bounding box center [311, 359] width 16 height 11
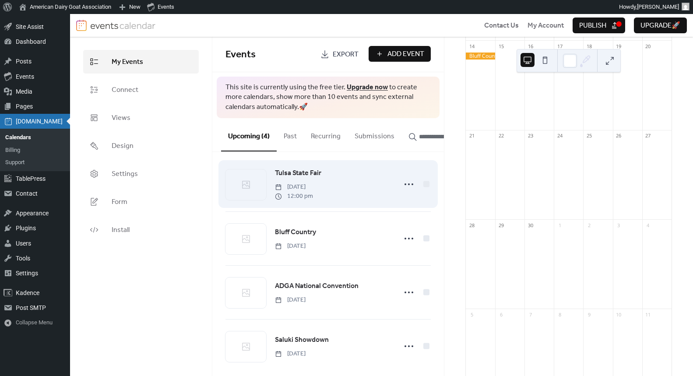
scroll to position [21, 0]
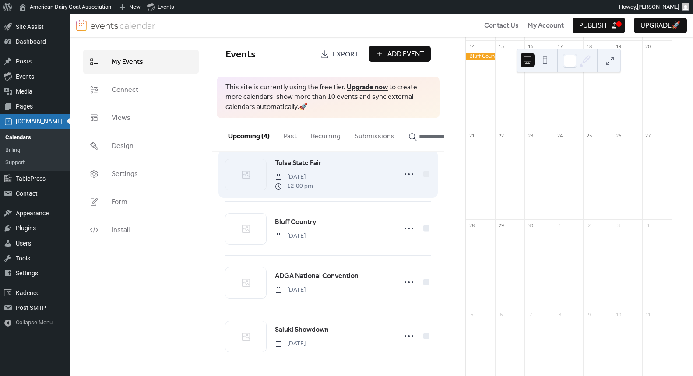
click at [313, 173] on span "[DATE]" at bounding box center [294, 177] width 38 height 9
click at [405, 174] on circle at bounding box center [406, 174] width 2 height 2
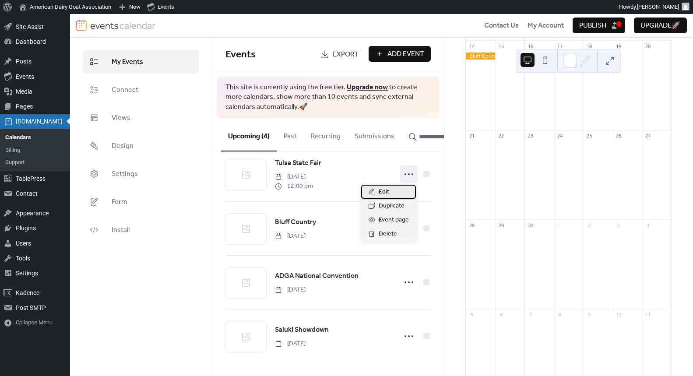
click at [396, 187] on div "Edit" at bounding box center [388, 192] width 55 height 14
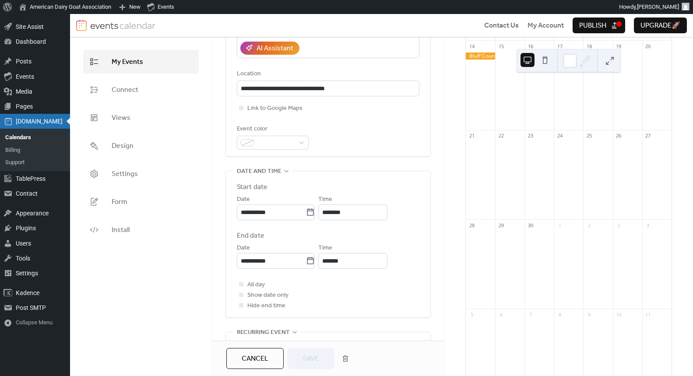
scroll to position [212, 0]
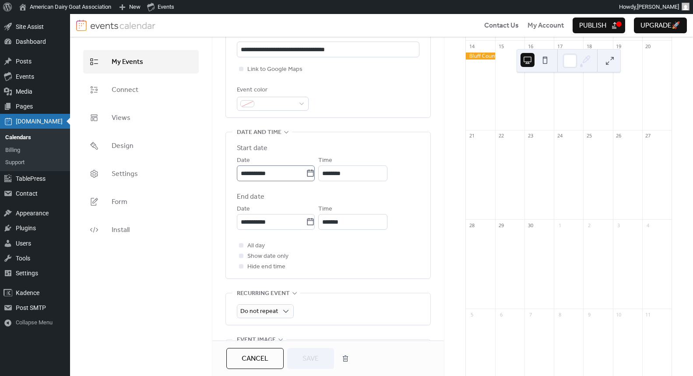
click at [315, 178] on label "**********" at bounding box center [276, 174] width 78 height 16
click at [306, 178] on input "**********" at bounding box center [271, 174] width 69 height 16
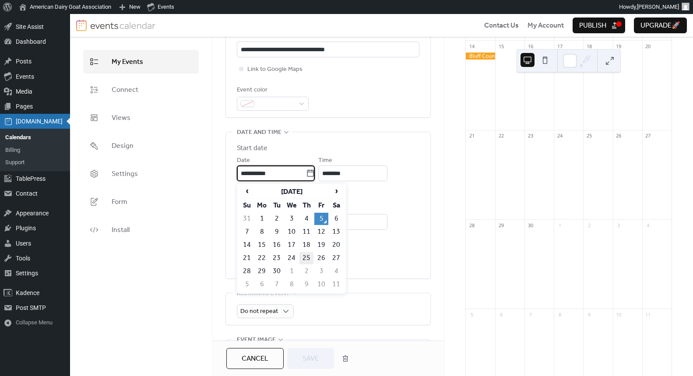
click at [312, 256] on td "25" at bounding box center [306, 258] width 14 height 12
type input "**********"
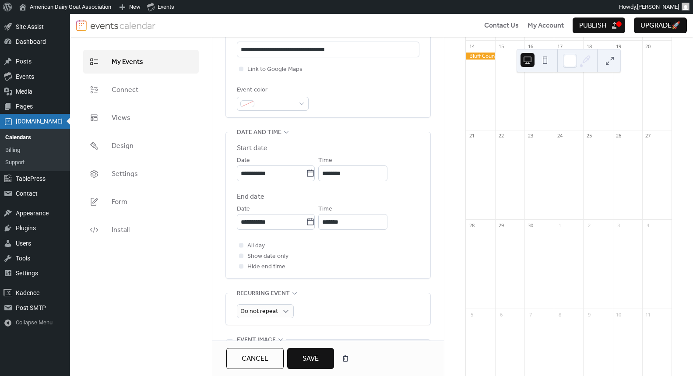
click at [264, 247] on div "All day Show date only Hide end time" at bounding box center [328, 256] width 183 height 32
click at [261, 244] on span "All day" at bounding box center [256, 246] width 18 height 11
click at [314, 225] on icon at bounding box center [310, 222] width 9 height 9
click at [306, 225] on input "**********" at bounding box center [271, 222] width 69 height 16
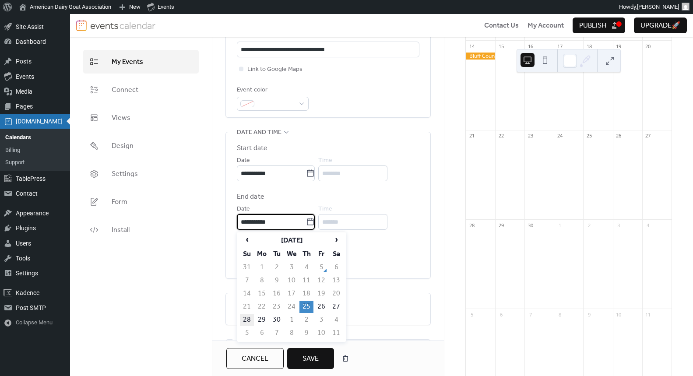
click at [250, 319] on td "28" at bounding box center [247, 320] width 14 height 12
type input "**********"
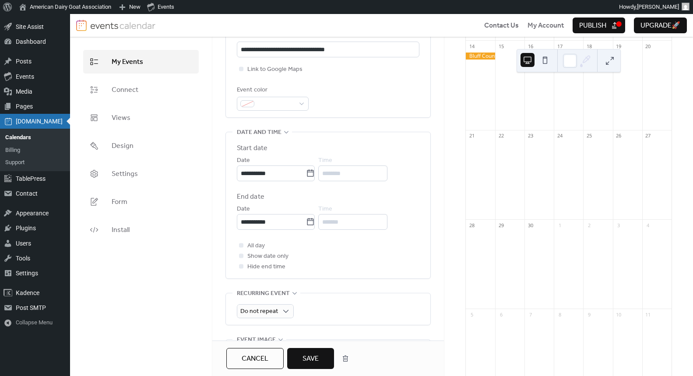
click at [312, 355] on span "Save" at bounding box center [311, 359] width 16 height 11
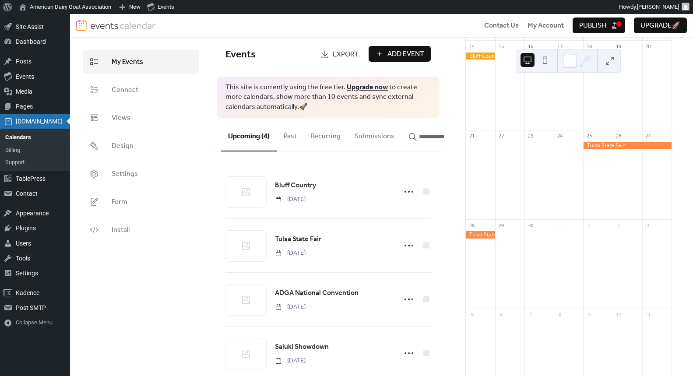
click at [600, 25] on span "Publish" at bounding box center [592, 26] width 27 height 11
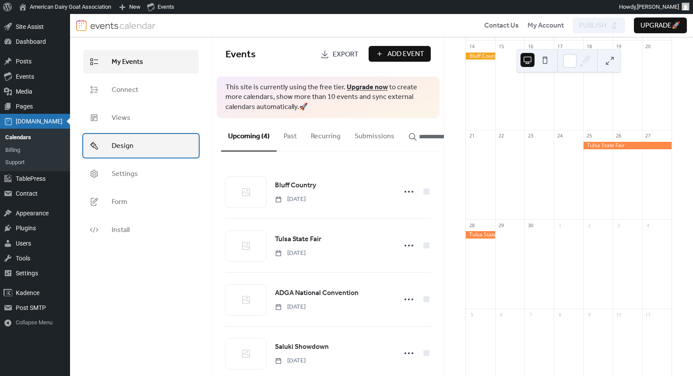
click at [133, 134] on link "Design" at bounding box center [141, 146] width 116 height 24
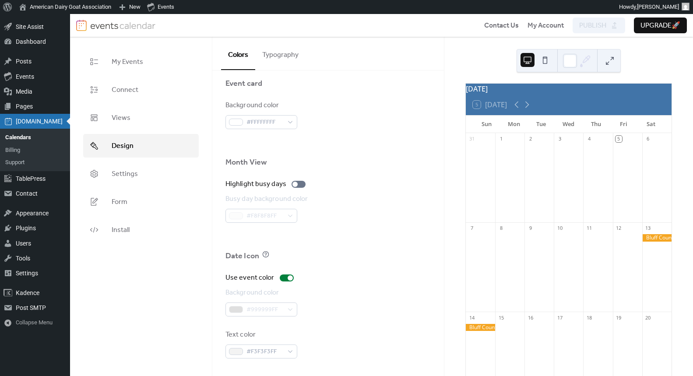
click at [546, 114] on div "5 [DATE]" at bounding box center [569, 104] width 206 height 21
click at [274, 57] on button "Typography" at bounding box center [280, 53] width 50 height 32
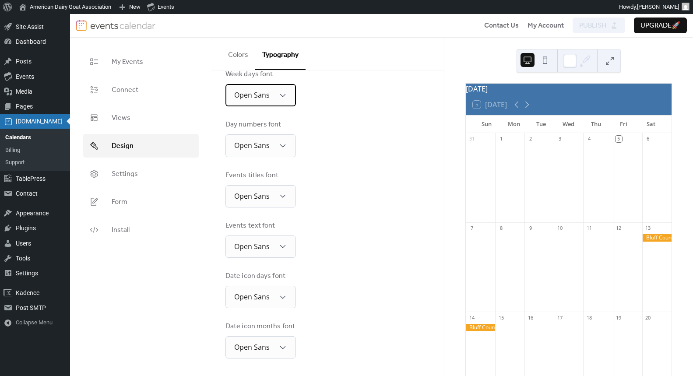
click at [270, 95] on div "Open Sans" at bounding box center [260, 95] width 70 height 22
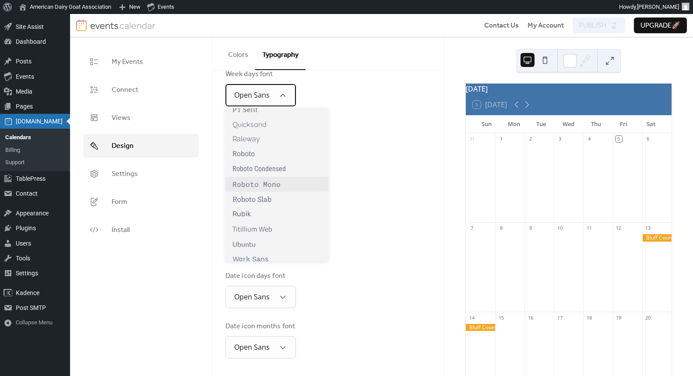
scroll to position [645, 0]
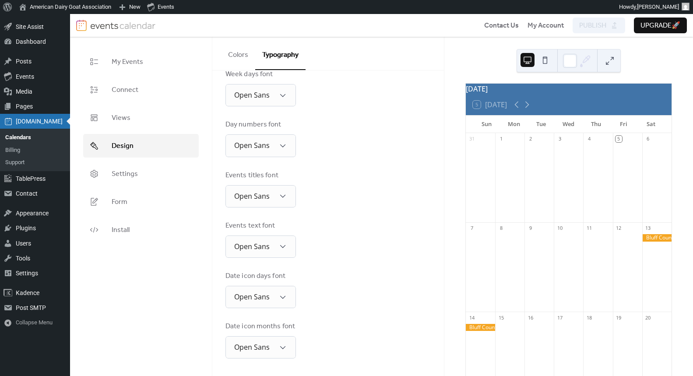
click at [314, 177] on div "Events titles font Open Sans" at bounding box center [327, 188] width 205 height 37
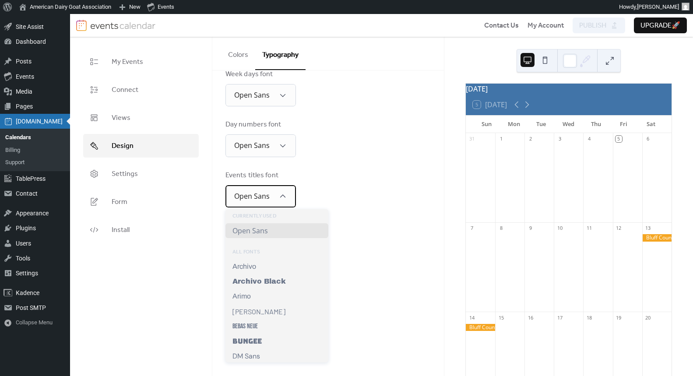
click at [271, 191] on div "Open Sans" at bounding box center [260, 196] width 70 height 22
click at [333, 189] on div "Events titles font Open Sans" at bounding box center [327, 188] width 205 height 37
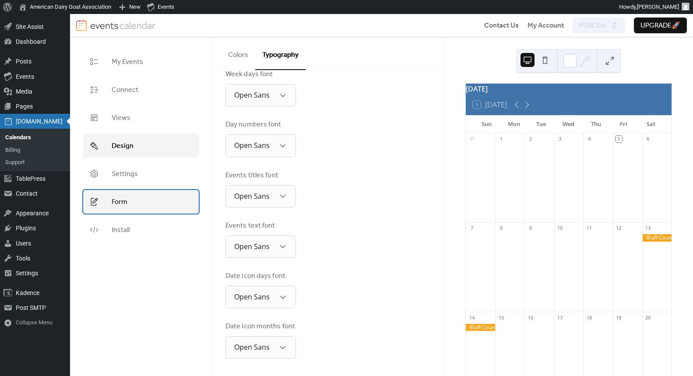
click at [150, 197] on link "Form" at bounding box center [141, 202] width 116 height 24
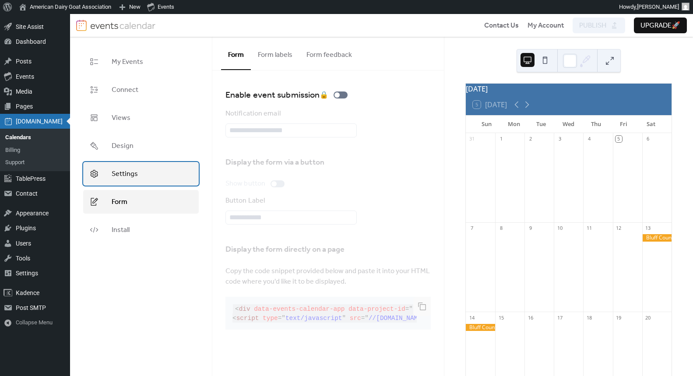
click at [146, 181] on link "Settings" at bounding box center [141, 174] width 116 height 24
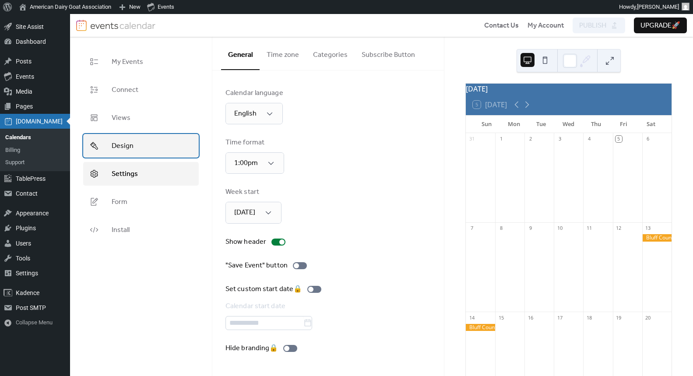
click at [144, 156] on link "Design" at bounding box center [141, 146] width 116 height 24
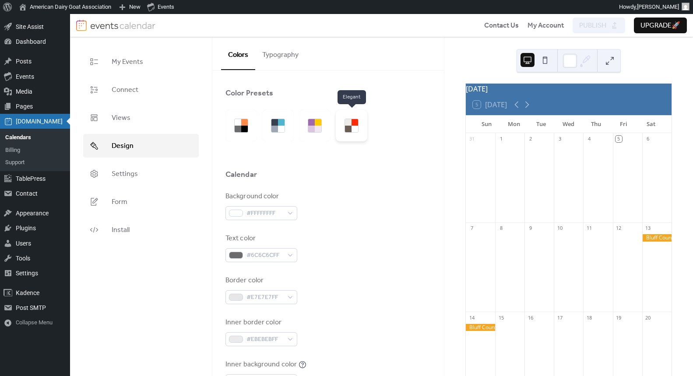
click at [355, 129] on div at bounding box center [355, 129] width 7 height 7
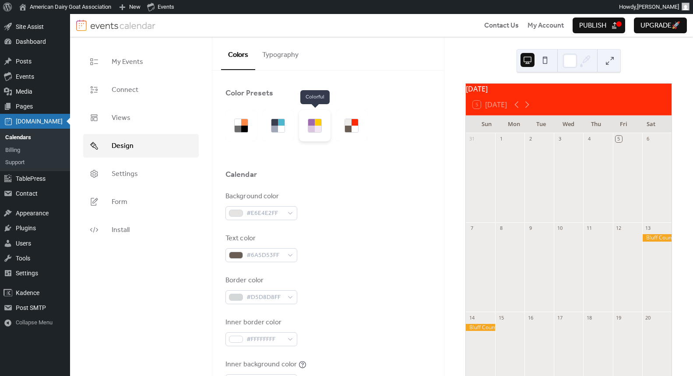
click at [326, 126] on div at bounding box center [315, 126] width 32 height 32
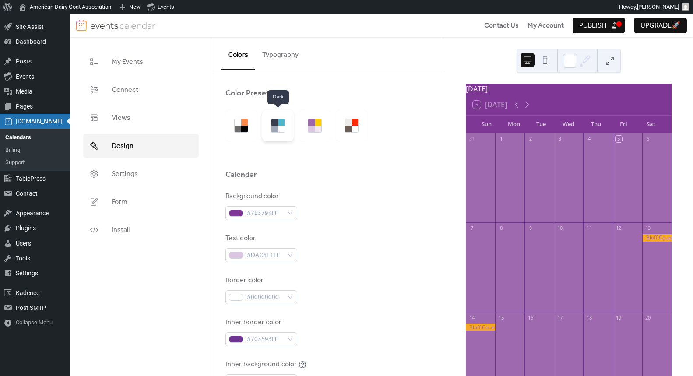
click at [284, 127] on div at bounding box center [278, 126] width 14 height 14
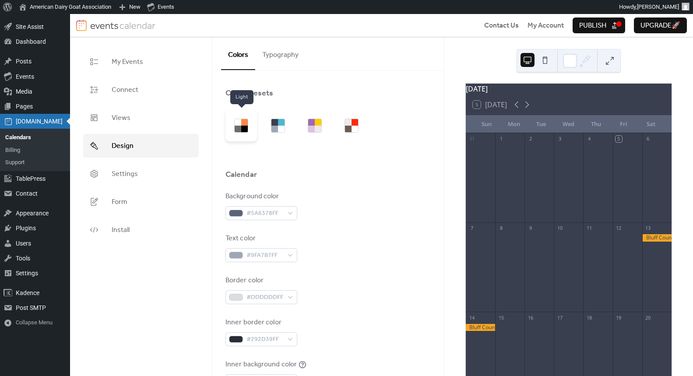
click at [227, 130] on div at bounding box center [241, 126] width 32 height 32
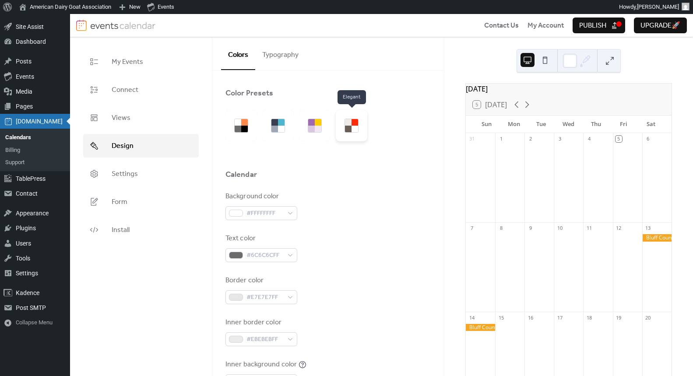
click at [346, 130] on div at bounding box center [348, 129] width 7 height 7
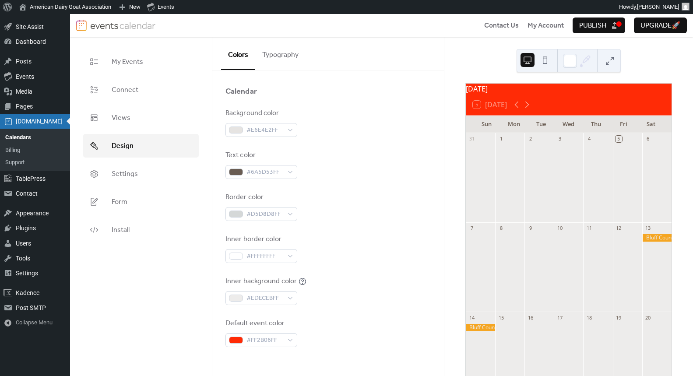
scroll to position [88, 0]
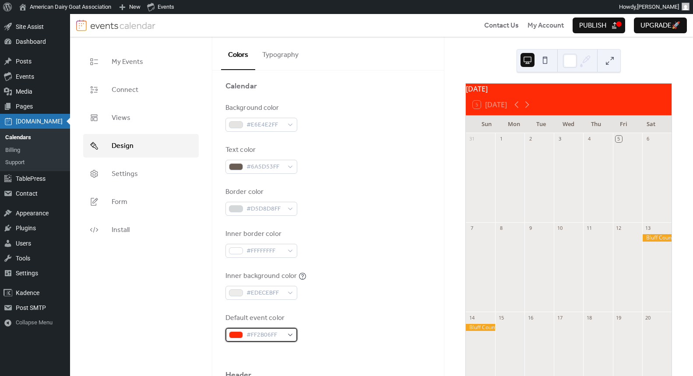
click at [251, 331] on span "#FF2B06FF" at bounding box center [265, 335] width 37 height 11
click at [350, 265] on div "Background color #E6E4E2FF Text color #6A5D53FF Border color #D5D8D8FF Inner bo…" at bounding box center [327, 222] width 205 height 239
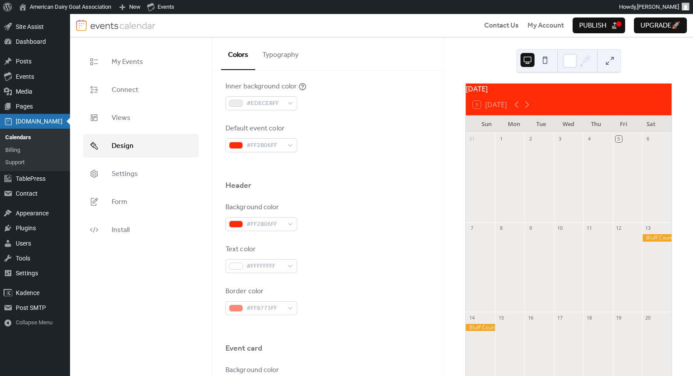
scroll to position [281, 0]
click at [249, 221] on span "#FF2B06FF" at bounding box center [265, 222] width 37 height 11
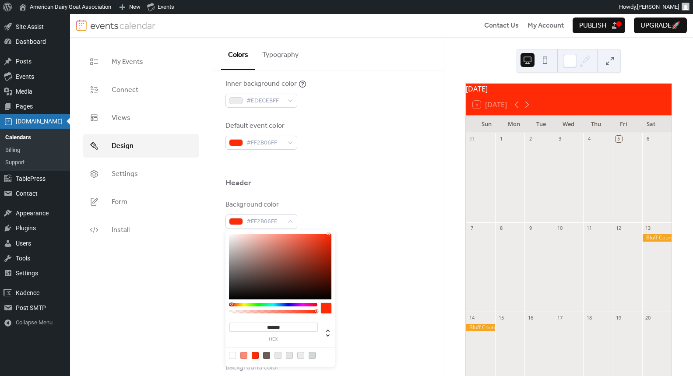
type input "*******"
click at [281, 305] on div at bounding box center [273, 305] width 88 height 4
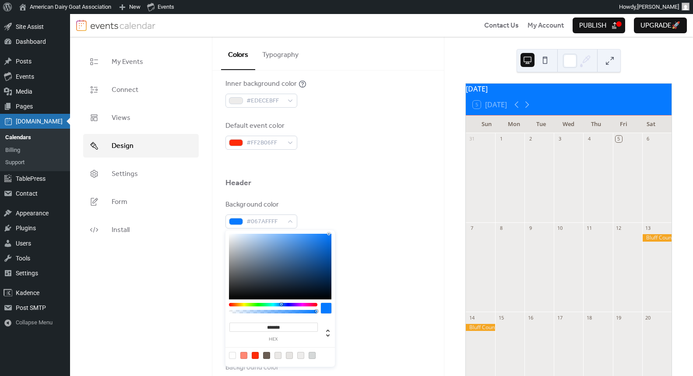
click at [399, 283] on div "Background color #067AFFFF Text color #FFFFFFFF Border color #FF8773FF" at bounding box center [327, 256] width 205 height 113
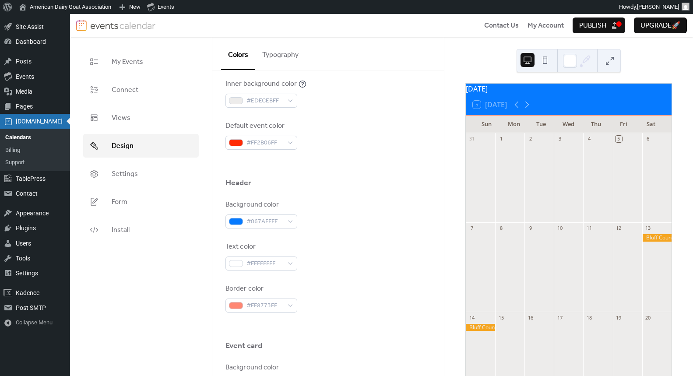
scroll to position [296, 0]
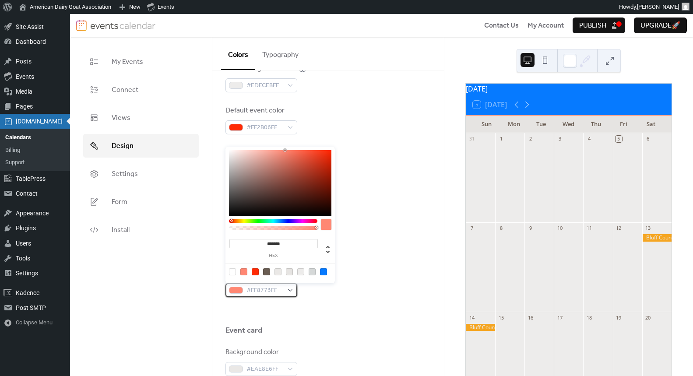
click at [268, 295] on span "#FF8773FF" at bounding box center [265, 290] width 37 height 11
click at [323, 274] on div at bounding box center [323, 271] width 7 height 7
type input "*******"
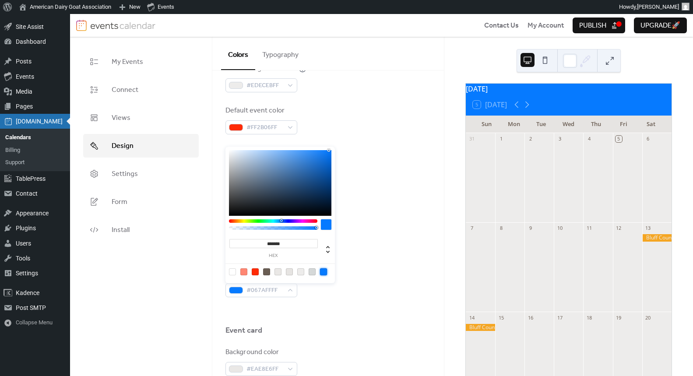
click at [325, 227] on div at bounding box center [326, 224] width 11 height 11
click at [324, 274] on div at bounding box center [323, 271] width 7 height 7
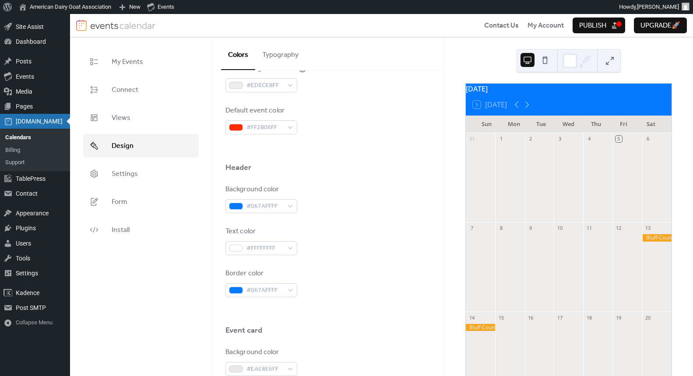
click at [365, 264] on div "Background color #067AFFFF Text color #FFFFFFFF Border color #067AFFFF" at bounding box center [327, 240] width 205 height 113
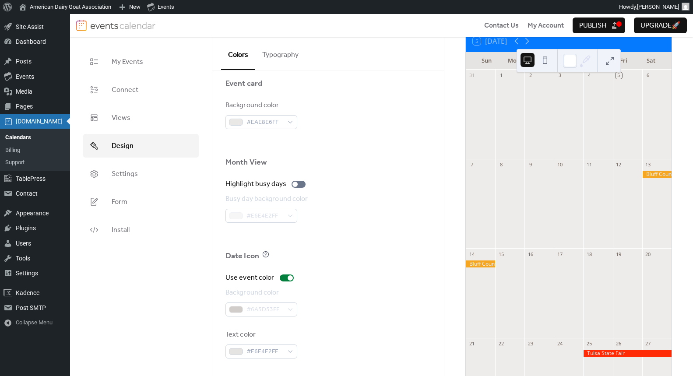
scroll to position [75, 0]
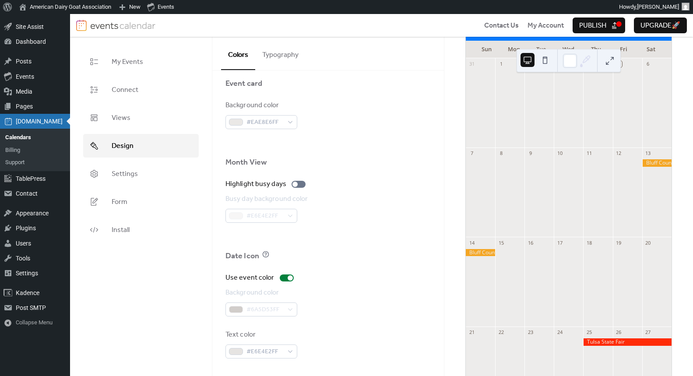
click at [606, 28] on button "Publish" at bounding box center [599, 26] width 53 height 16
click at [647, 27] on span "Upgrade 🚀" at bounding box center [661, 26] width 40 height 11
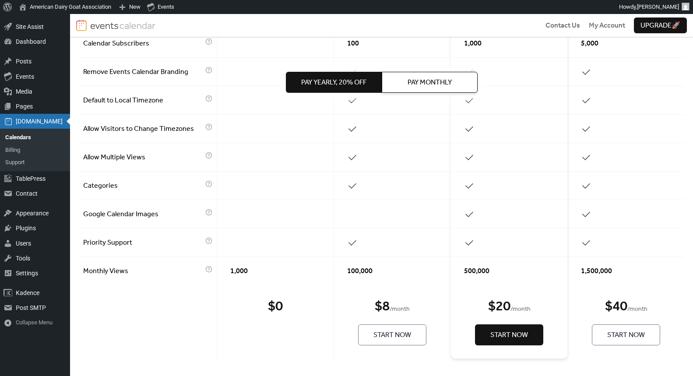
scroll to position [203, 0]
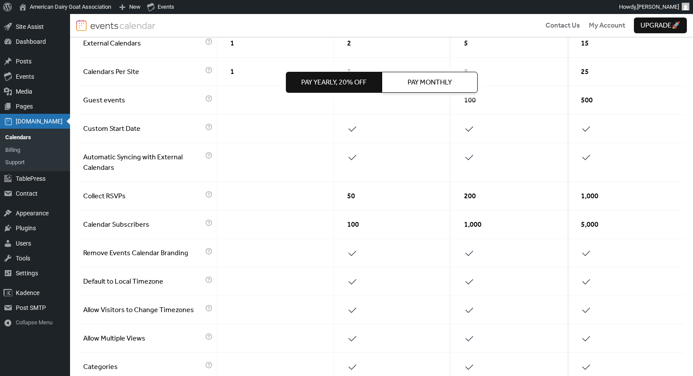
click at [458, 252] on div at bounding box center [509, 253] width 117 height 28
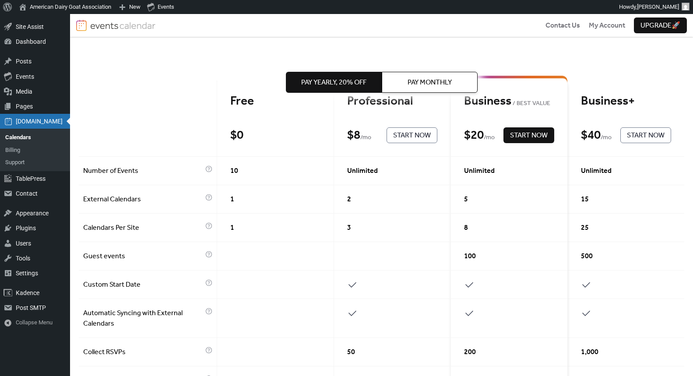
scroll to position [0, 0]
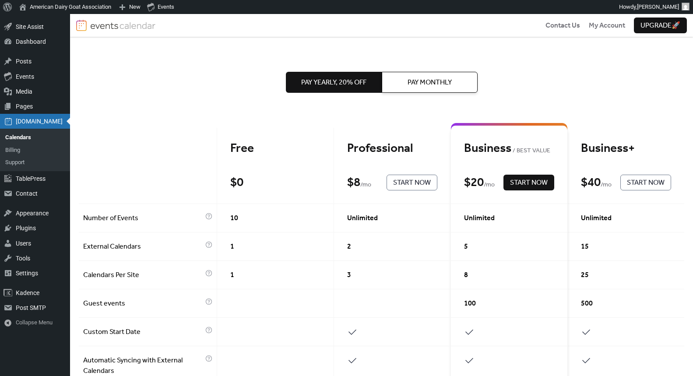
click at [418, 84] on span "Pay Monthly" at bounding box center [430, 82] width 44 height 11
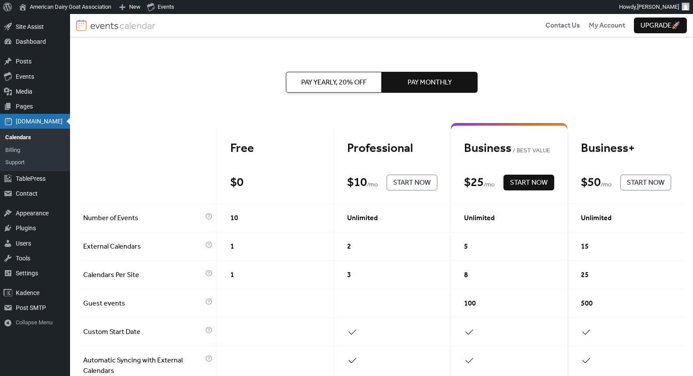
click at [343, 80] on span "Pay Yearly, 20% off" at bounding box center [333, 82] width 65 height 11
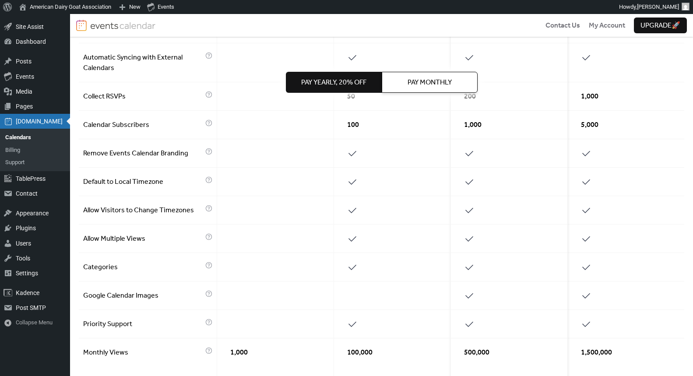
scroll to position [370, 0]
